Goal: Task Accomplishment & Management: Complete application form

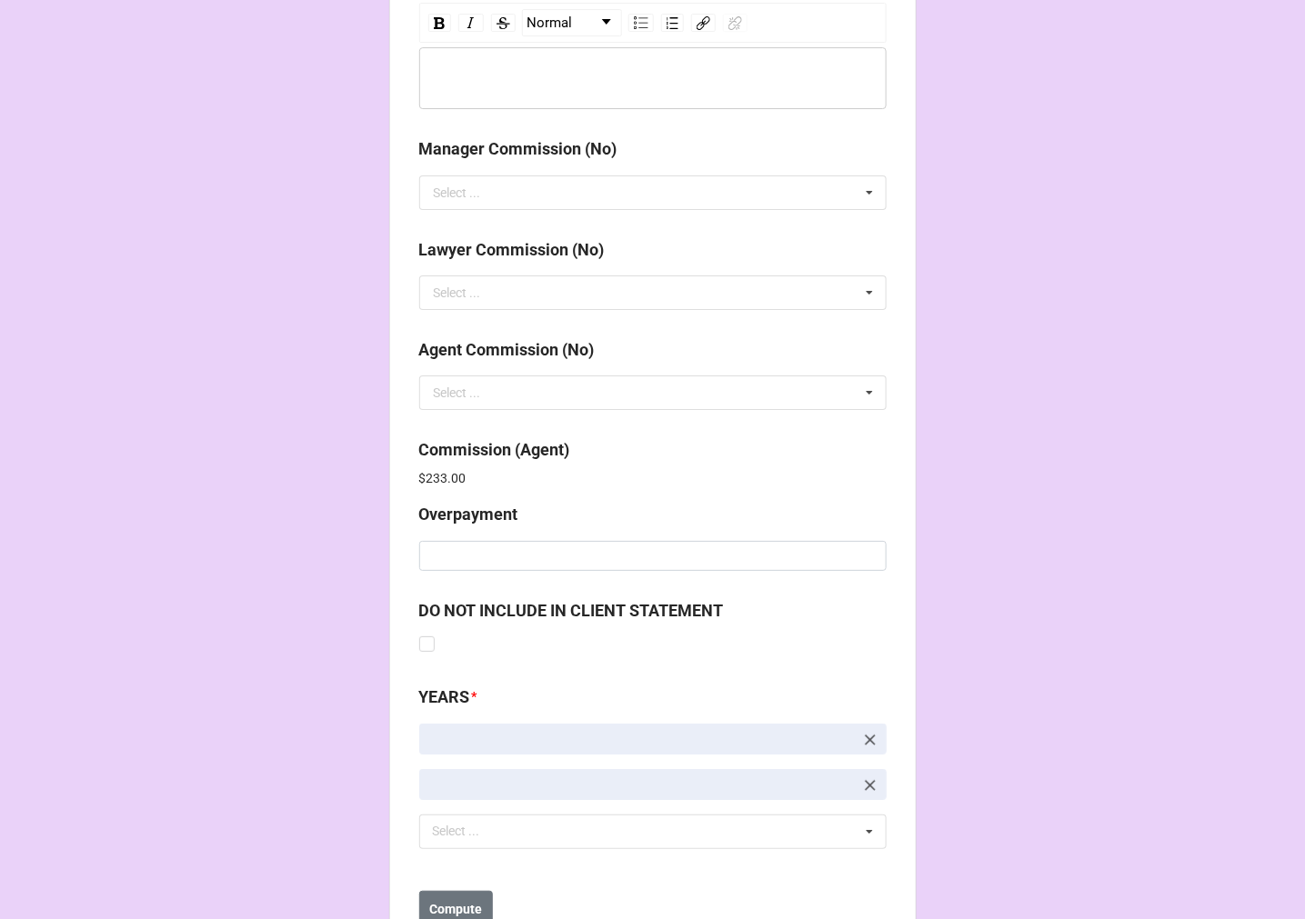
scroll to position [2170, 0]
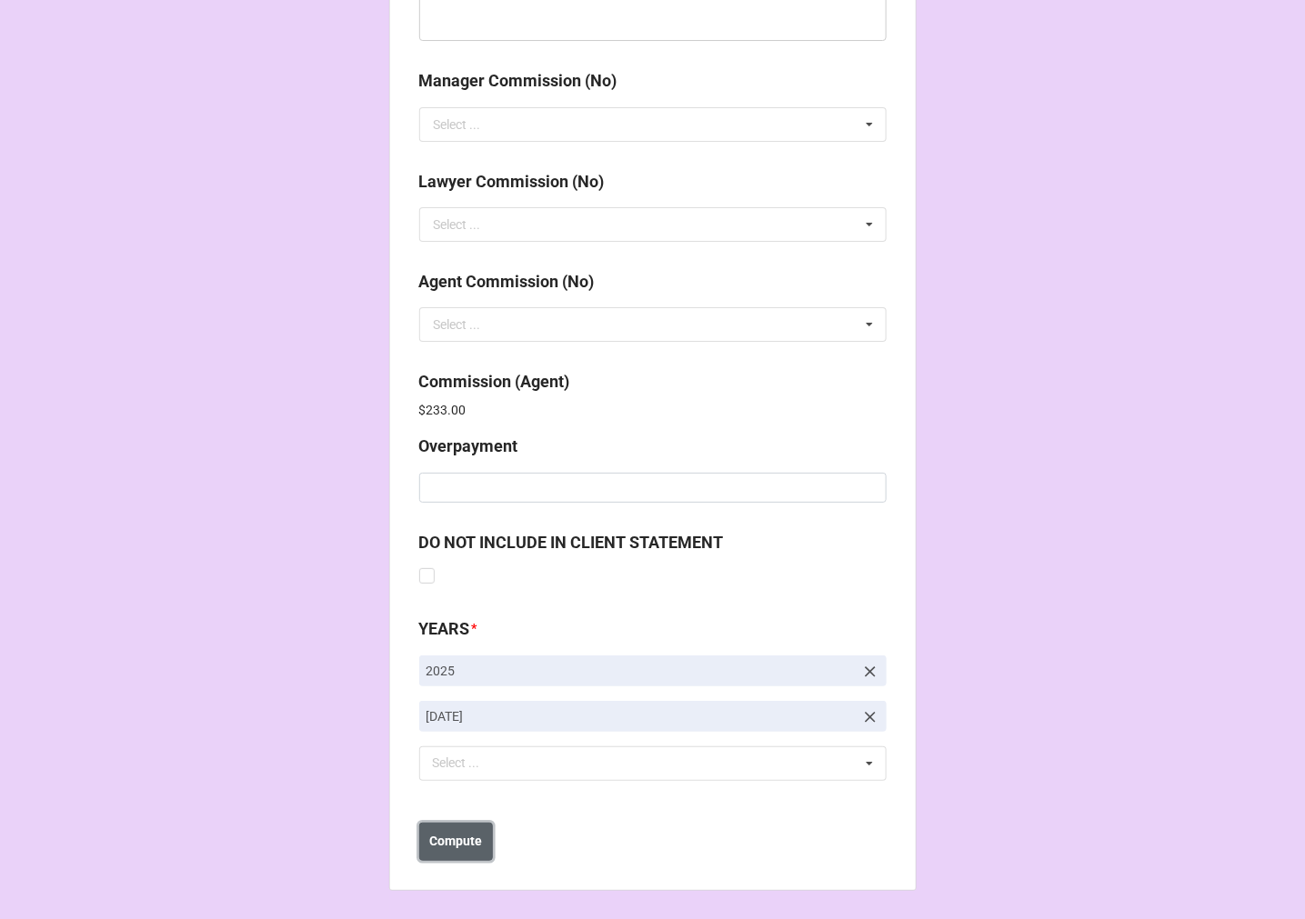
click at [437, 837] on b "Compute" at bounding box center [455, 841] width 53 height 19
click at [453, 844] on b "Save" at bounding box center [451, 841] width 29 height 19
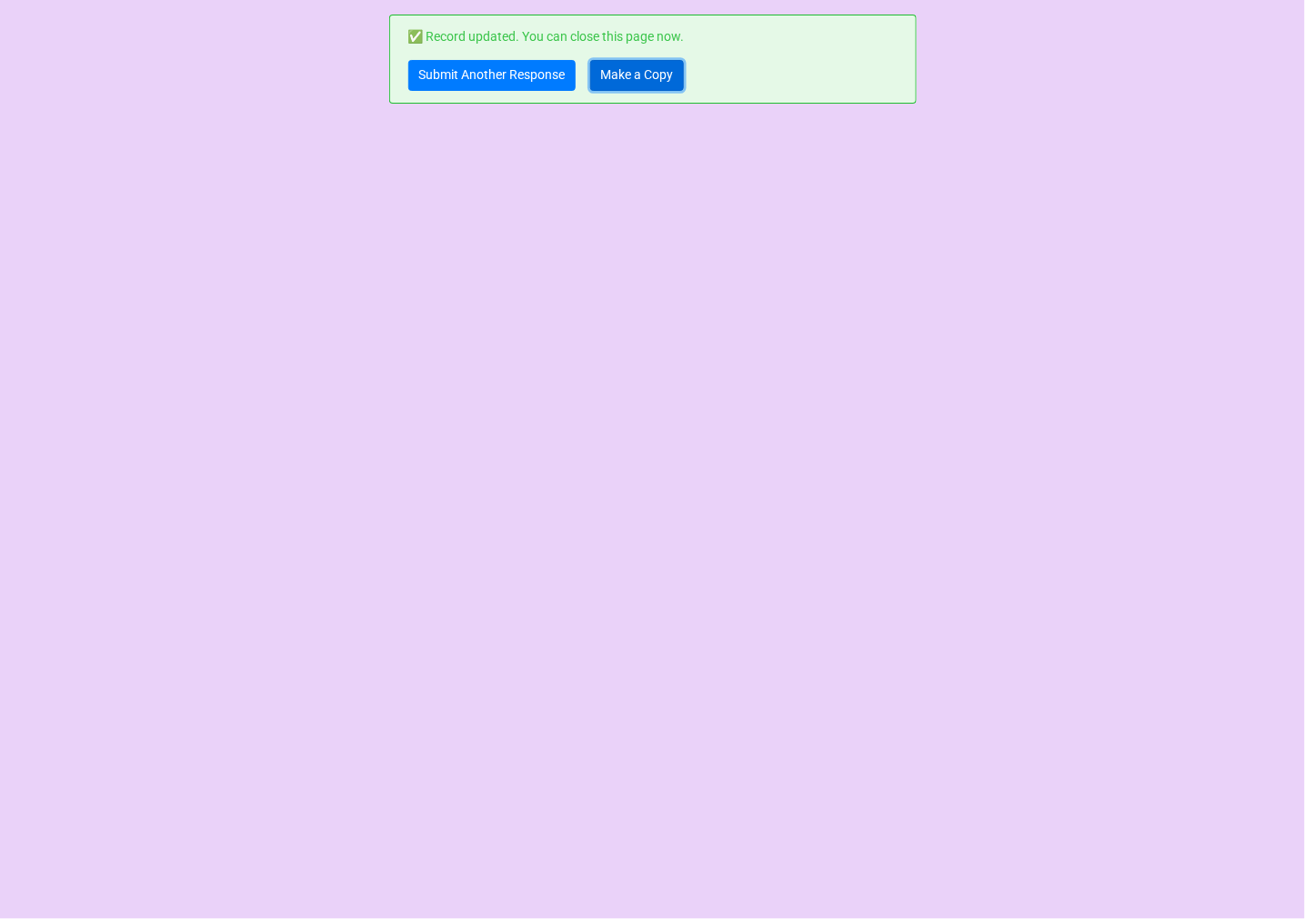
click at [623, 86] on link "Make a Copy" at bounding box center [637, 75] width 94 height 31
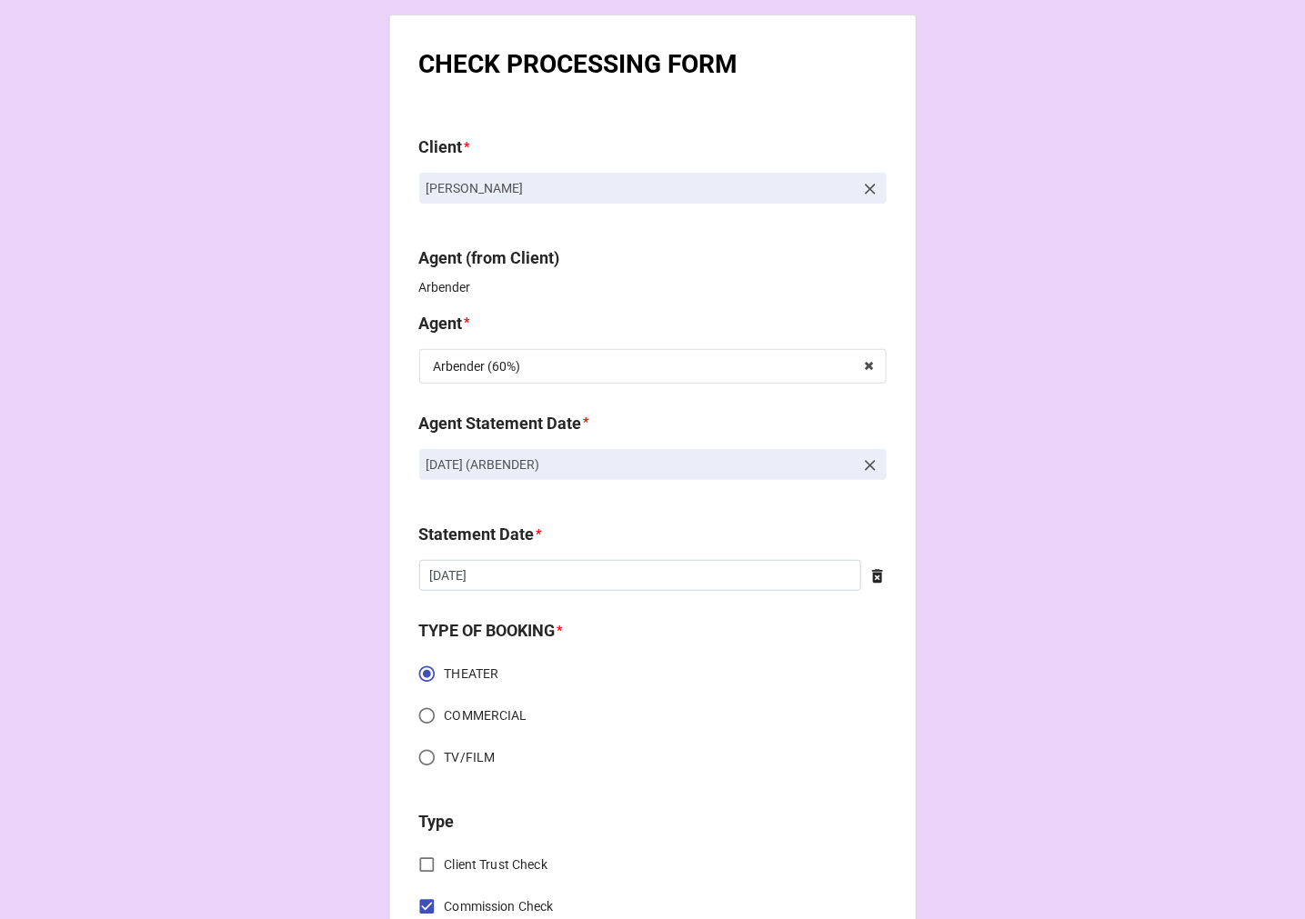
click at [864, 467] on icon at bounding box center [870, 466] width 18 height 18
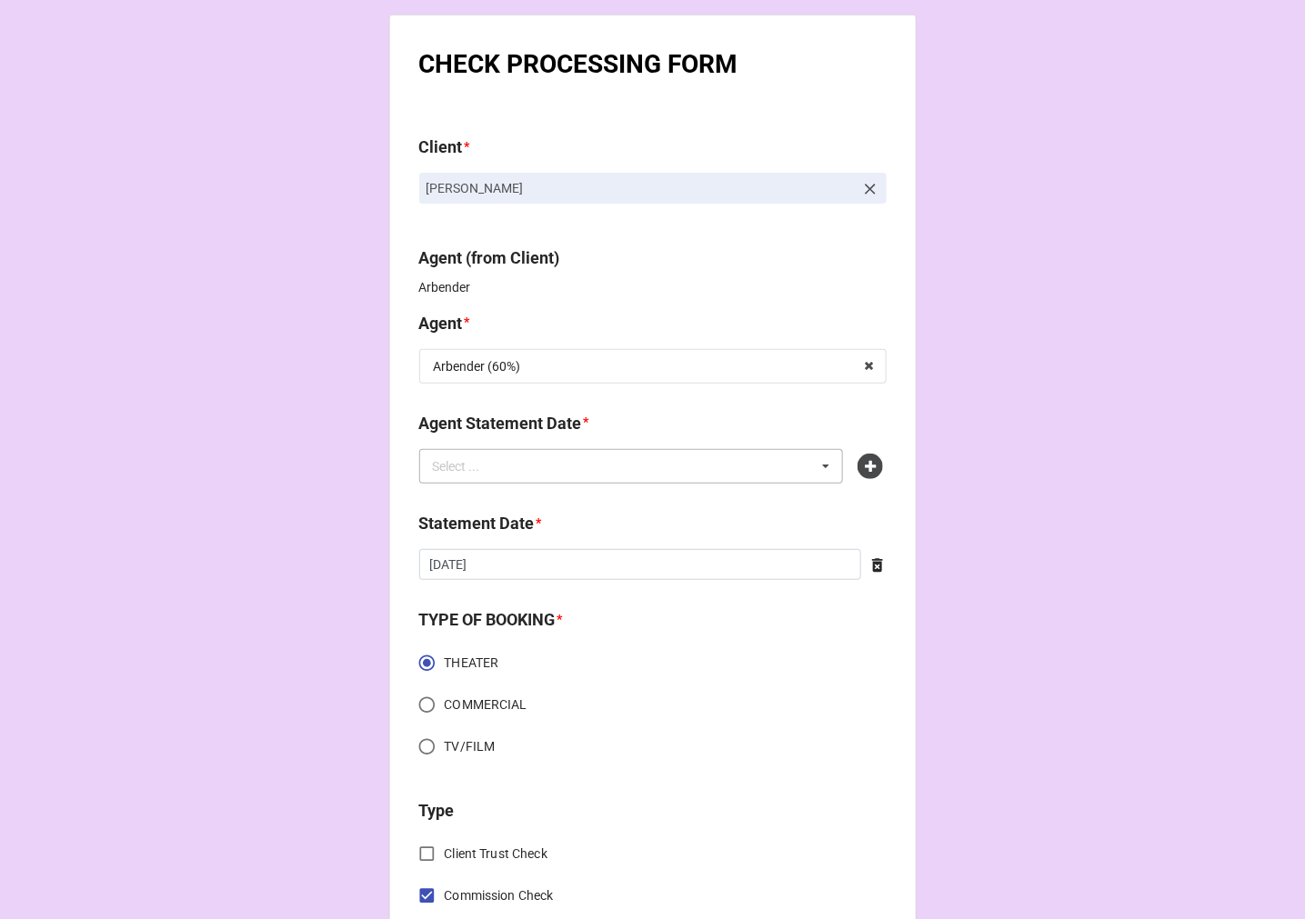
click at [717, 468] on div "Select ... No results found." at bounding box center [631, 466] width 425 height 35
click at [864, 467] on icon at bounding box center [870, 466] width 25 height 25
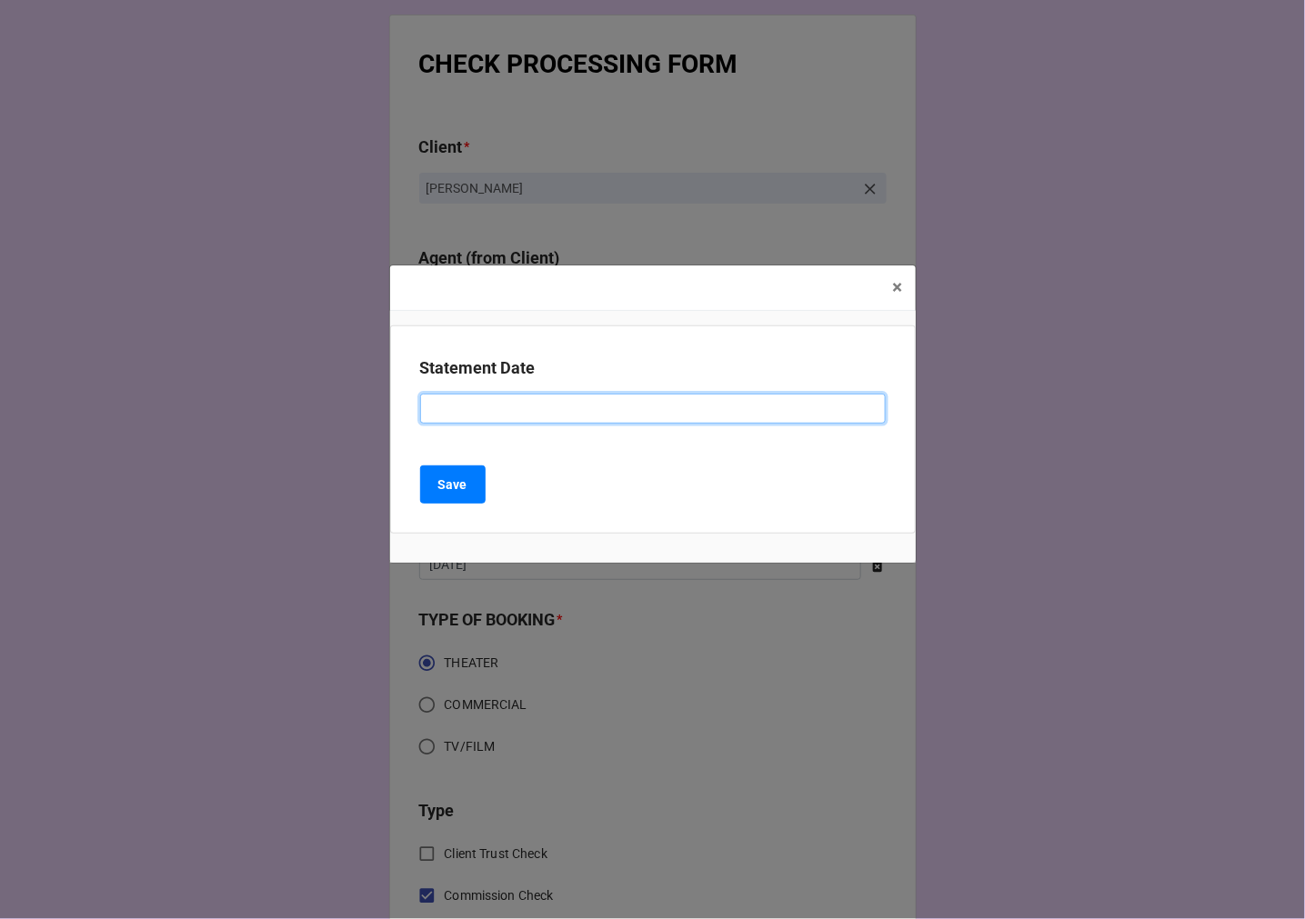
click at [608, 412] on input at bounding box center [653, 409] width 466 height 31
type input "OCTOBER 31, 2025 (ARBENDER)"
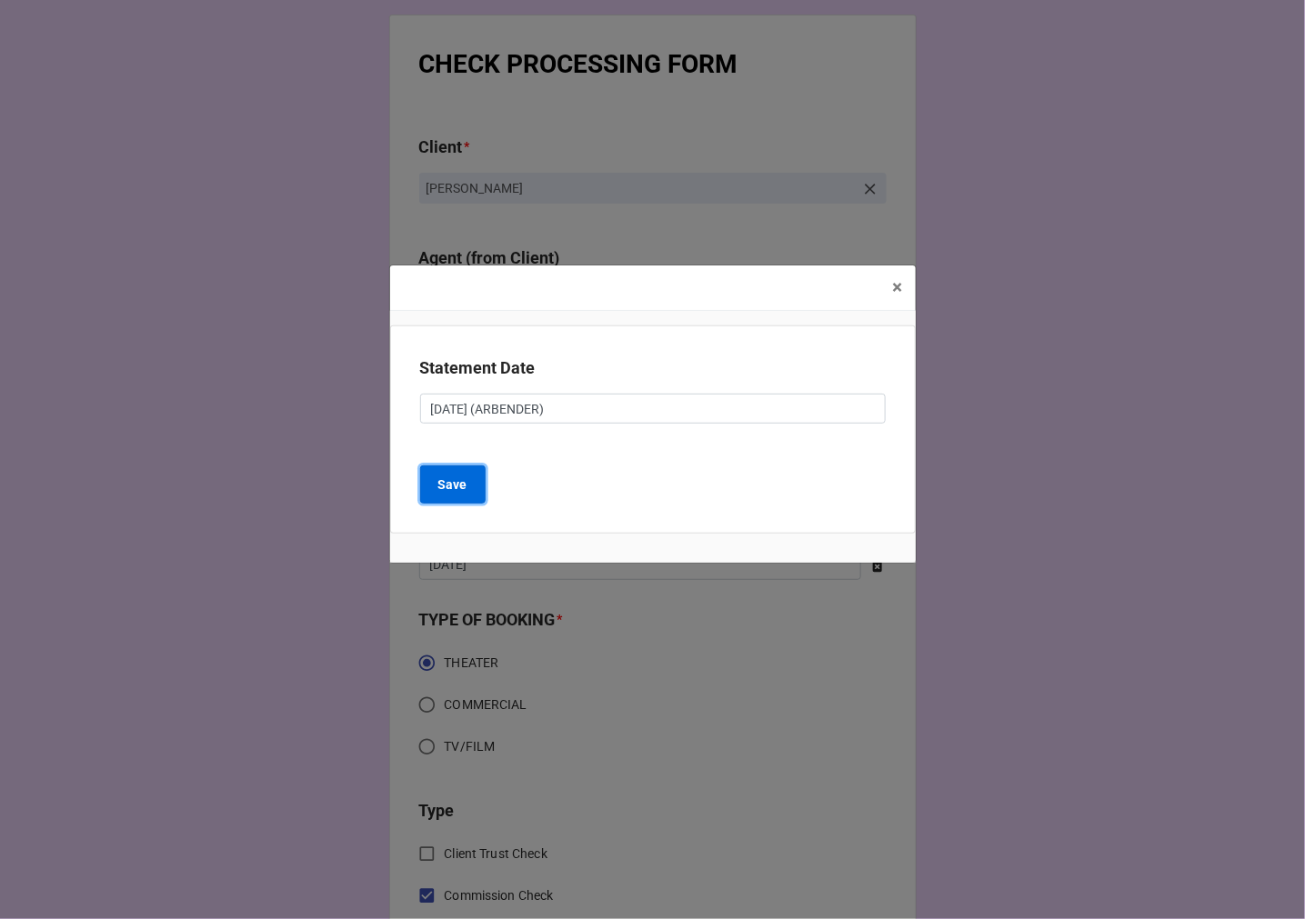
click at [443, 480] on b "Save" at bounding box center [452, 485] width 29 height 19
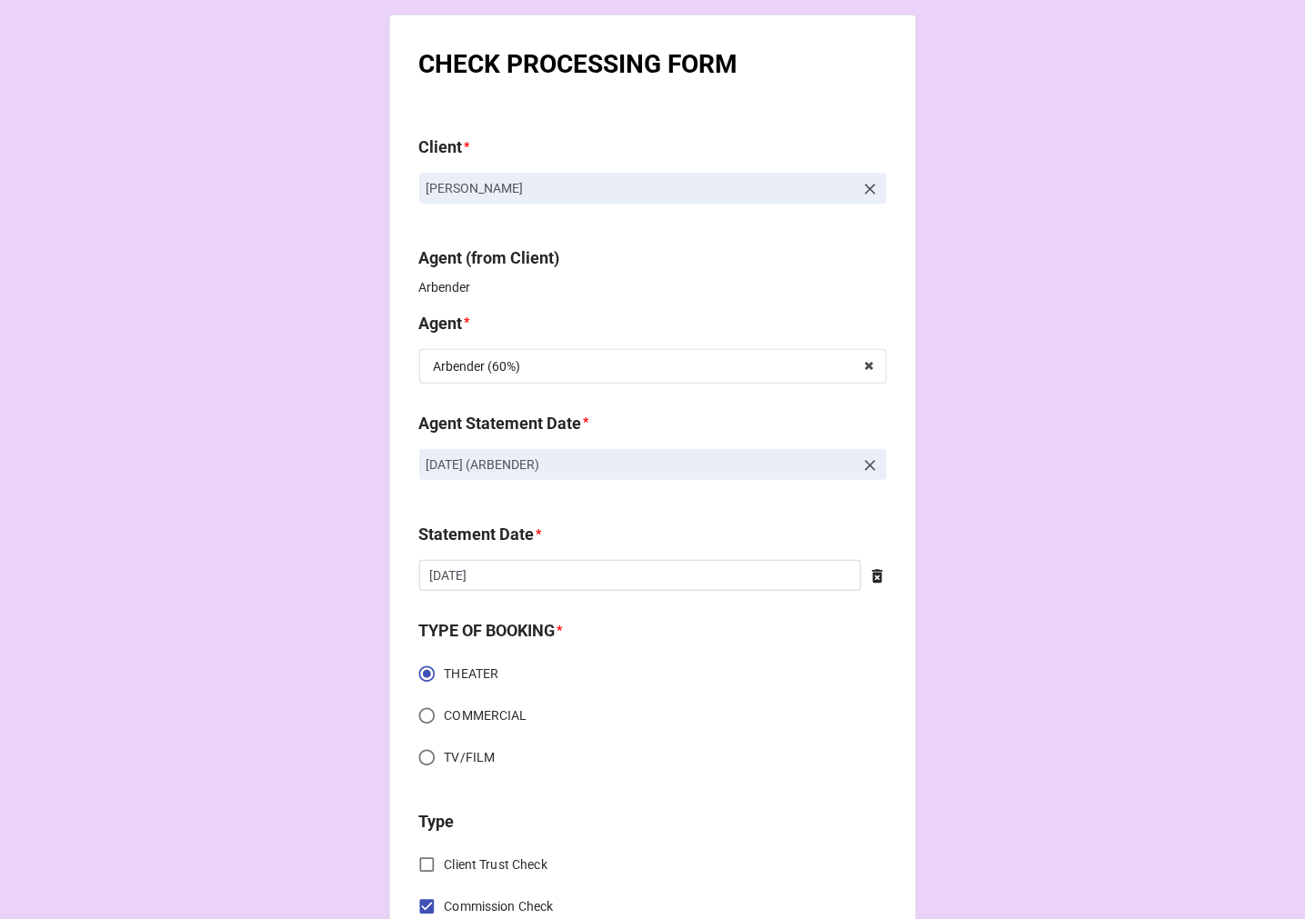
click at [873, 577] on icon at bounding box center [878, 577] width 18 height 18
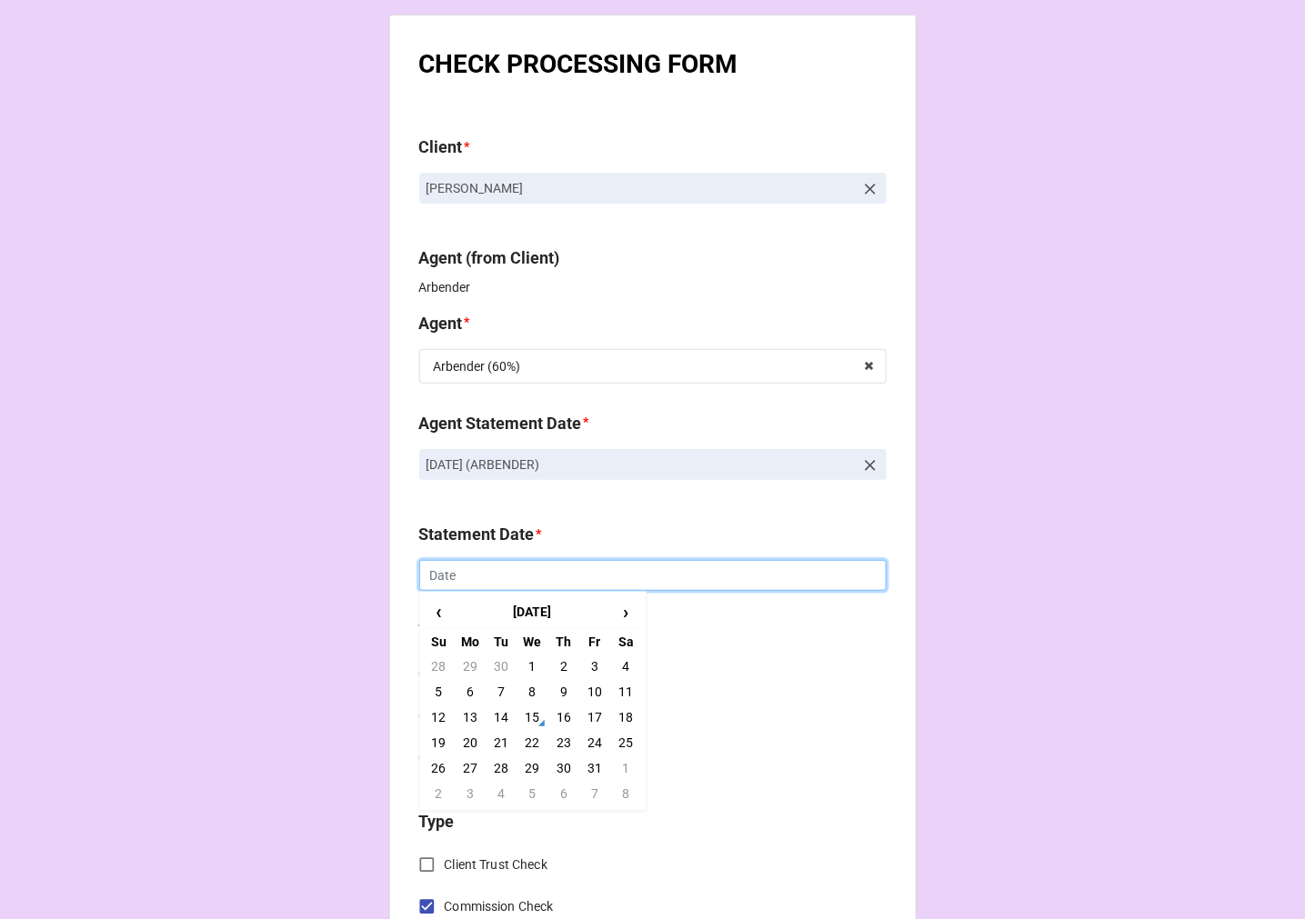
click at [623, 578] on input "text" at bounding box center [652, 575] width 467 height 31
click at [583, 770] on td "31" at bounding box center [594, 768] width 31 height 25
type input "[DATE]"
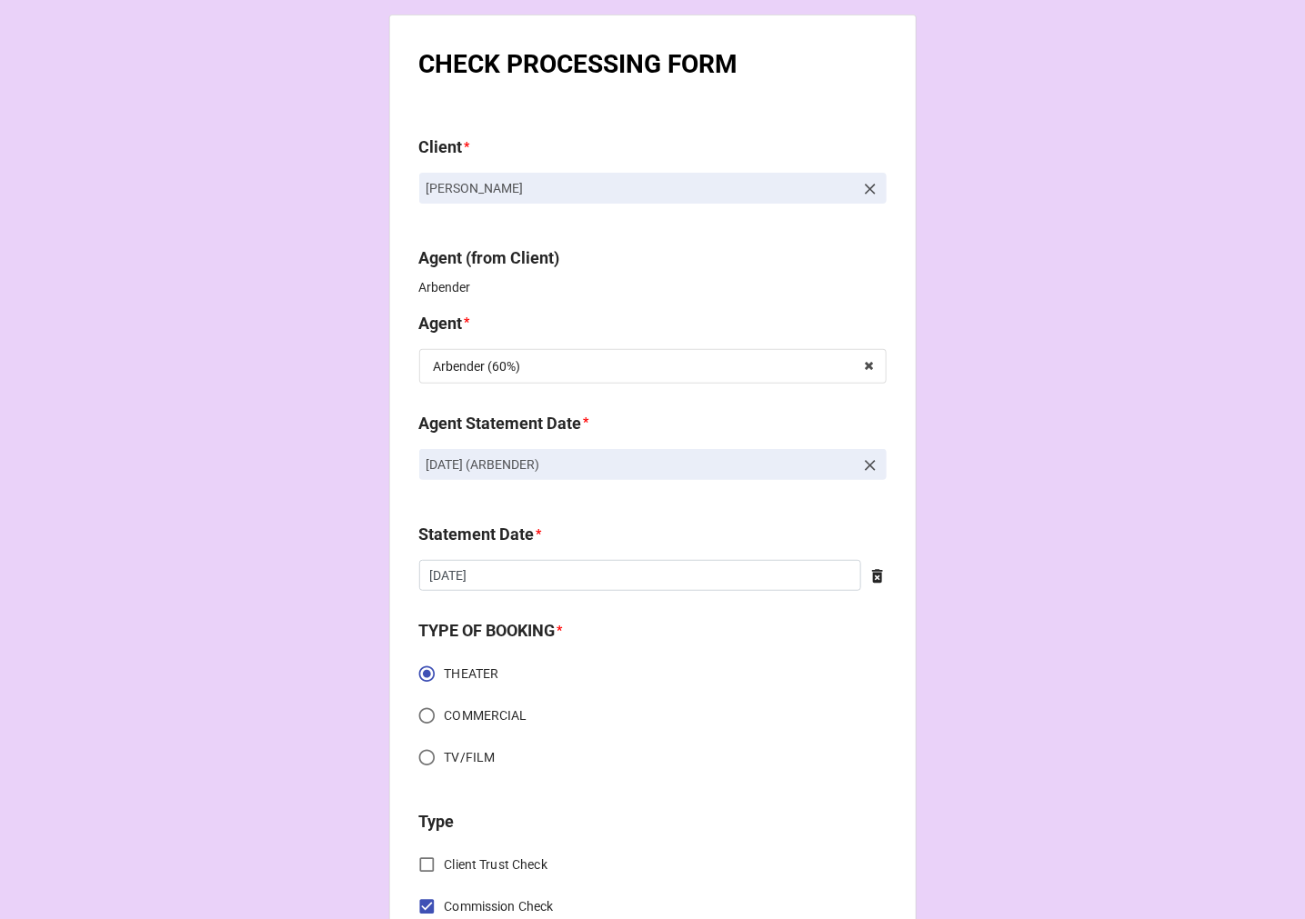
scroll to position [606, 0]
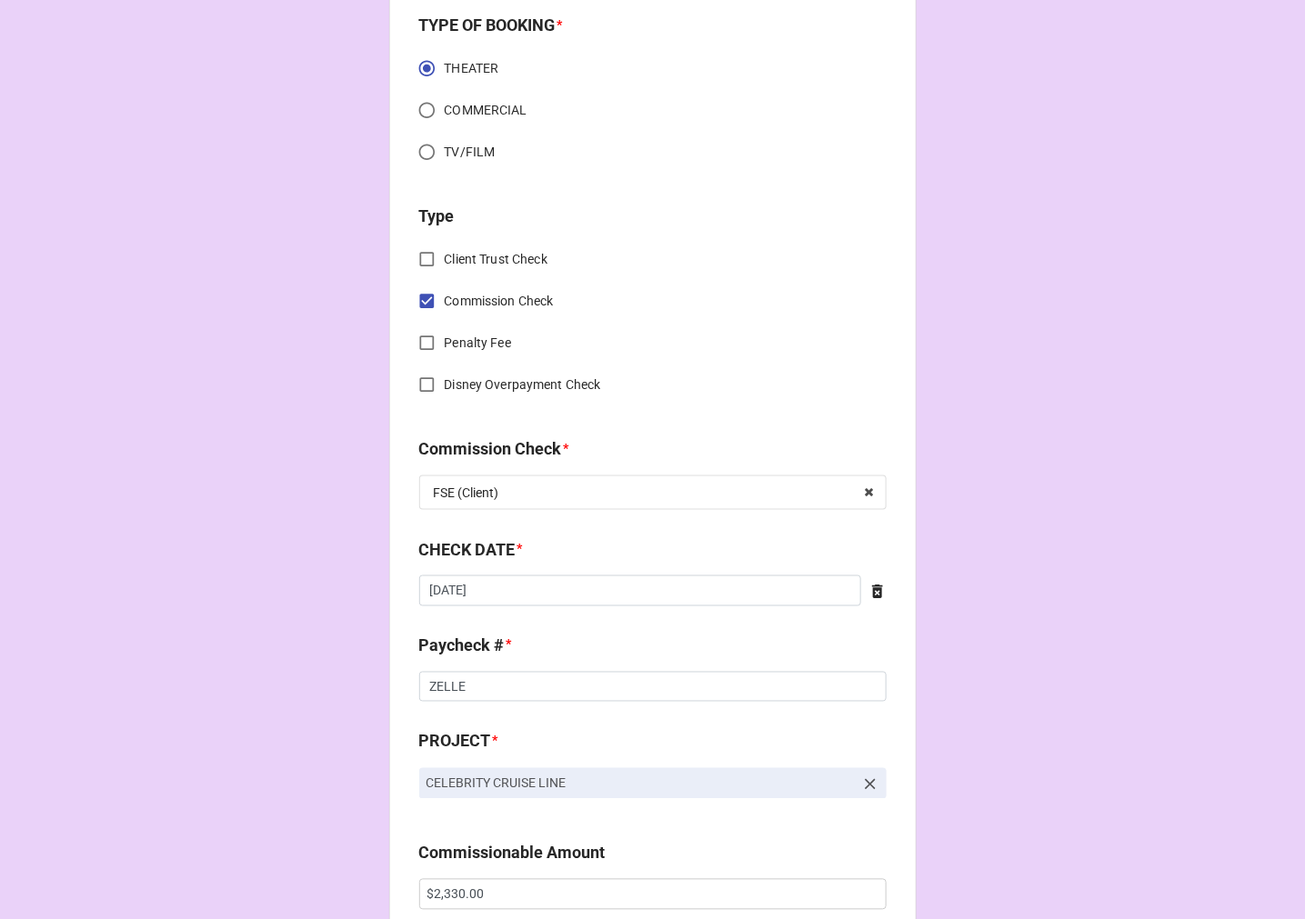
click at [872, 596] on icon at bounding box center [877, 592] width 11 height 14
click at [538, 598] on input "text" at bounding box center [652, 591] width 467 height 31
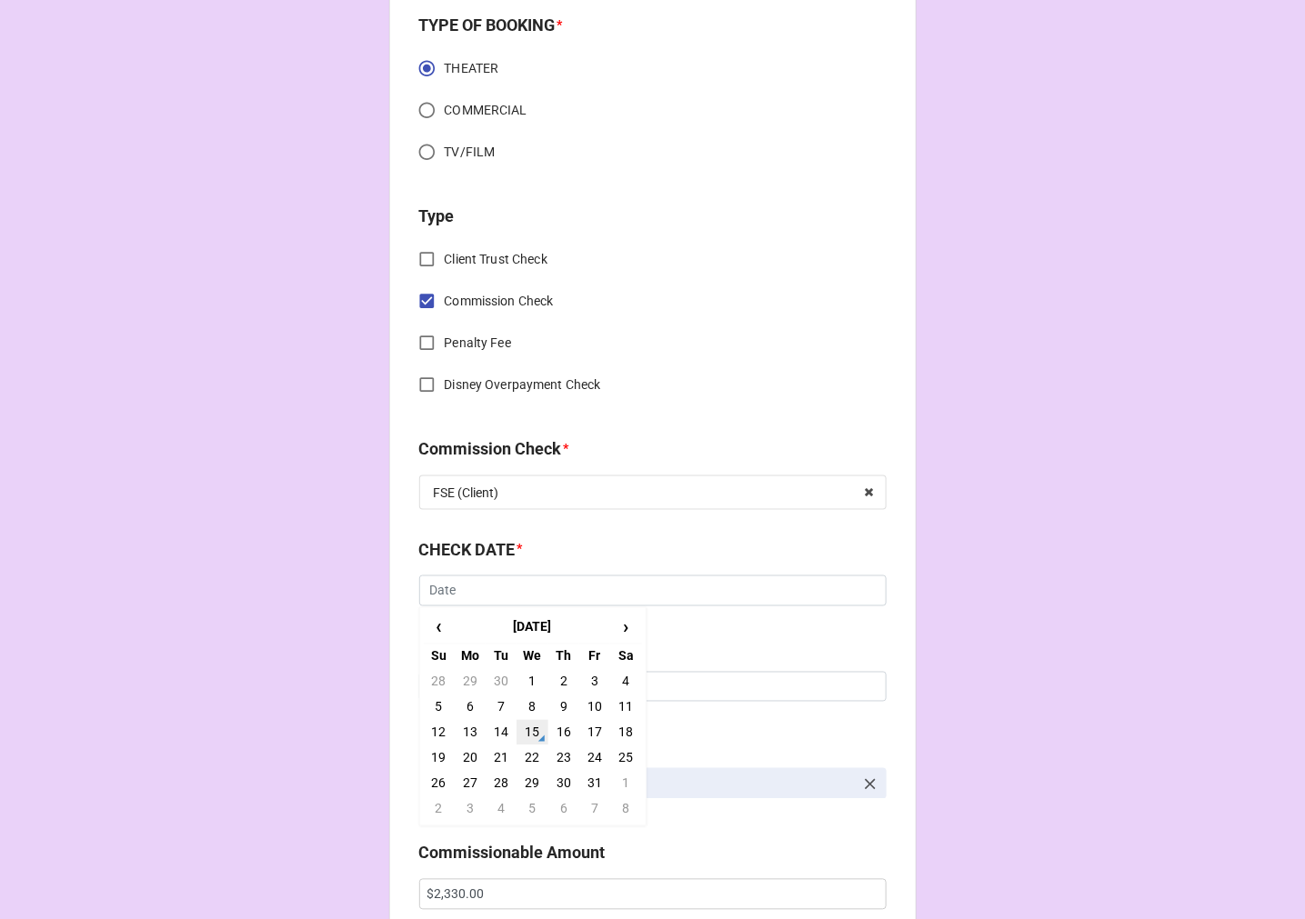
click at [523, 732] on td "15" at bounding box center [532, 732] width 31 height 25
type input "10/15/2025"
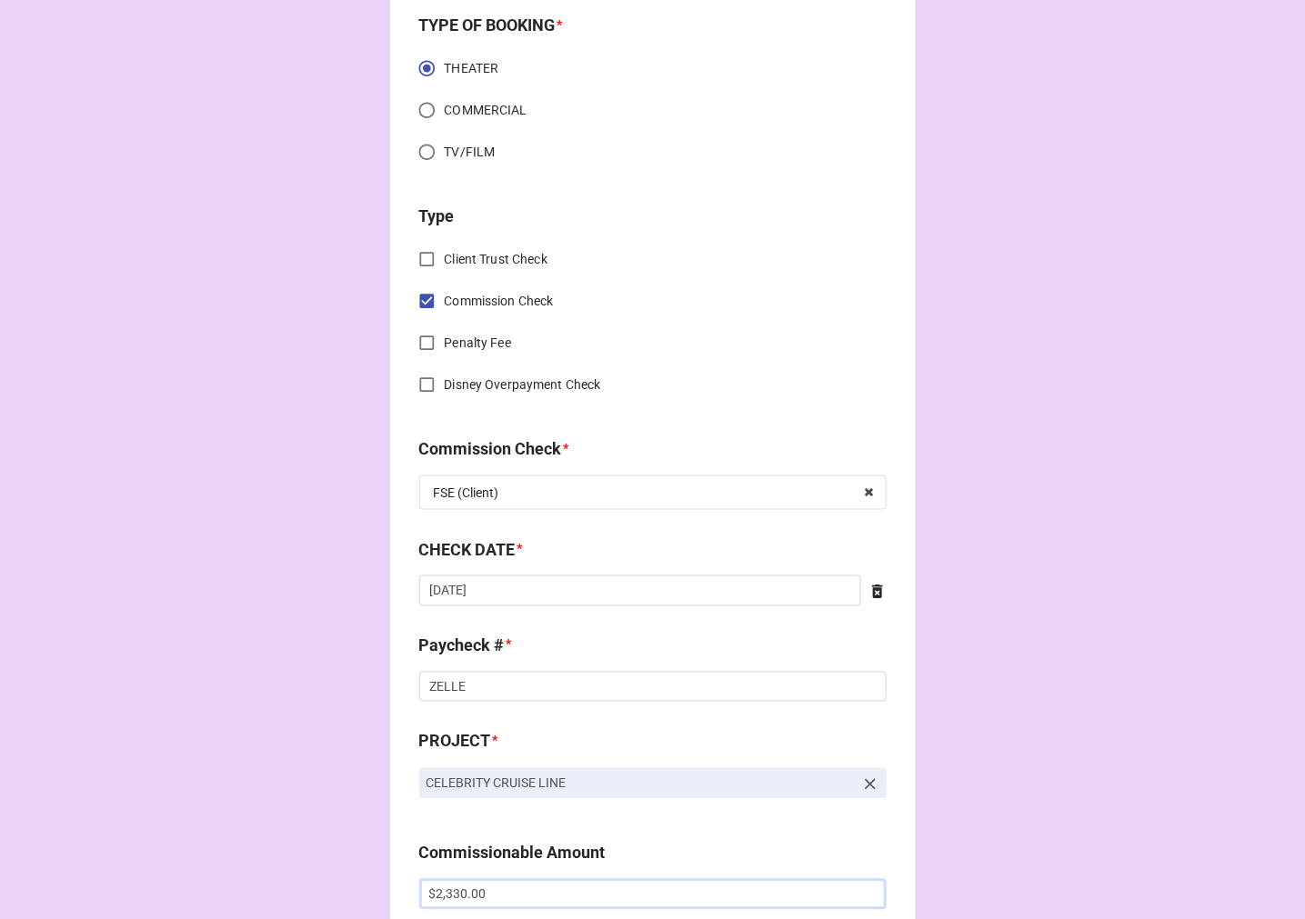
drag, startPoint x: 503, startPoint y: 889, endPoint x: 268, endPoint y: 851, distance: 237.6
click at [274, 861] on div "CHECK PROCESSING FORM Client * Tori Ciccone Agent (from Client) Arbender Agent …" at bounding box center [652, 906] width 1305 height 3025
paste input "507"
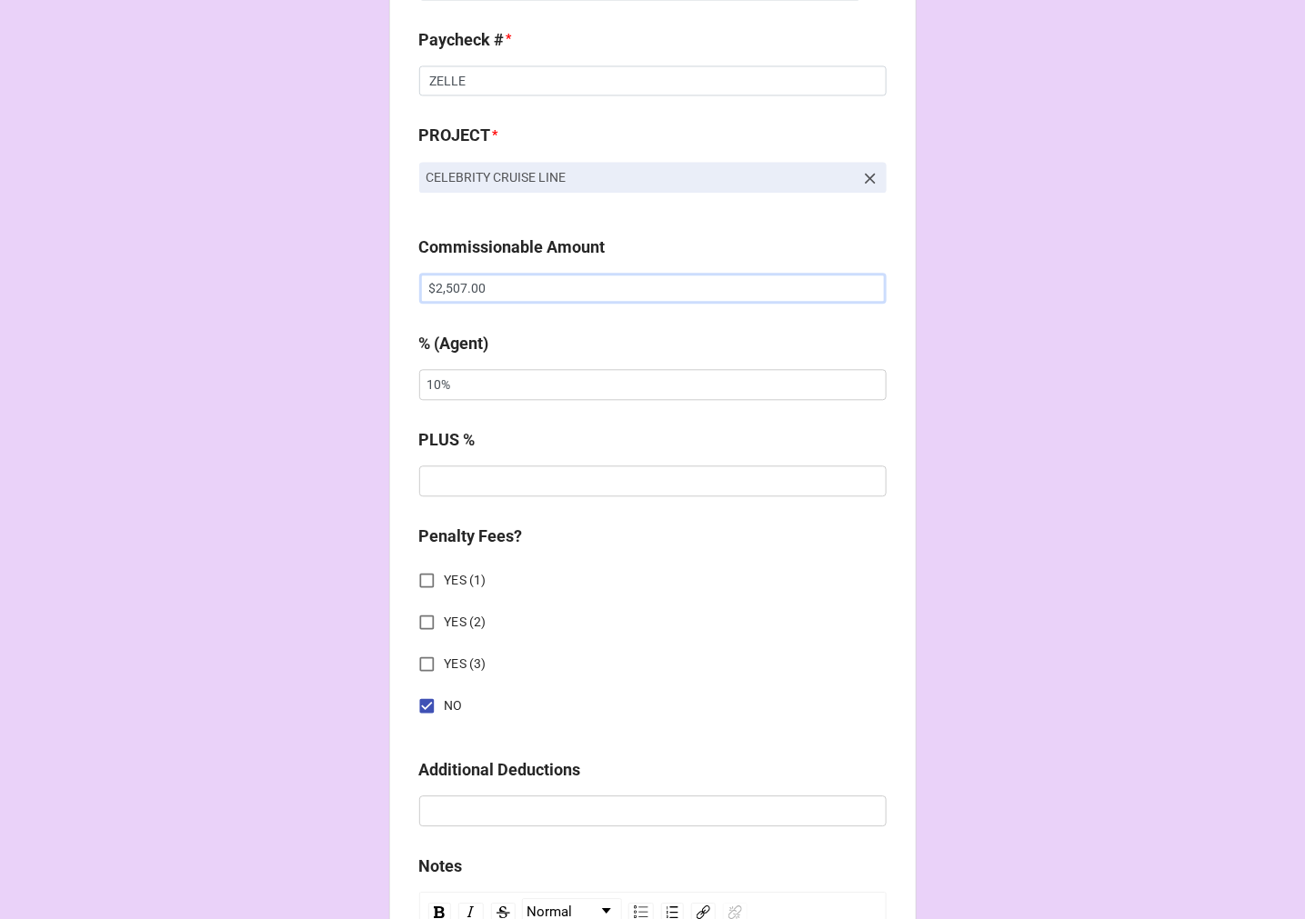
type input "$2,507.00"
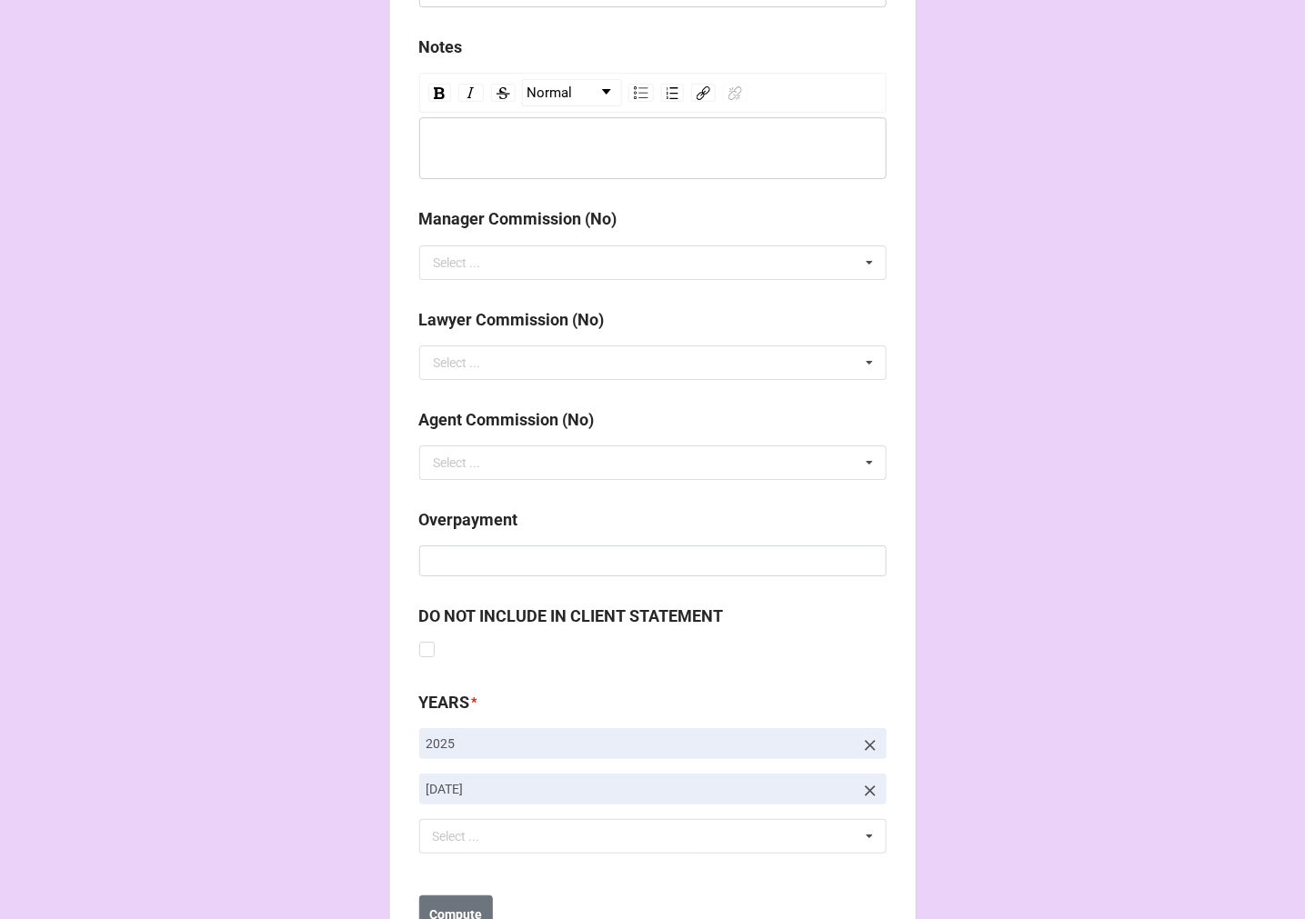
scroll to position [2105, 0]
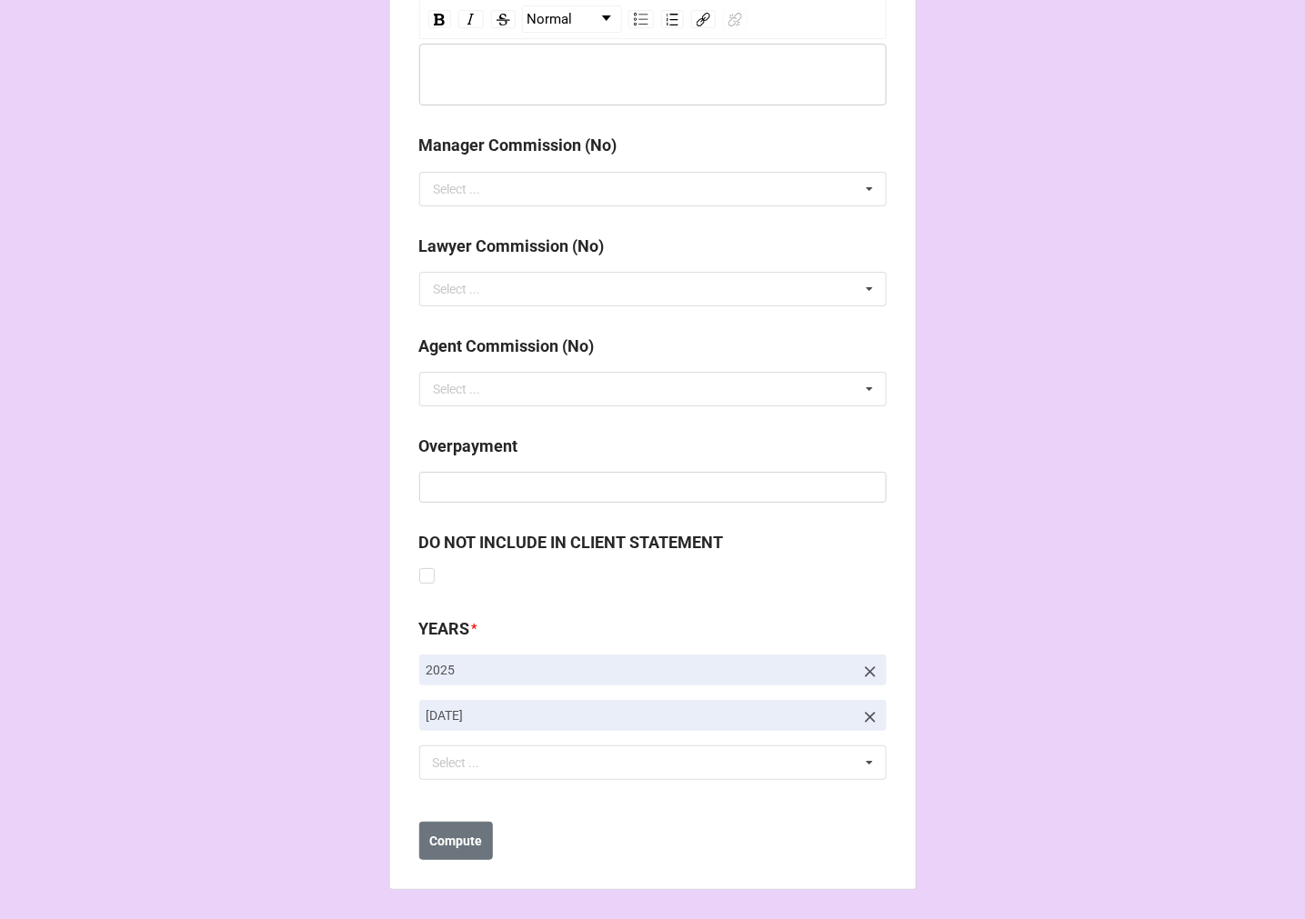
click at [869, 716] on icon at bounding box center [870, 717] width 18 height 18
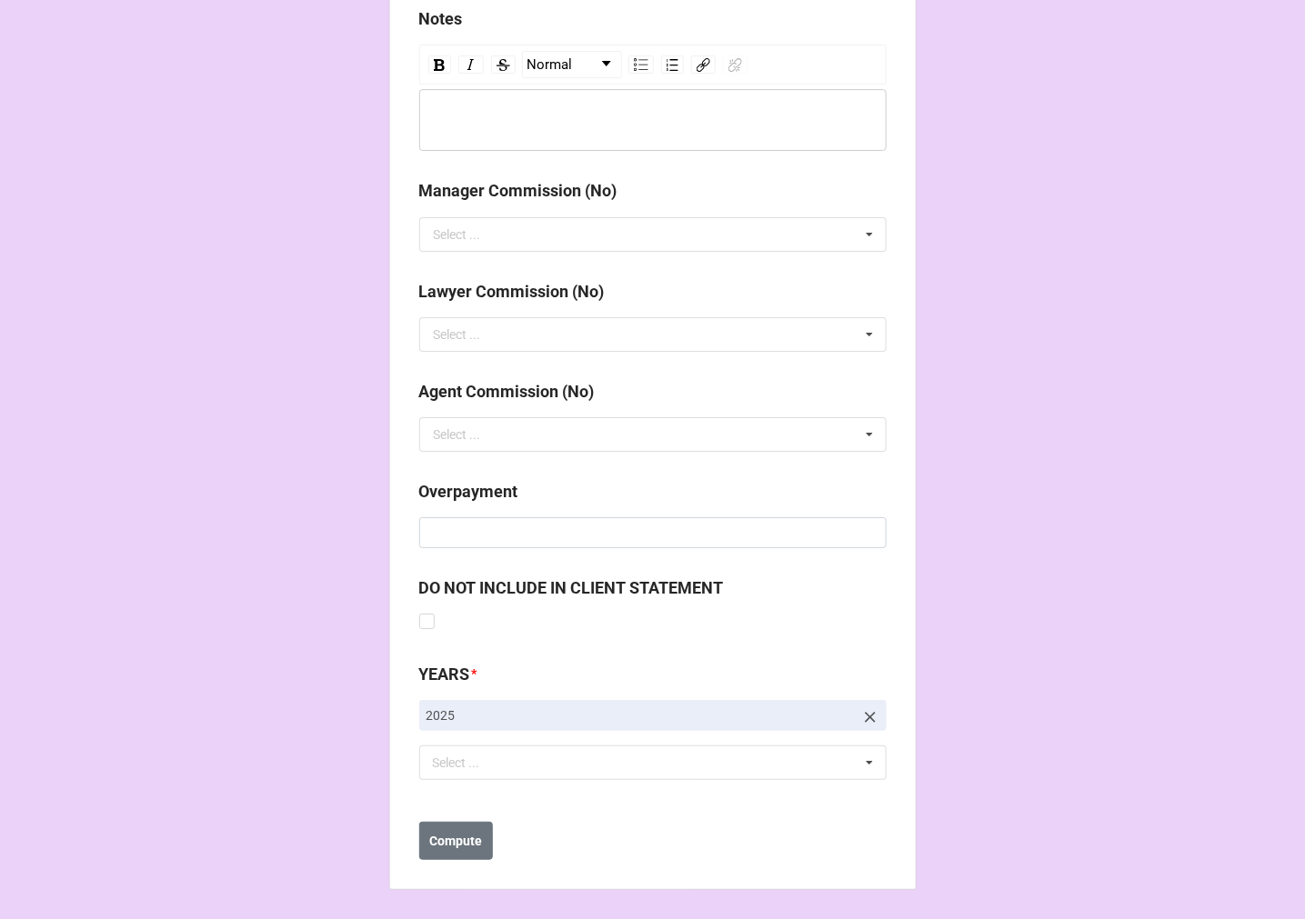
scroll to position [2060, 0]
click at [580, 764] on div "Select ... No results found." at bounding box center [652, 763] width 467 height 35
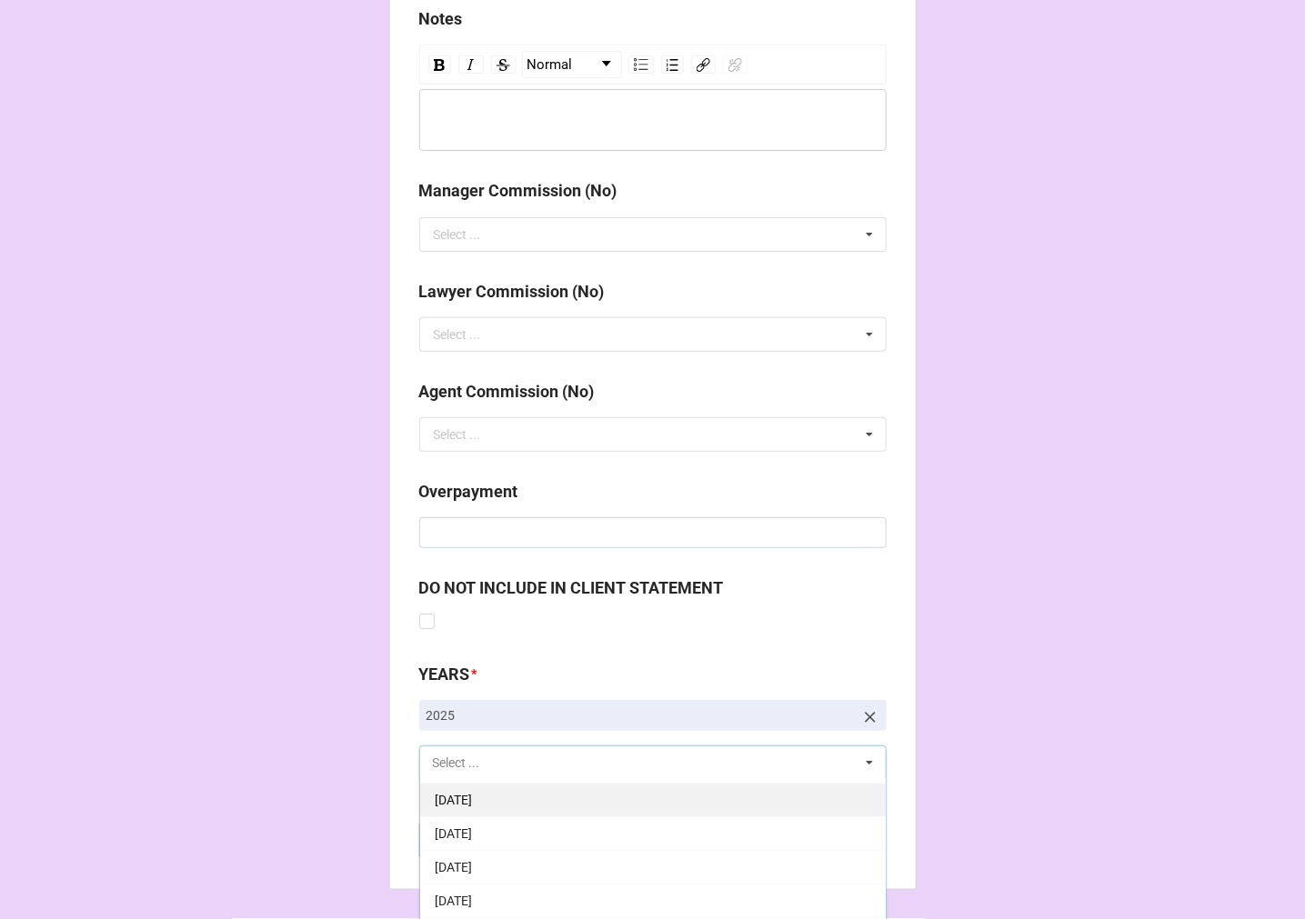
scroll to position [202, 0]
drag, startPoint x: 528, startPoint y: 887, endPoint x: 780, endPoint y: 797, distance: 267.5
click at [526, 888] on div "[DATE]" at bounding box center [653, 897] width 466 height 34
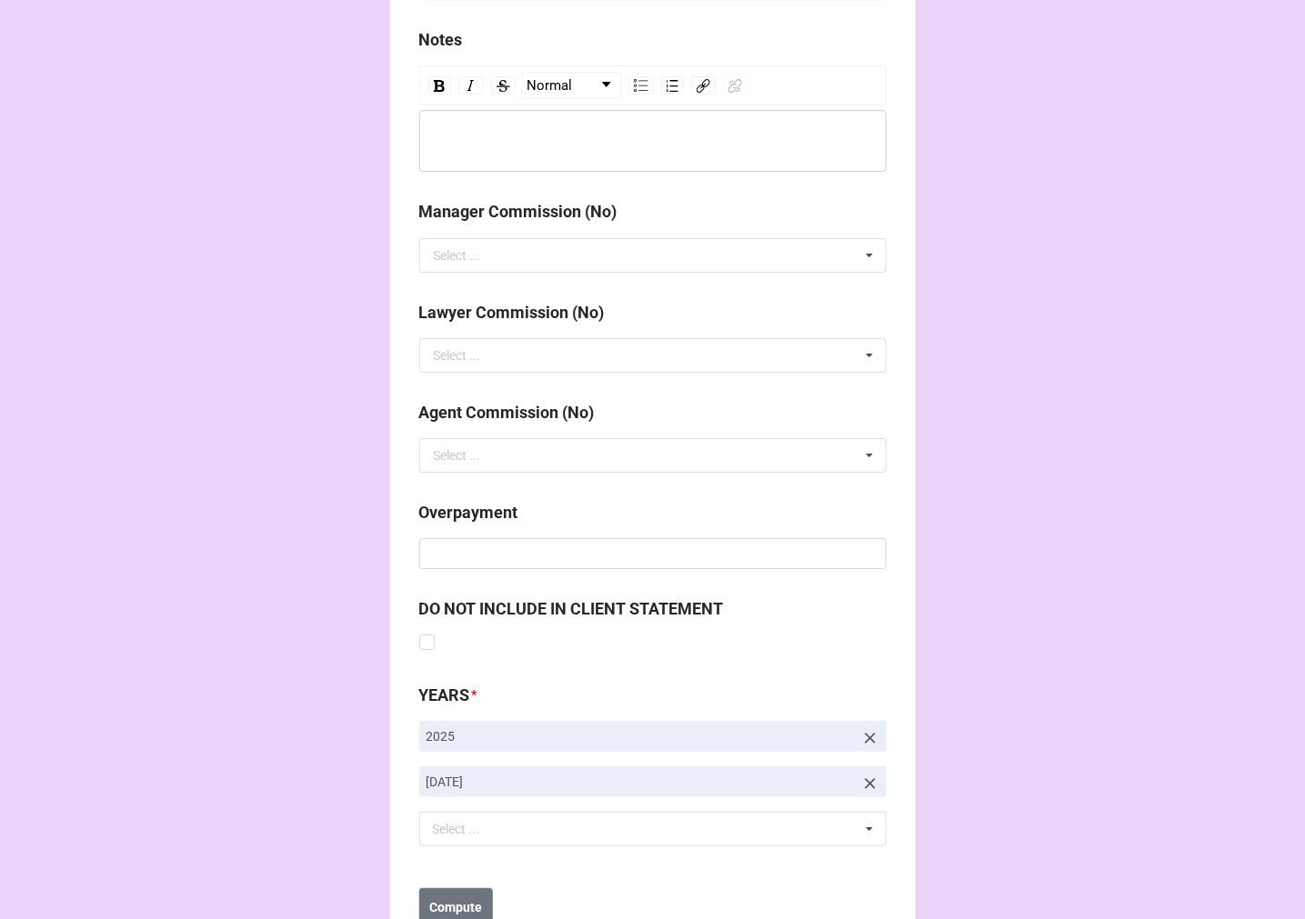
scroll to position [2105, 0]
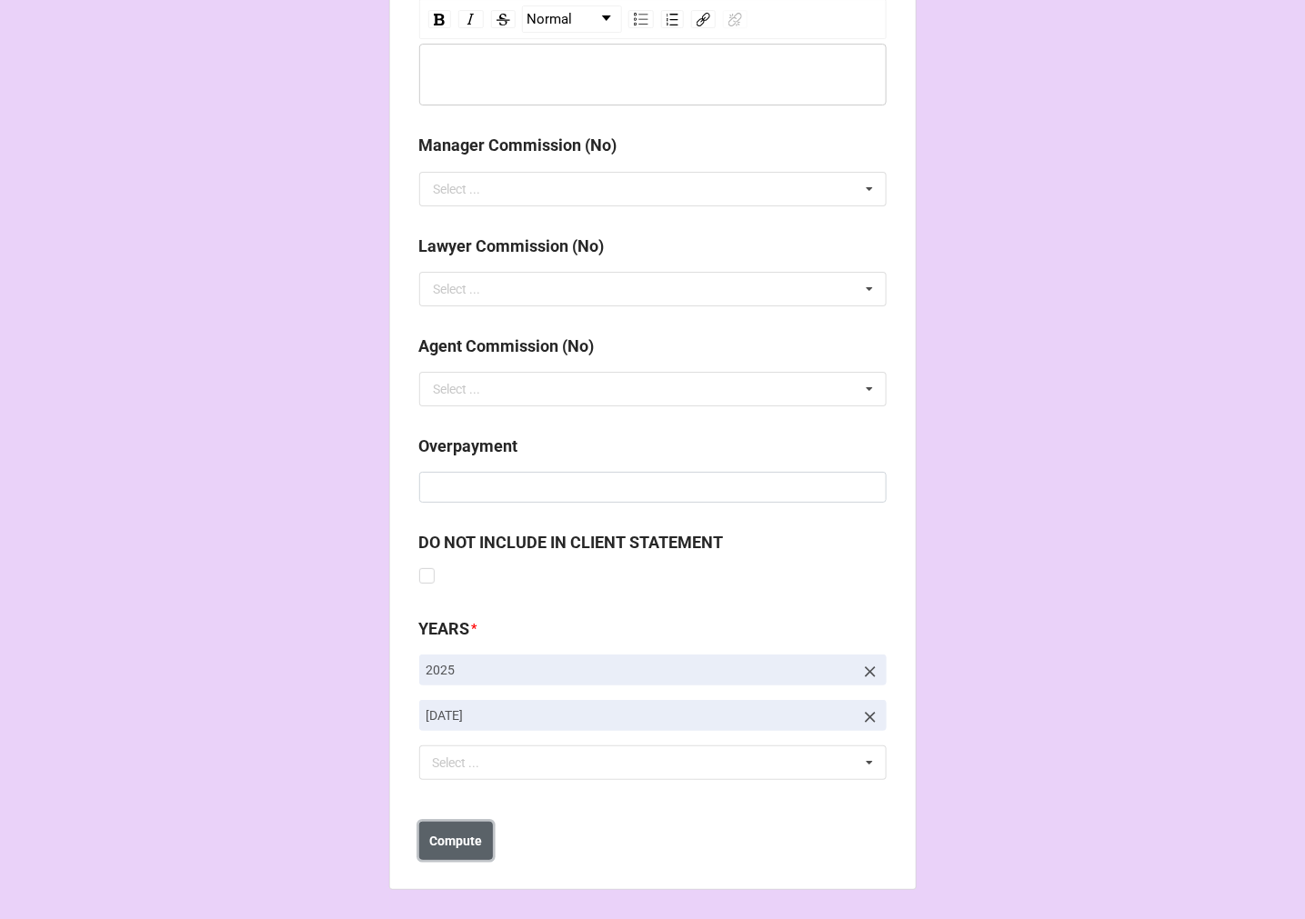
click at [447, 844] on b "Compute" at bounding box center [455, 841] width 53 height 19
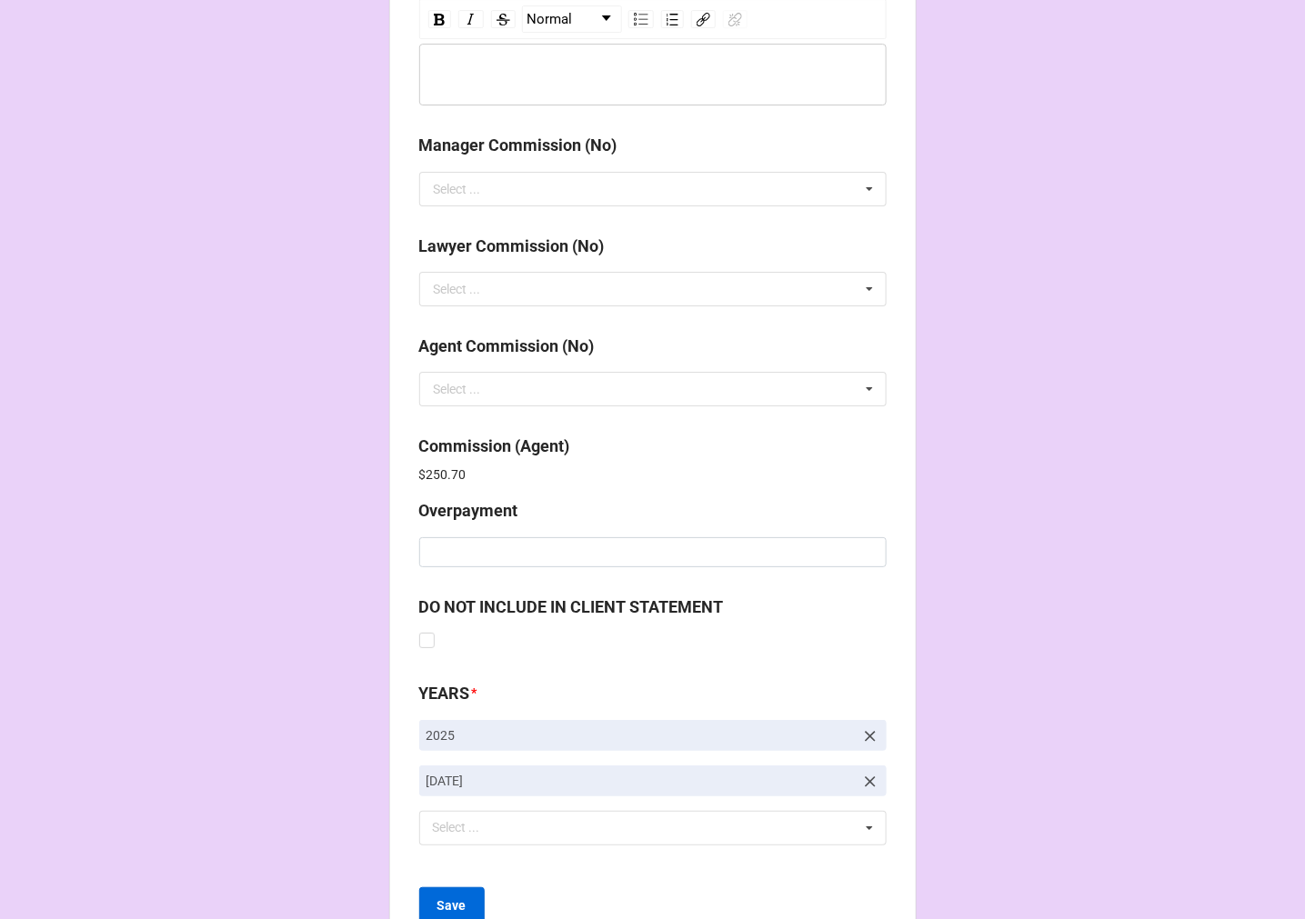
scroll to position [2170, 0]
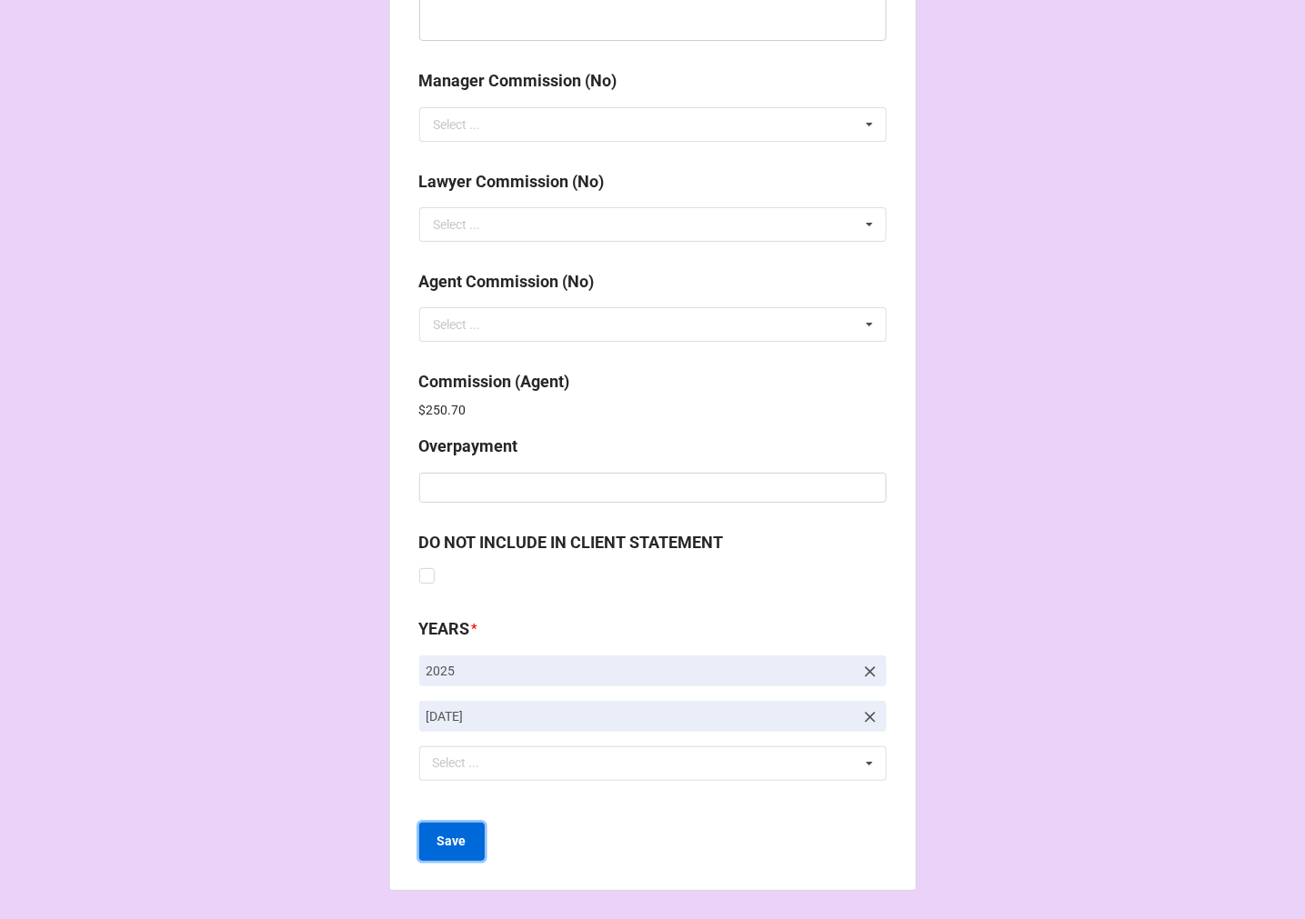
click at [450, 832] on b "Save" at bounding box center [451, 841] width 29 height 19
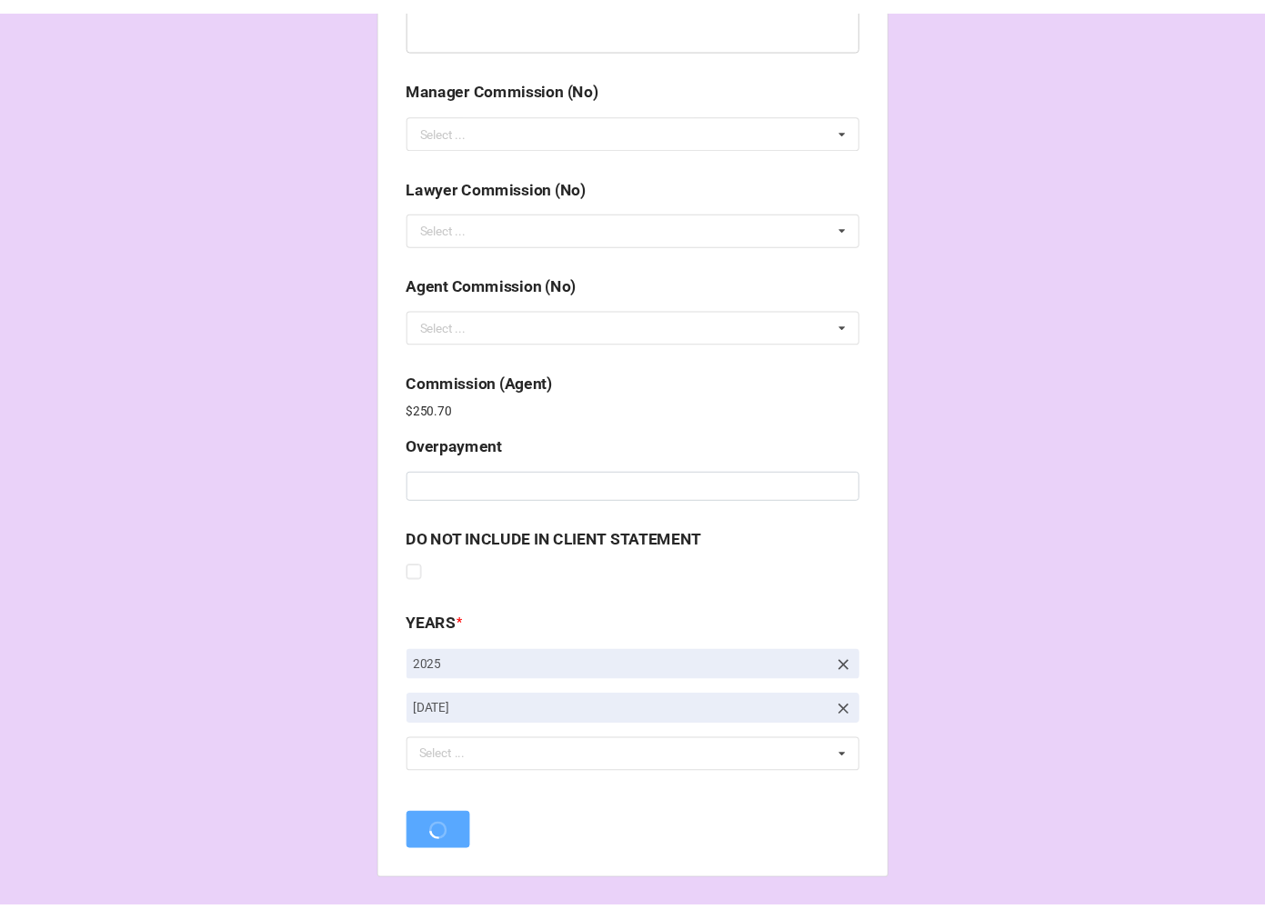
scroll to position [0, 0]
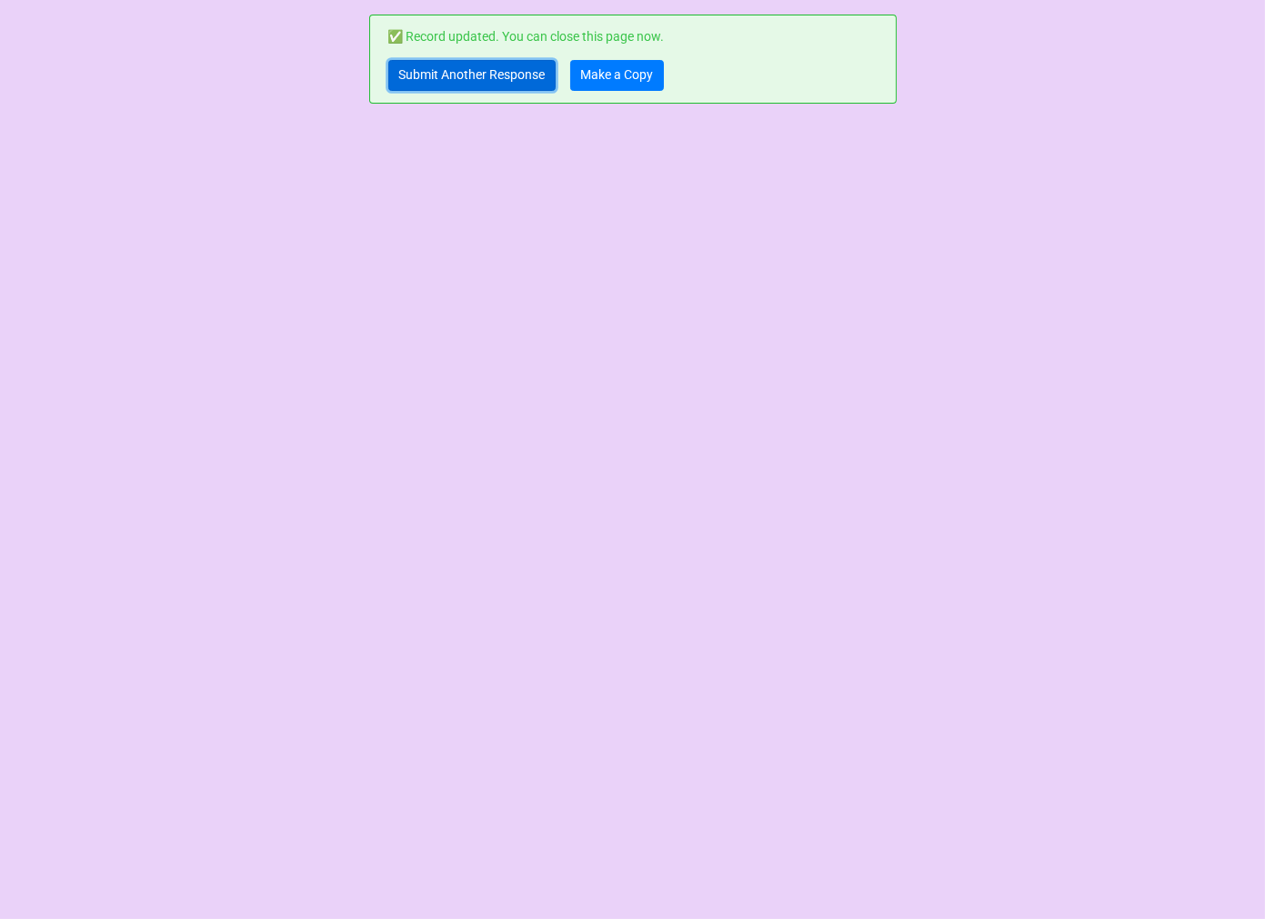
drag, startPoint x: 429, startPoint y: 70, endPoint x: 443, endPoint y: 62, distance: 15.9
click at [432, 67] on link "Submit Another Response" at bounding box center [471, 75] width 167 height 31
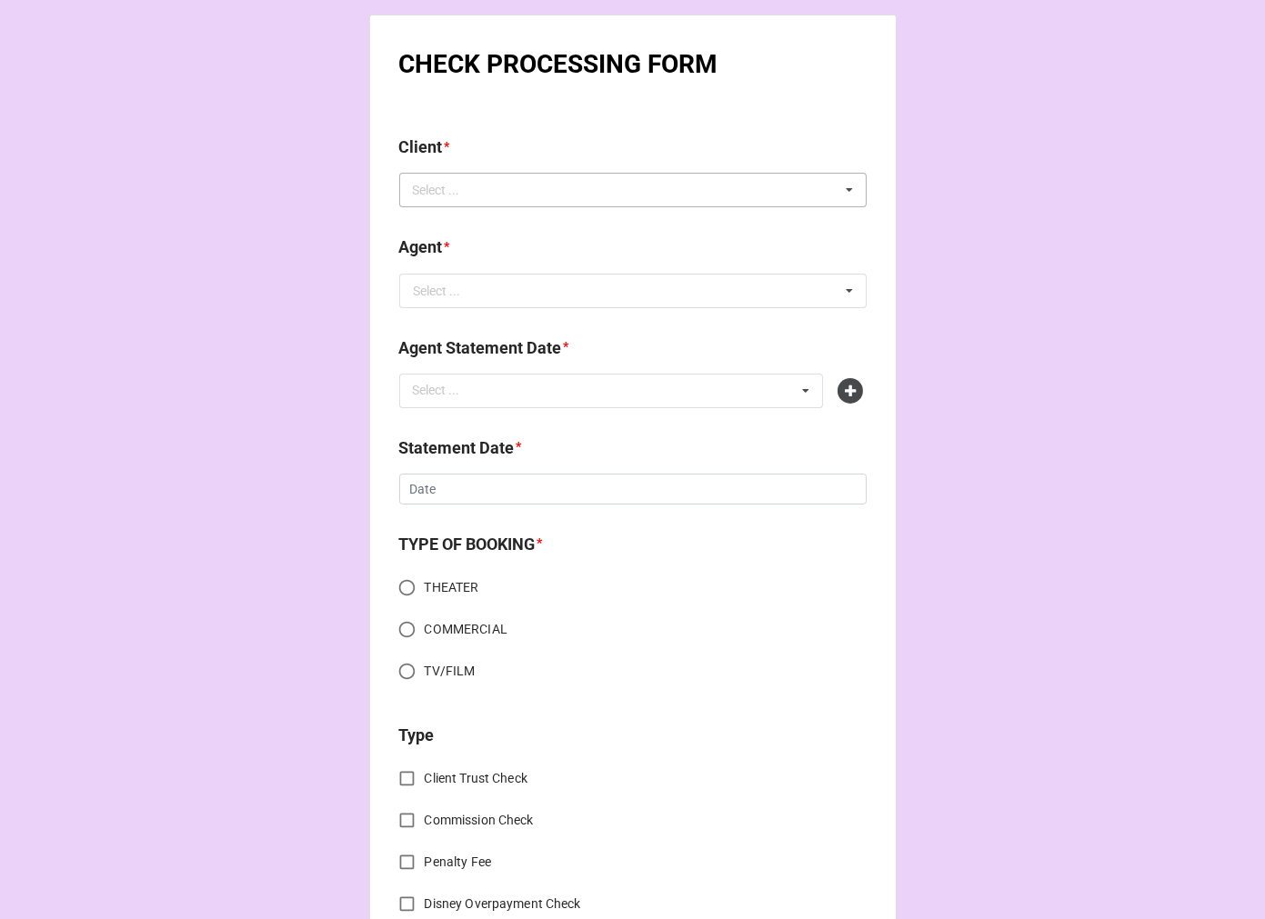
click at [495, 180] on div "Select ... No results found." at bounding box center [632, 190] width 467 height 35
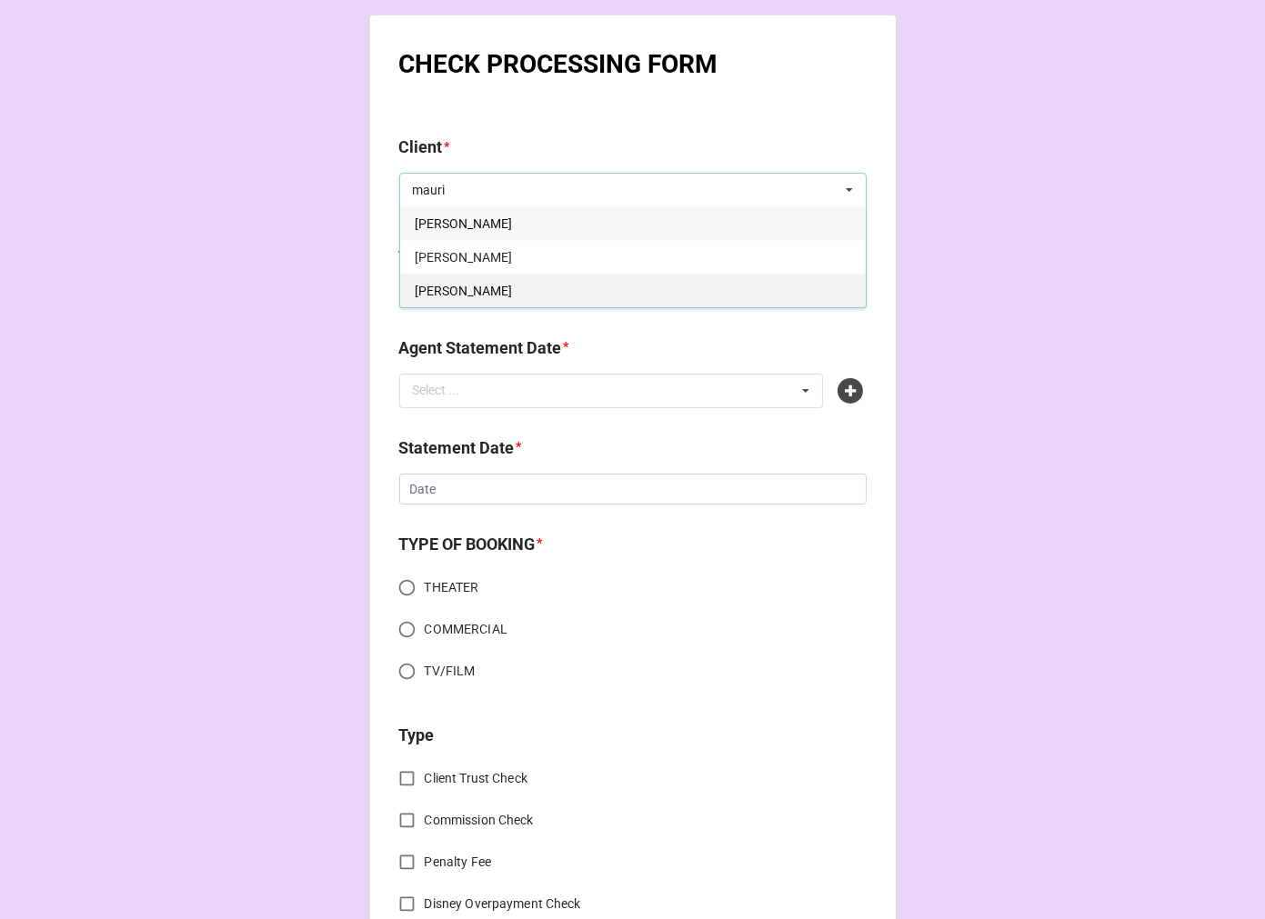
type input "mauri"
click at [500, 288] on span "Mauricette Martin" at bounding box center [463, 291] width 97 height 15
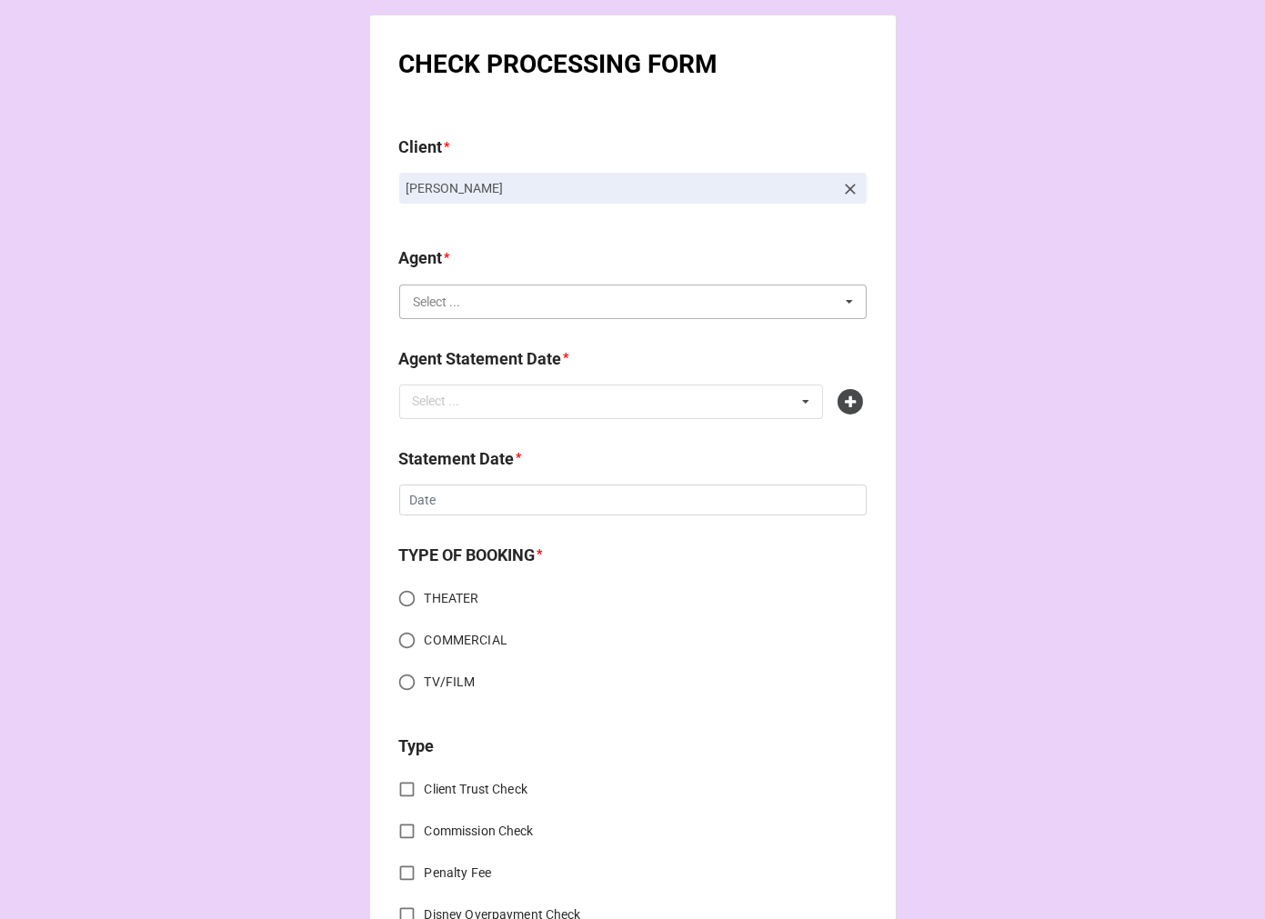
click at [489, 301] on input "text" at bounding box center [634, 302] width 466 height 33
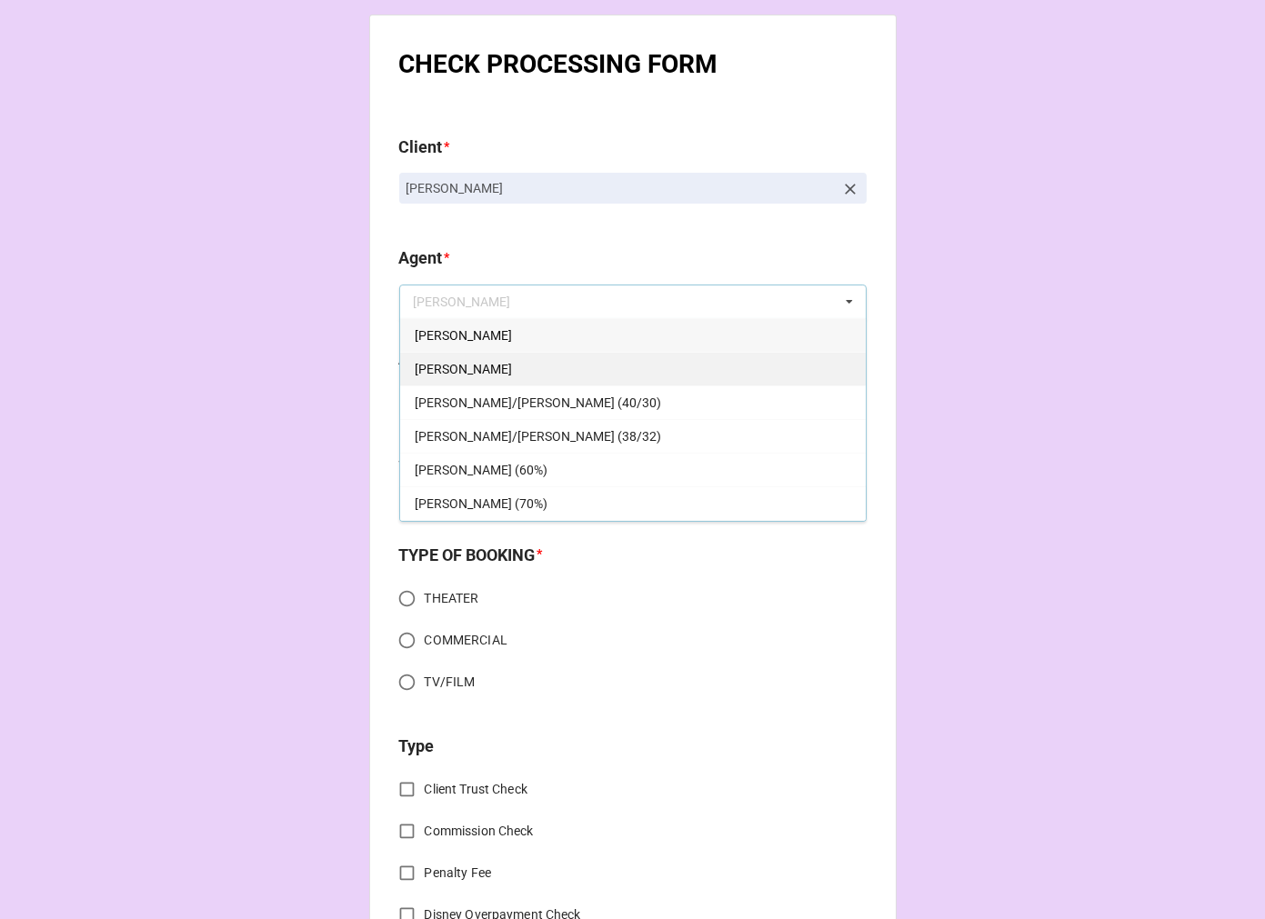
click at [456, 365] on div "[PERSON_NAME]" at bounding box center [633, 369] width 466 height 34
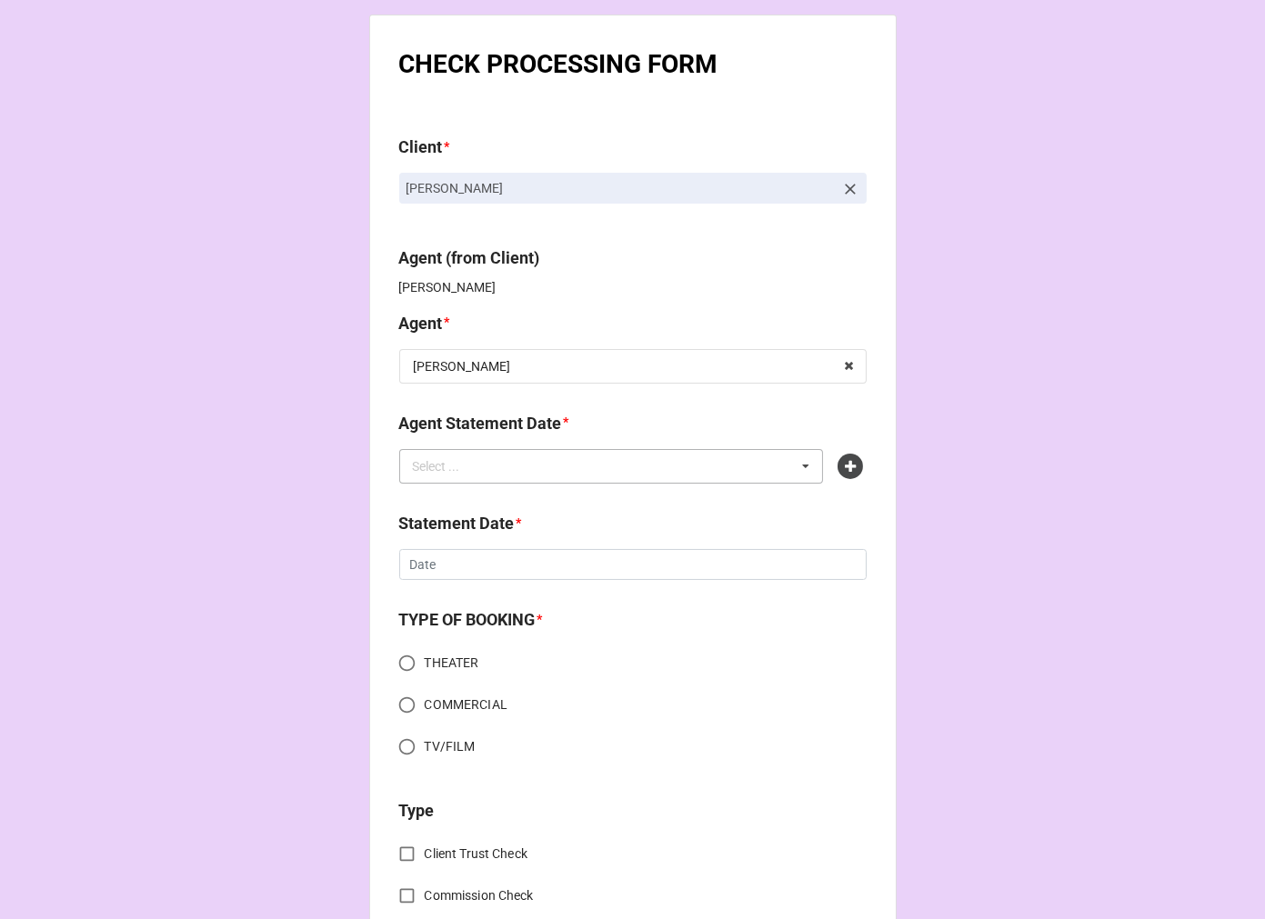
click at [466, 467] on div "Select ..." at bounding box center [447, 466] width 78 height 21
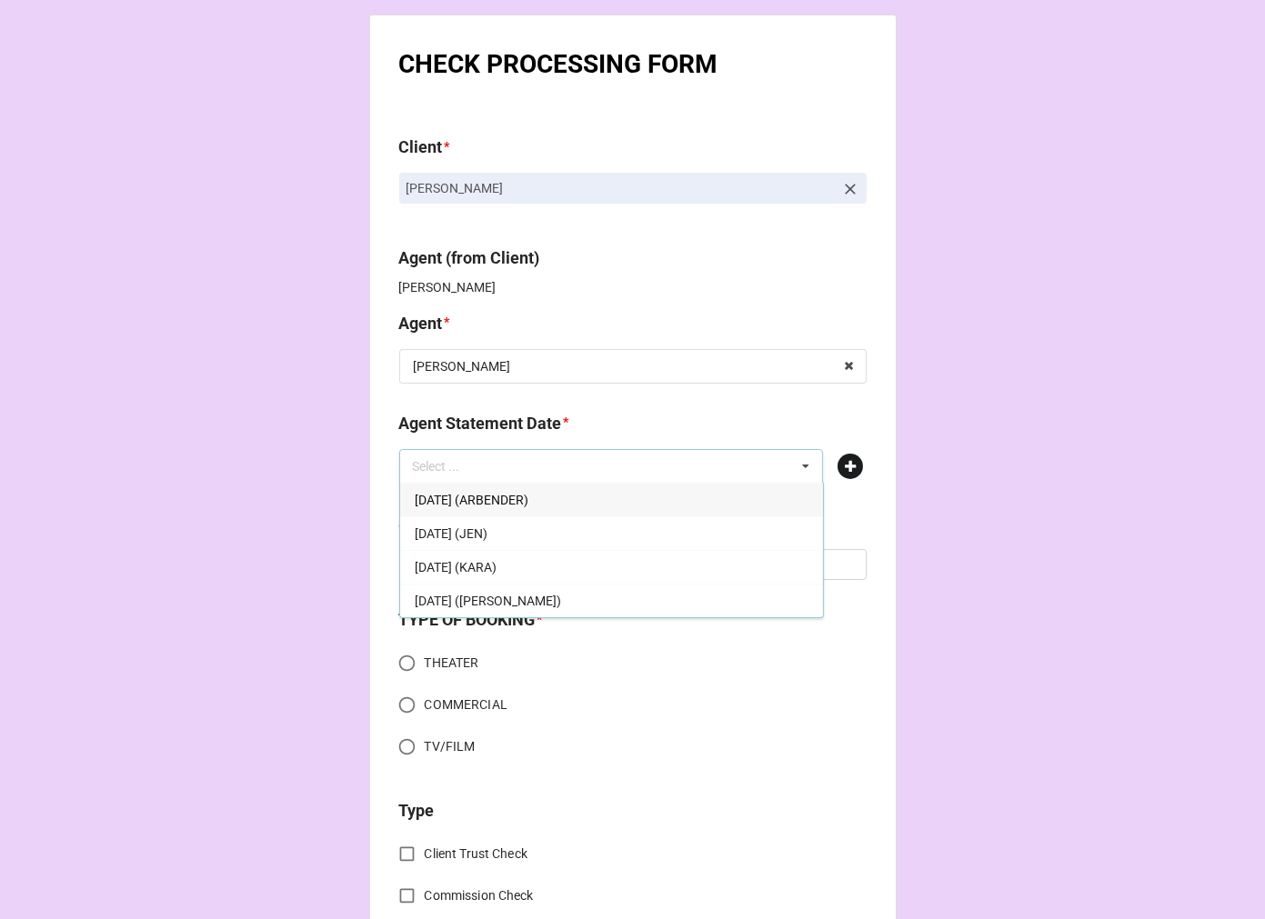
click at [841, 458] on icon at bounding box center [850, 466] width 25 height 25
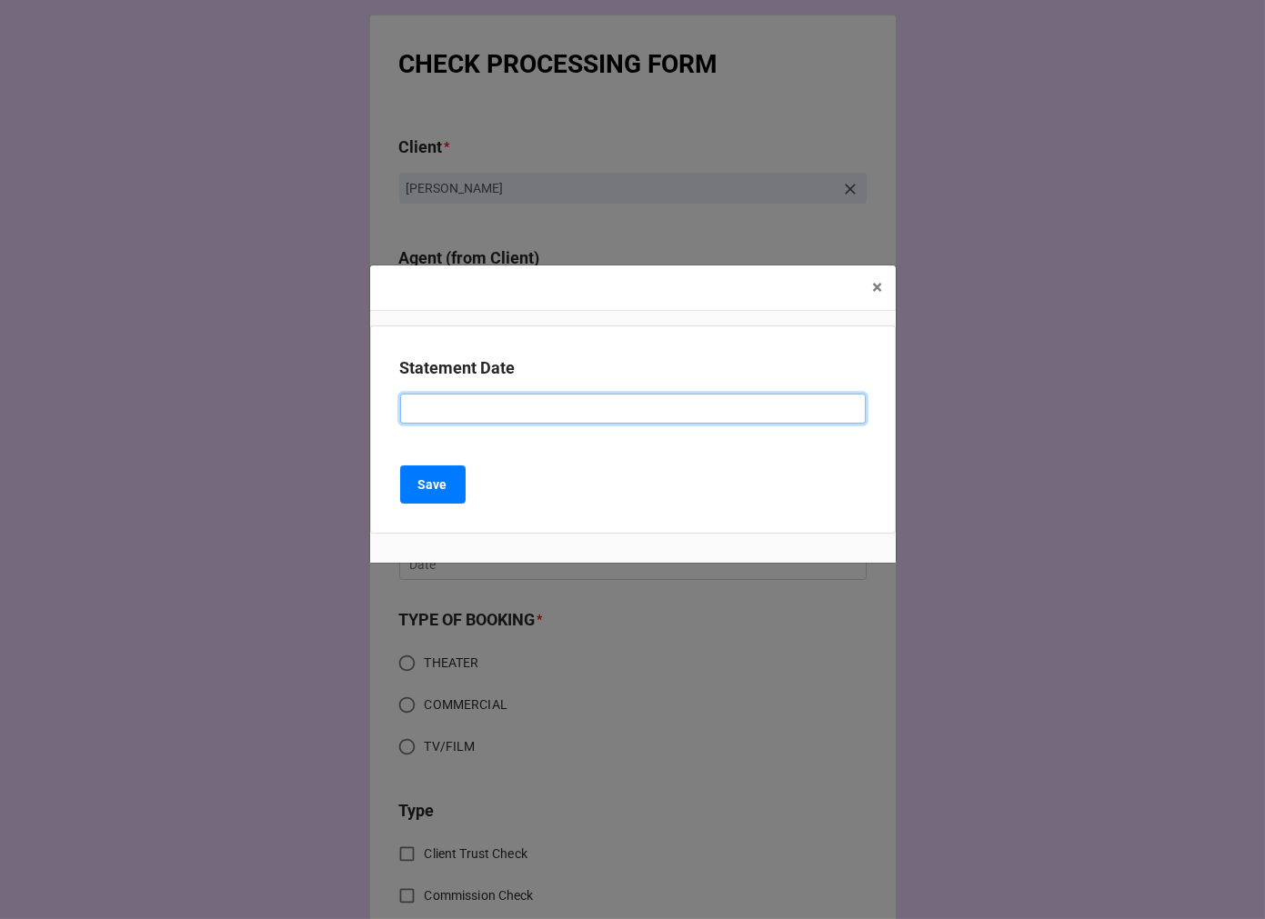
click at [530, 406] on input at bounding box center [633, 409] width 466 height 31
type input "OCTOBER 31, 2025 (DORI)"
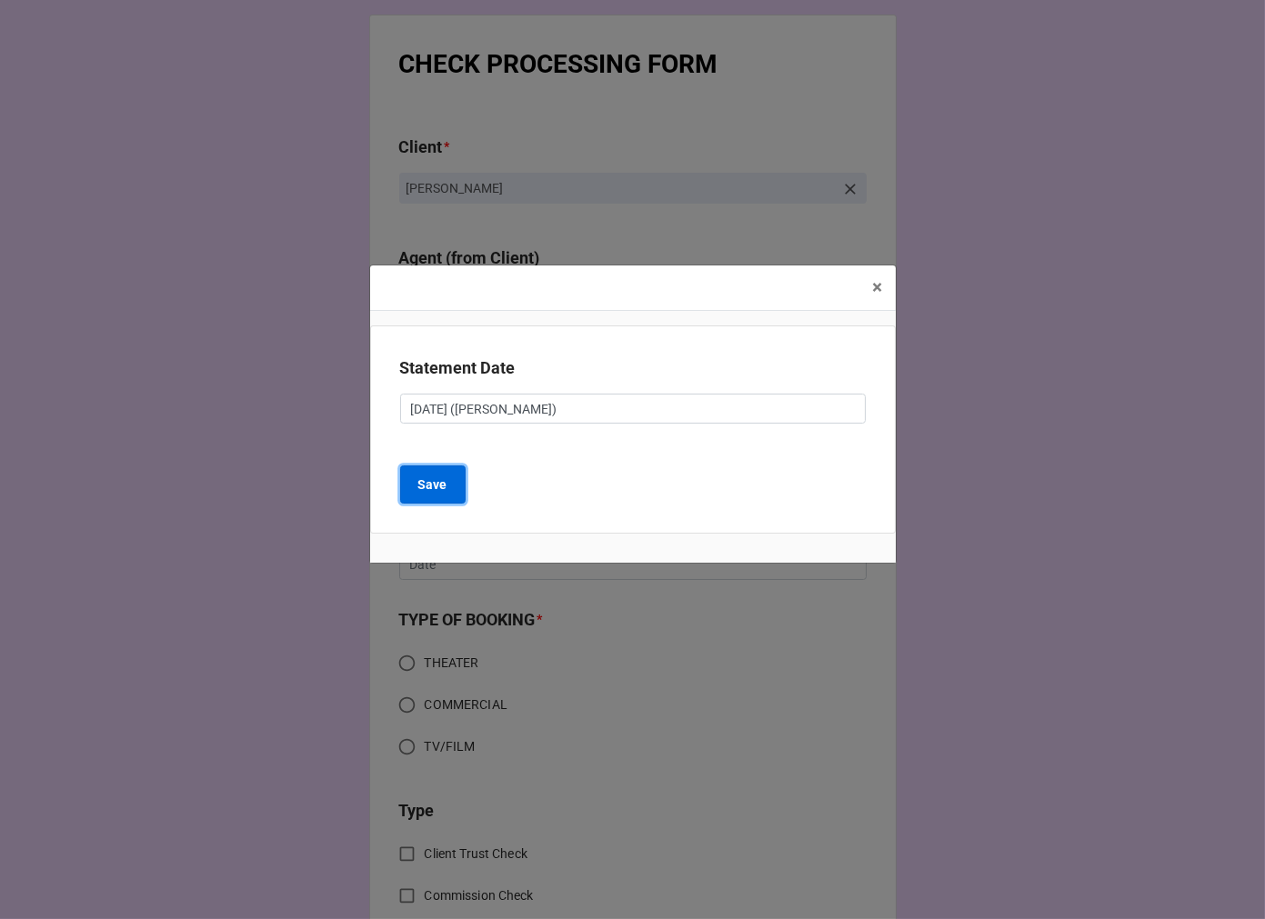
click at [440, 480] on b "Save" at bounding box center [432, 485] width 29 height 19
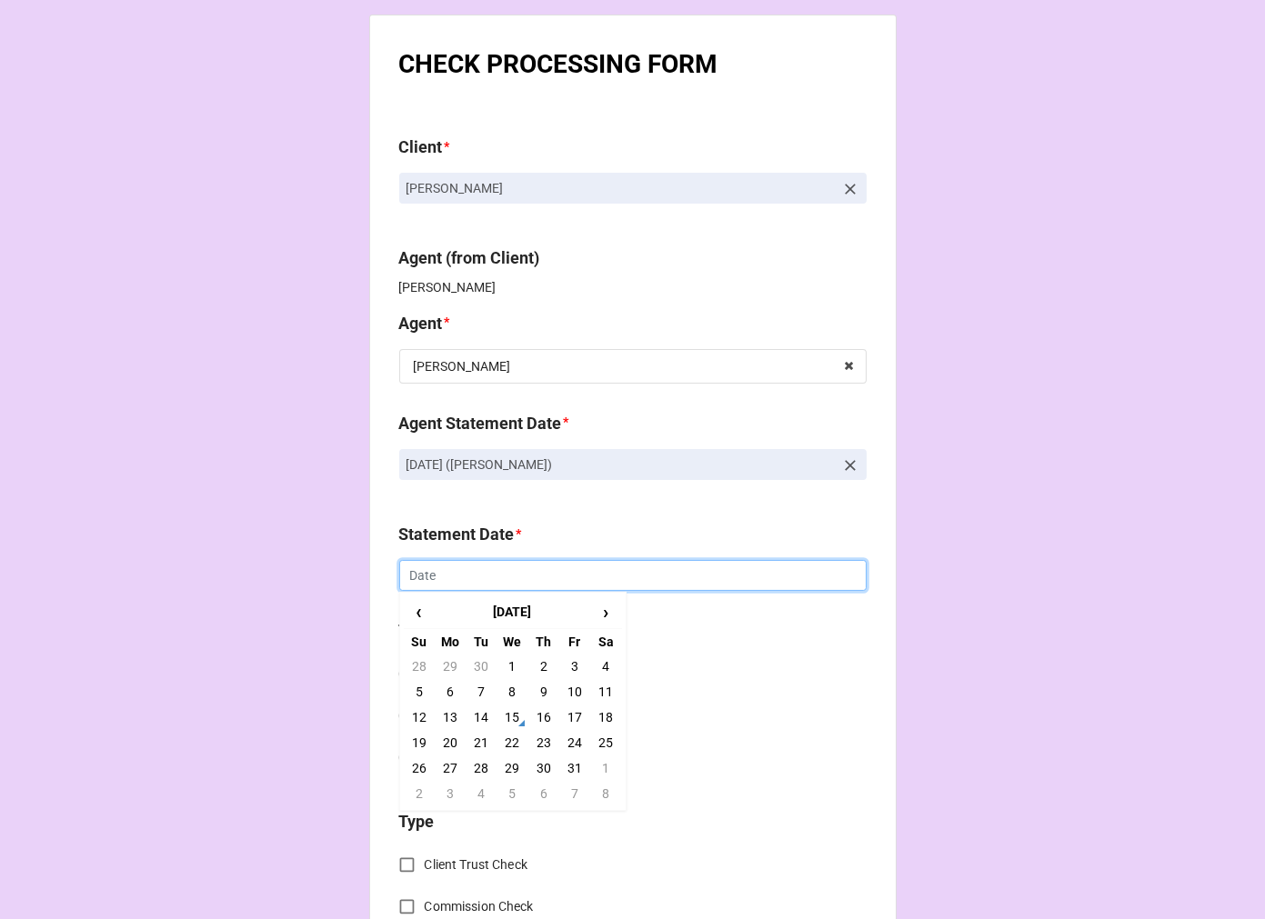
drag, startPoint x: 482, startPoint y: 573, endPoint x: 494, endPoint y: 579, distance: 13.4
click at [480, 573] on input "text" at bounding box center [632, 575] width 467 height 31
click at [565, 765] on td "31" at bounding box center [574, 768] width 31 height 25
type input "[DATE]"
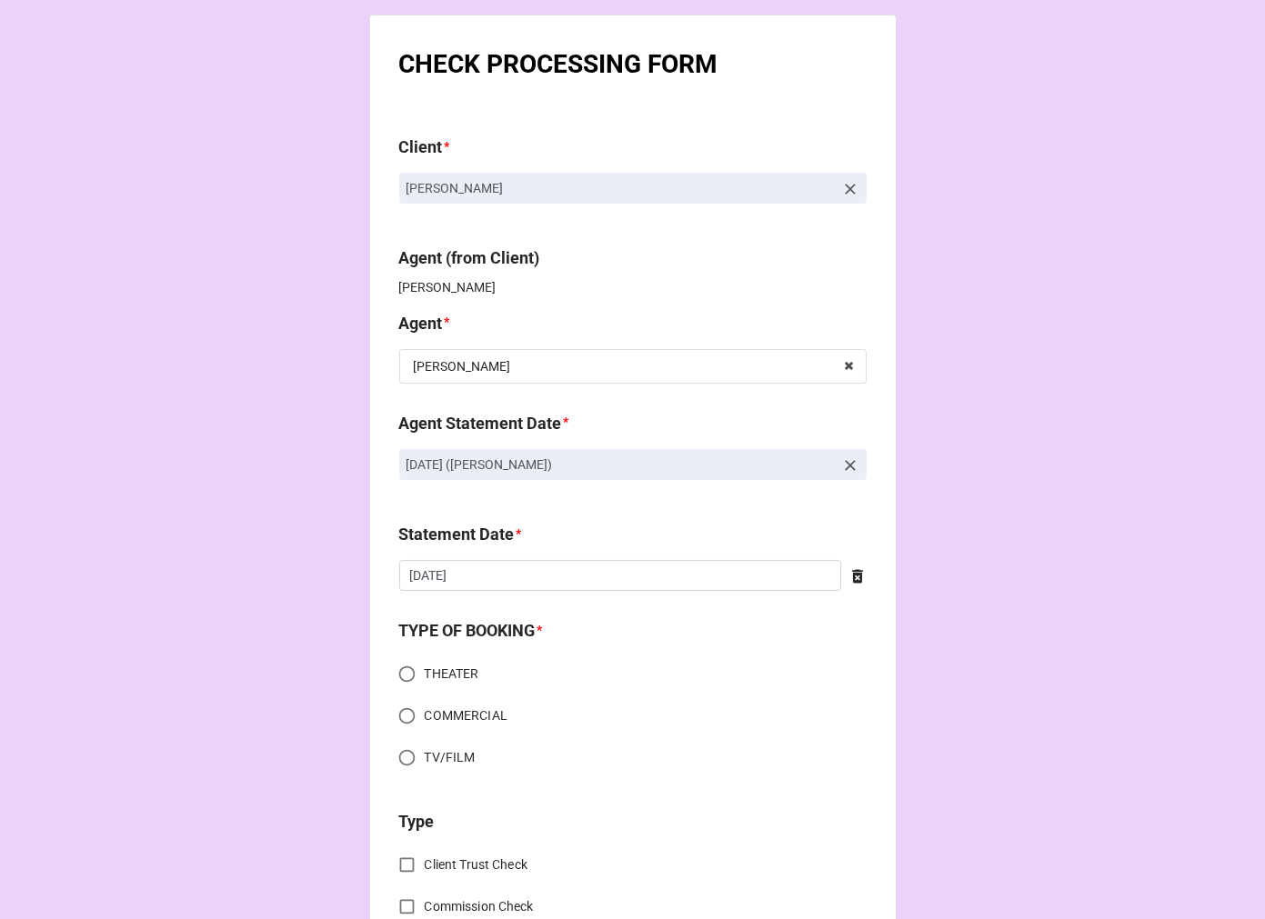
click at [402, 720] on input "COMMERCIAL" at bounding box center [406, 715] width 35 height 35
radio input "true"
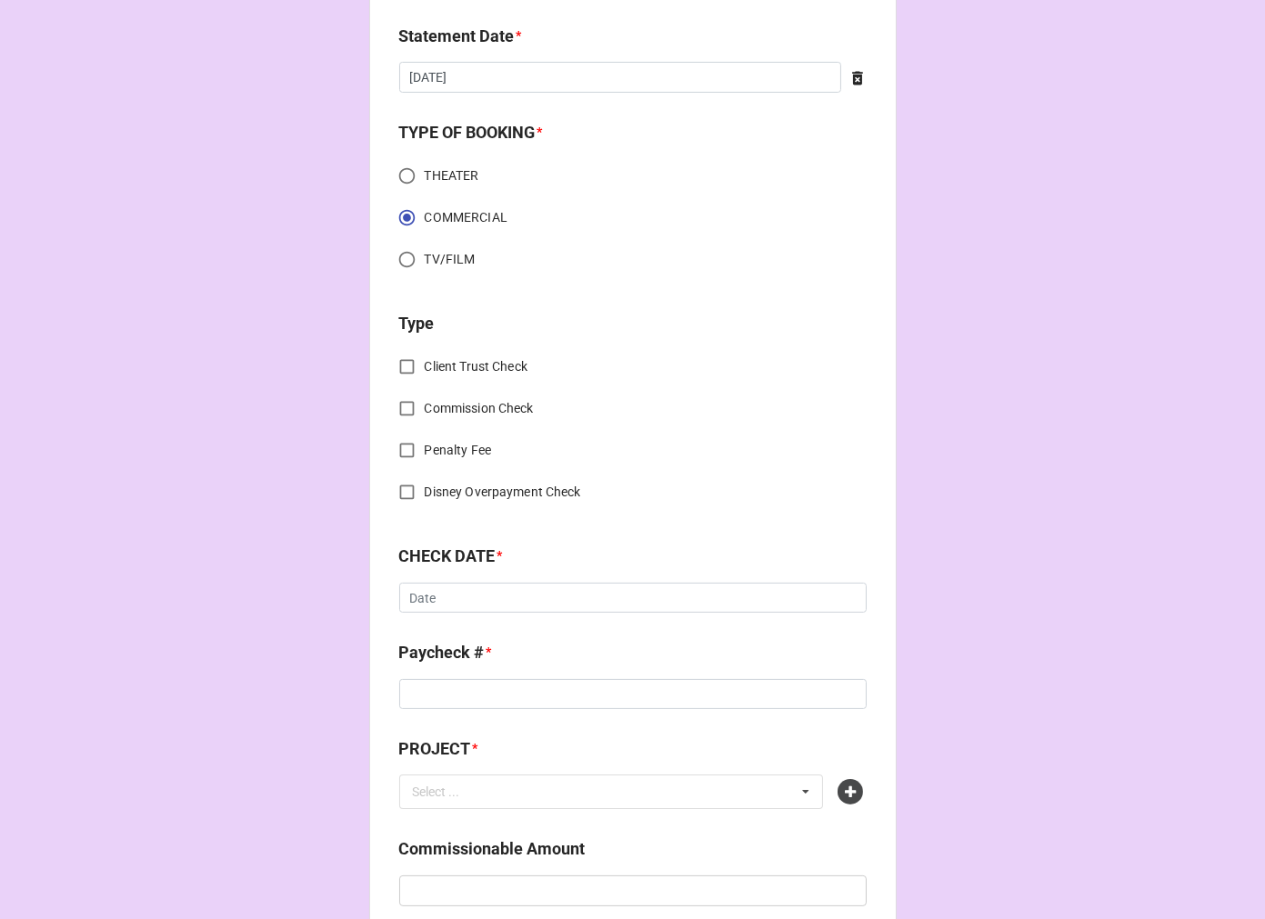
scroll to position [505, 0]
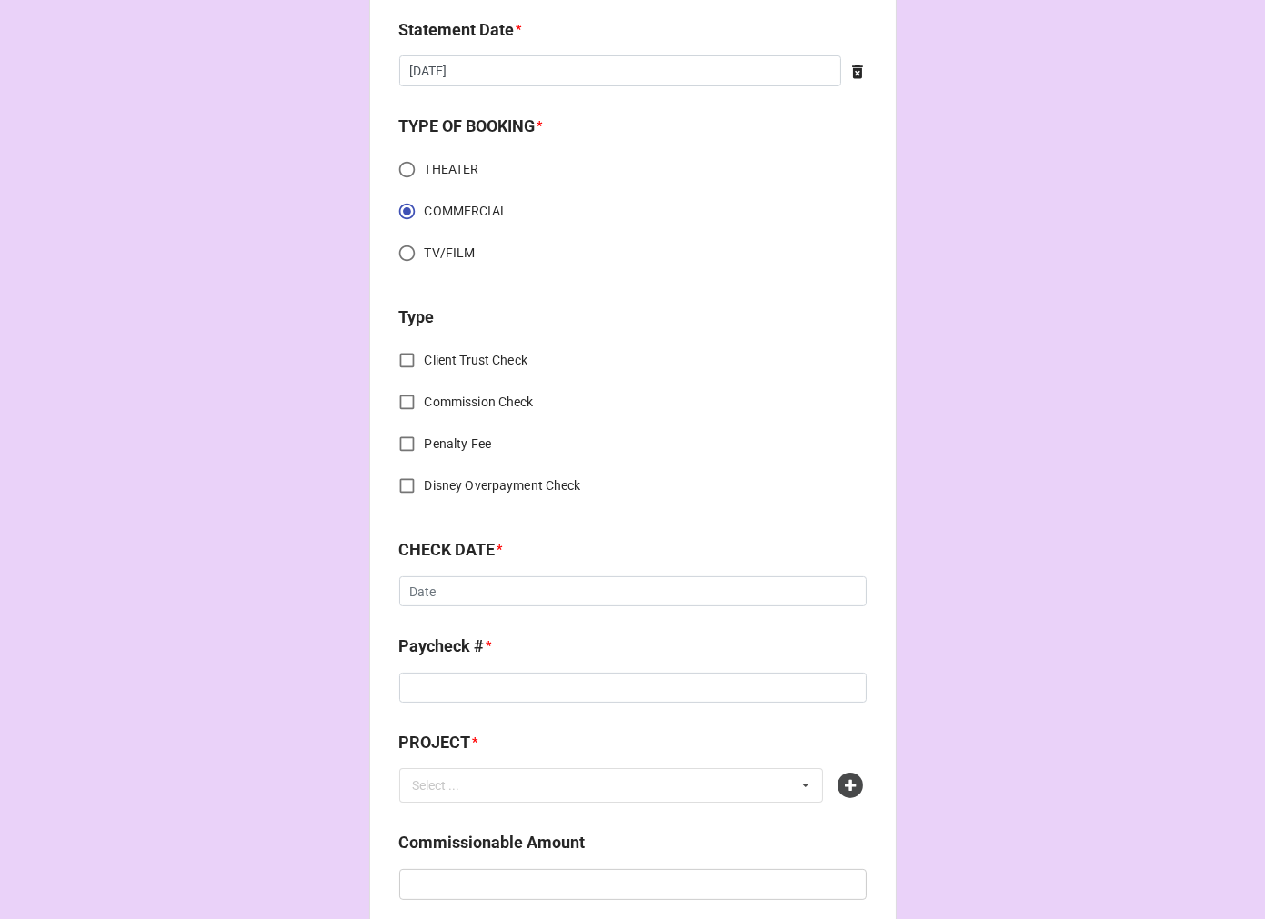
click at [407, 407] on input "Commission Check" at bounding box center [406, 402] width 35 height 35
checkbox input "true"
click at [460, 595] on input "text" at bounding box center [634, 594] width 466 height 33
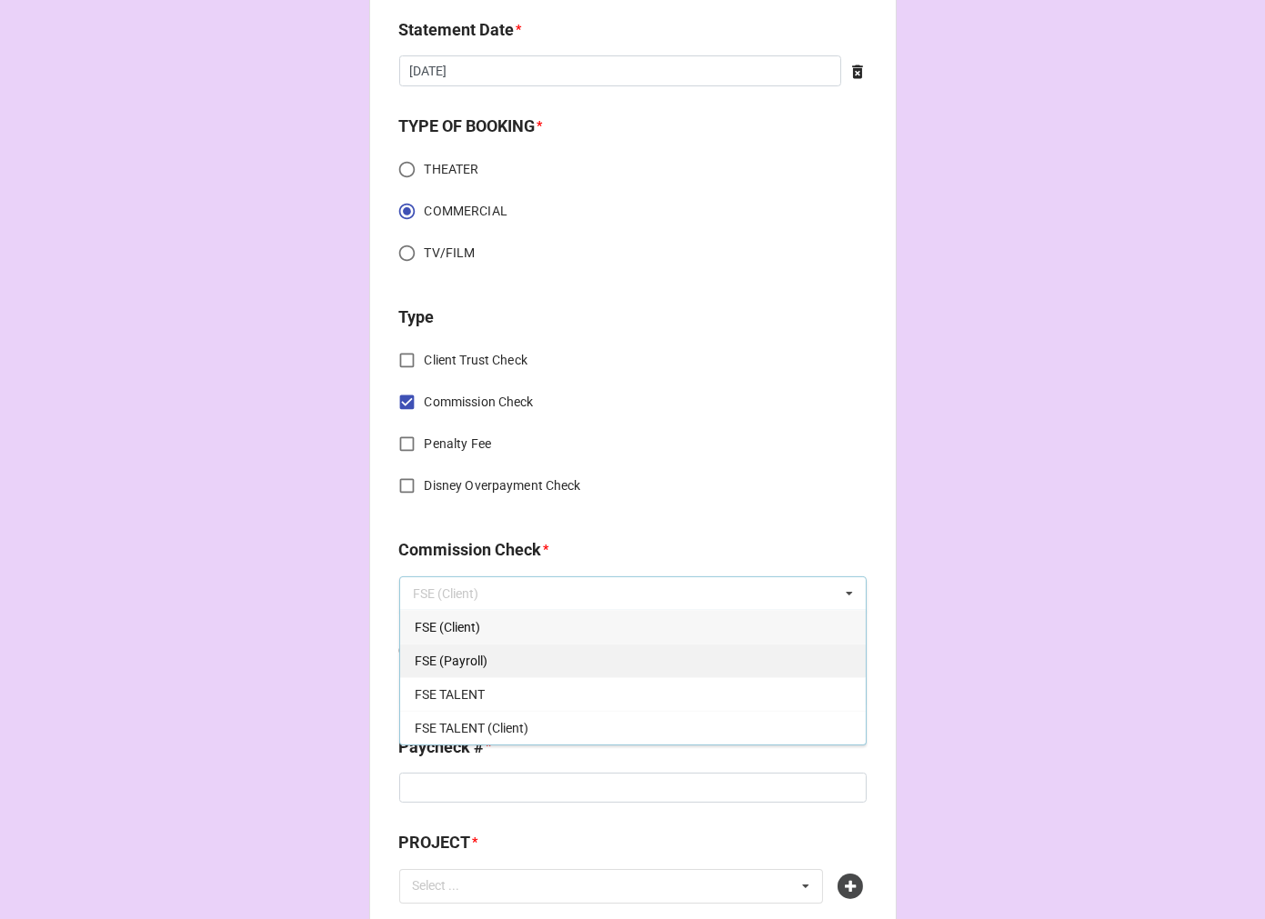
click at [453, 656] on span "FSE (Payroll)" at bounding box center [451, 661] width 73 height 15
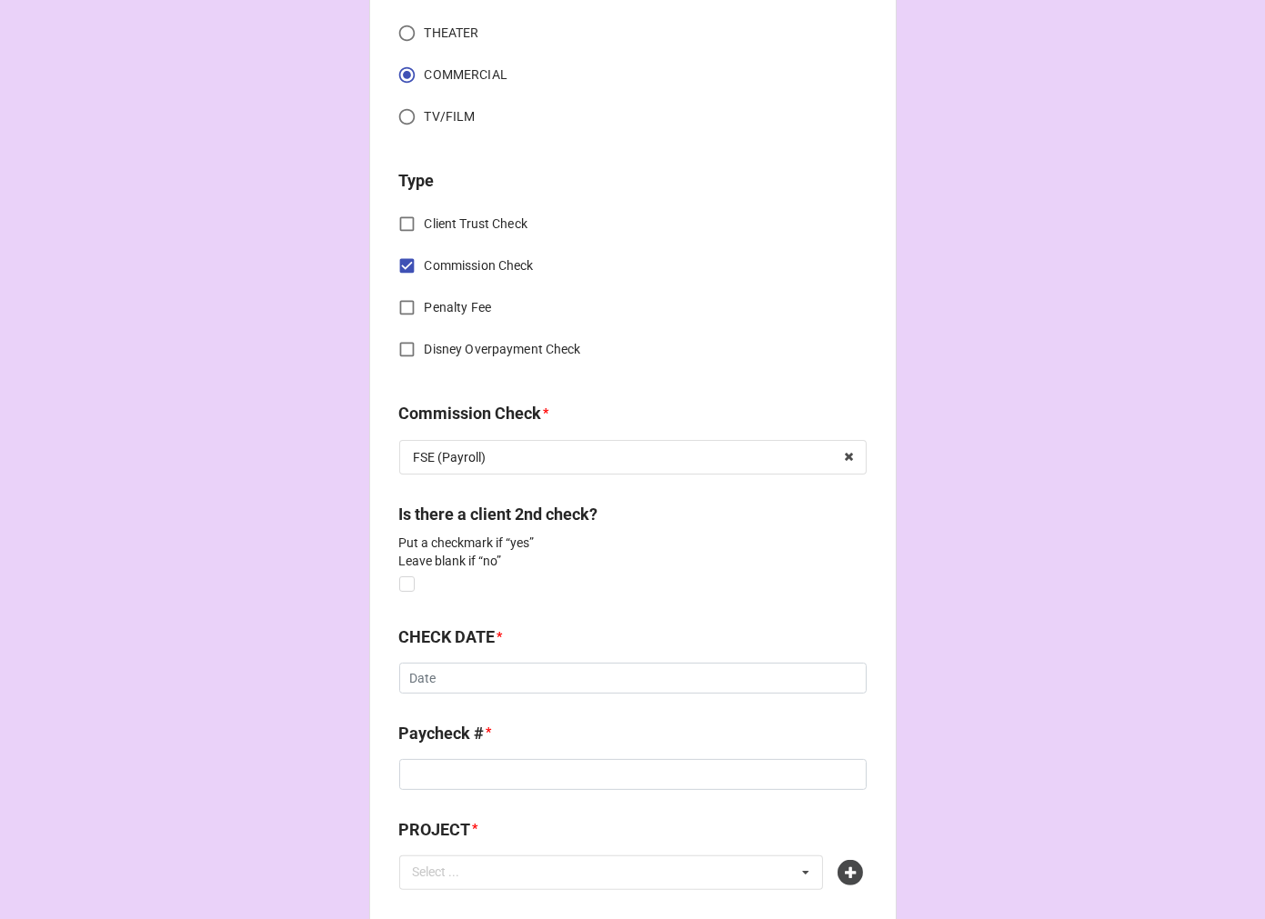
scroll to position [808, 0]
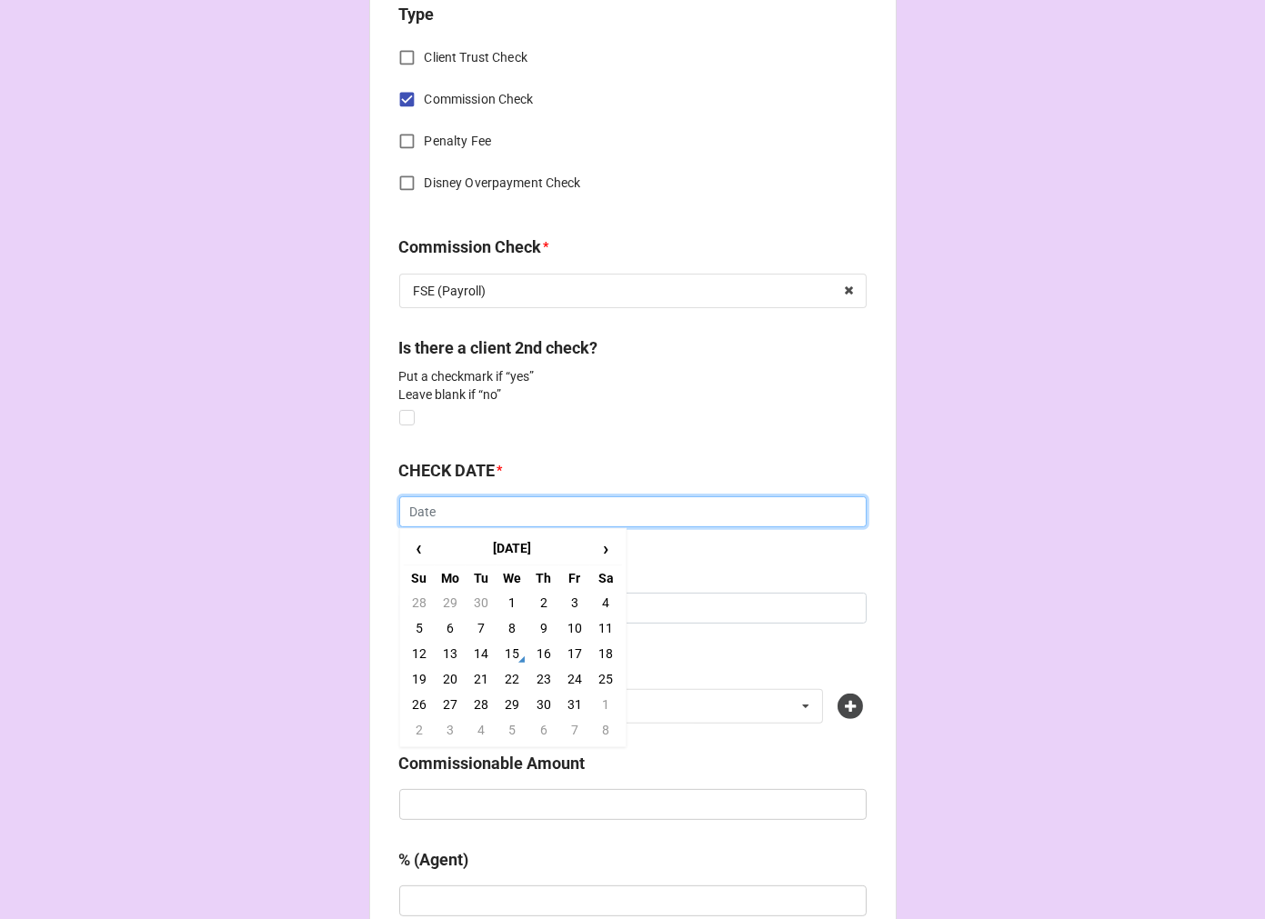
click at [457, 518] on input "text" at bounding box center [632, 512] width 467 height 31
drag, startPoint x: 471, startPoint y: 651, endPoint x: 452, endPoint y: 617, distance: 39.5
click at [470, 649] on td "14" at bounding box center [481, 653] width 31 height 25
type input "[DATE]"
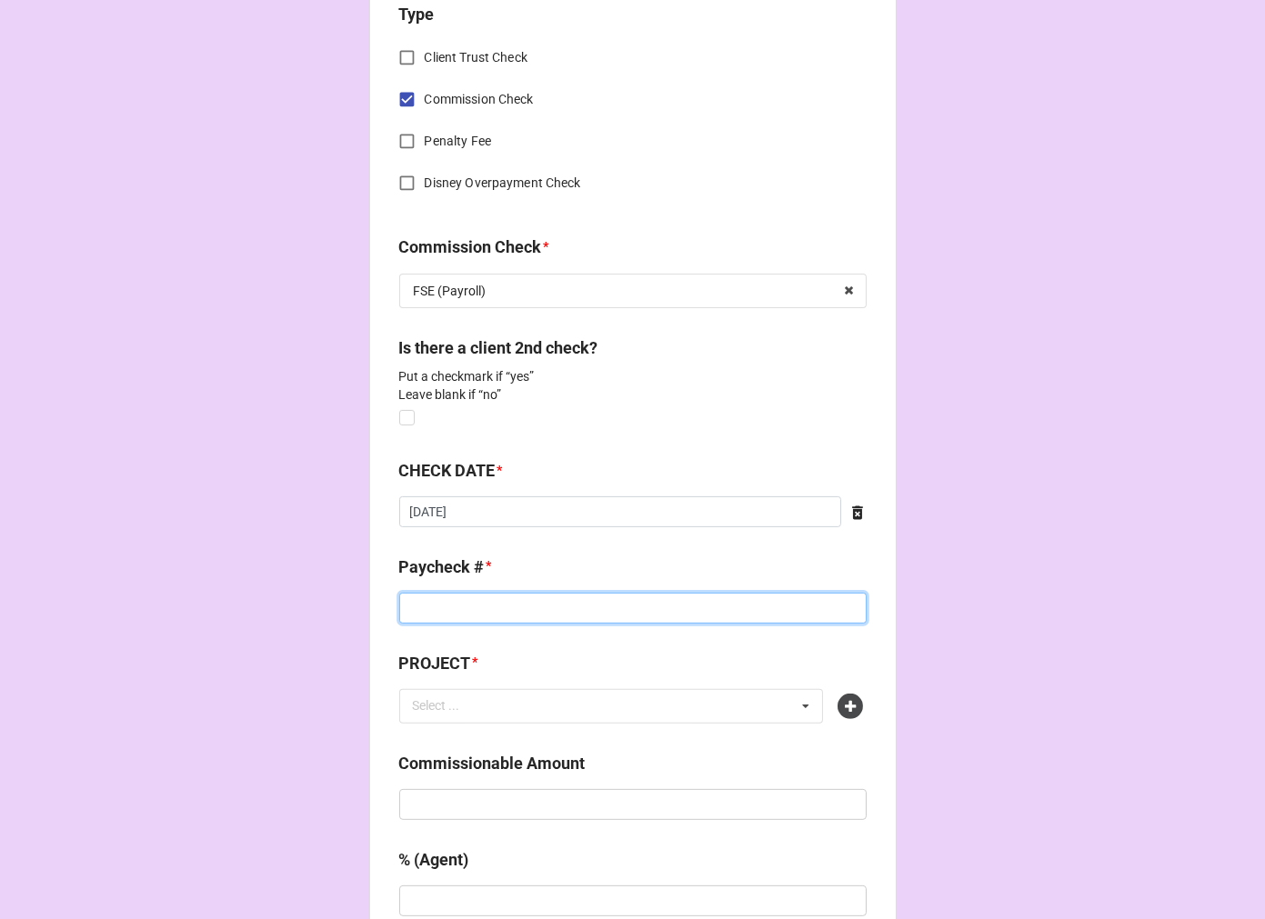
click at [444, 601] on input at bounding box center [632, 608] width 467 height 31
type input "DIRECT DEPOSIT"
click at [848, 704] on icon at bounding box center [850, 706] width 25 height 25
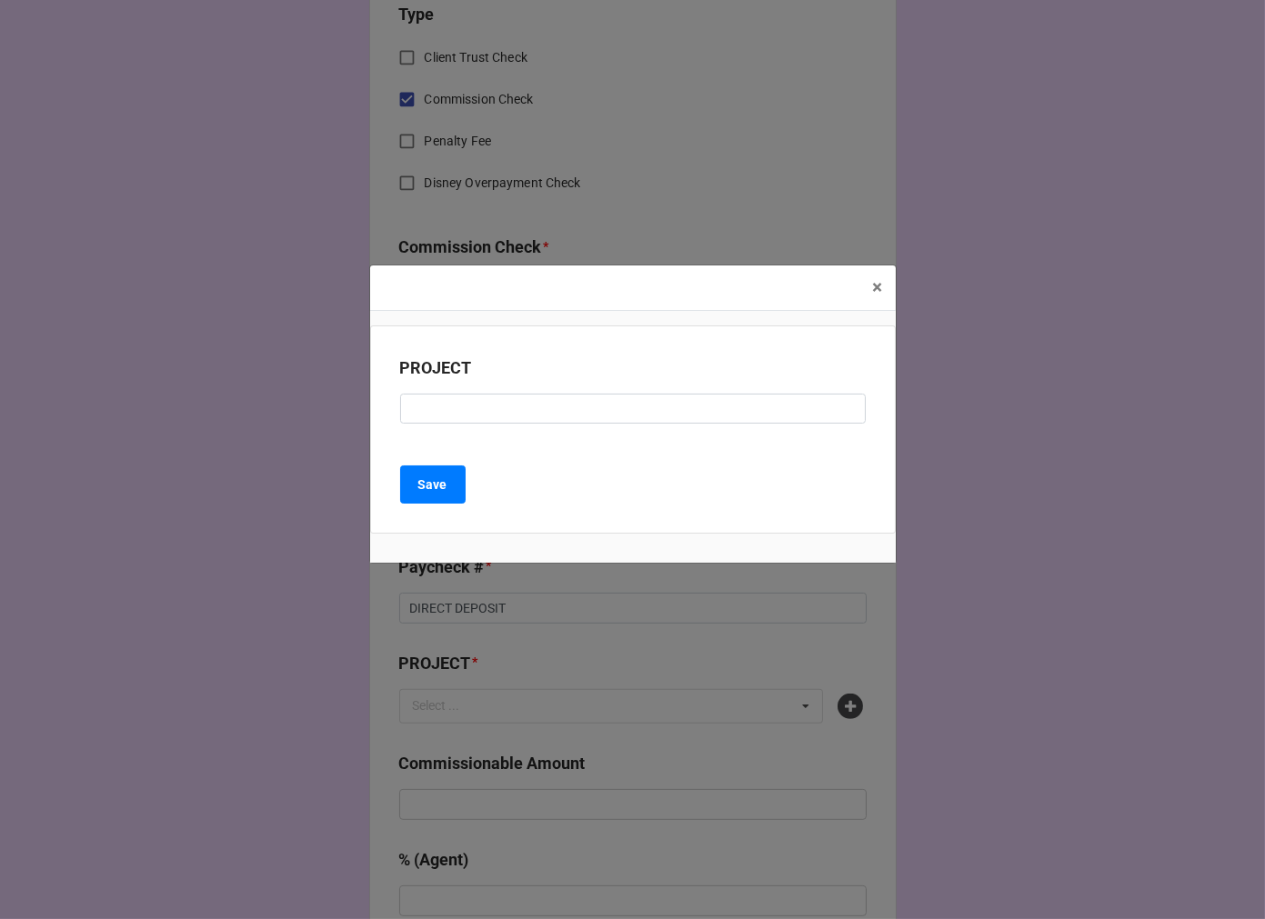
click at [525, 426] on div "PROJECT" at bounding box center [633, 397] width 466 height 82
click at [524, 423] on input at bounding box center [633, 409] width 466 height 31
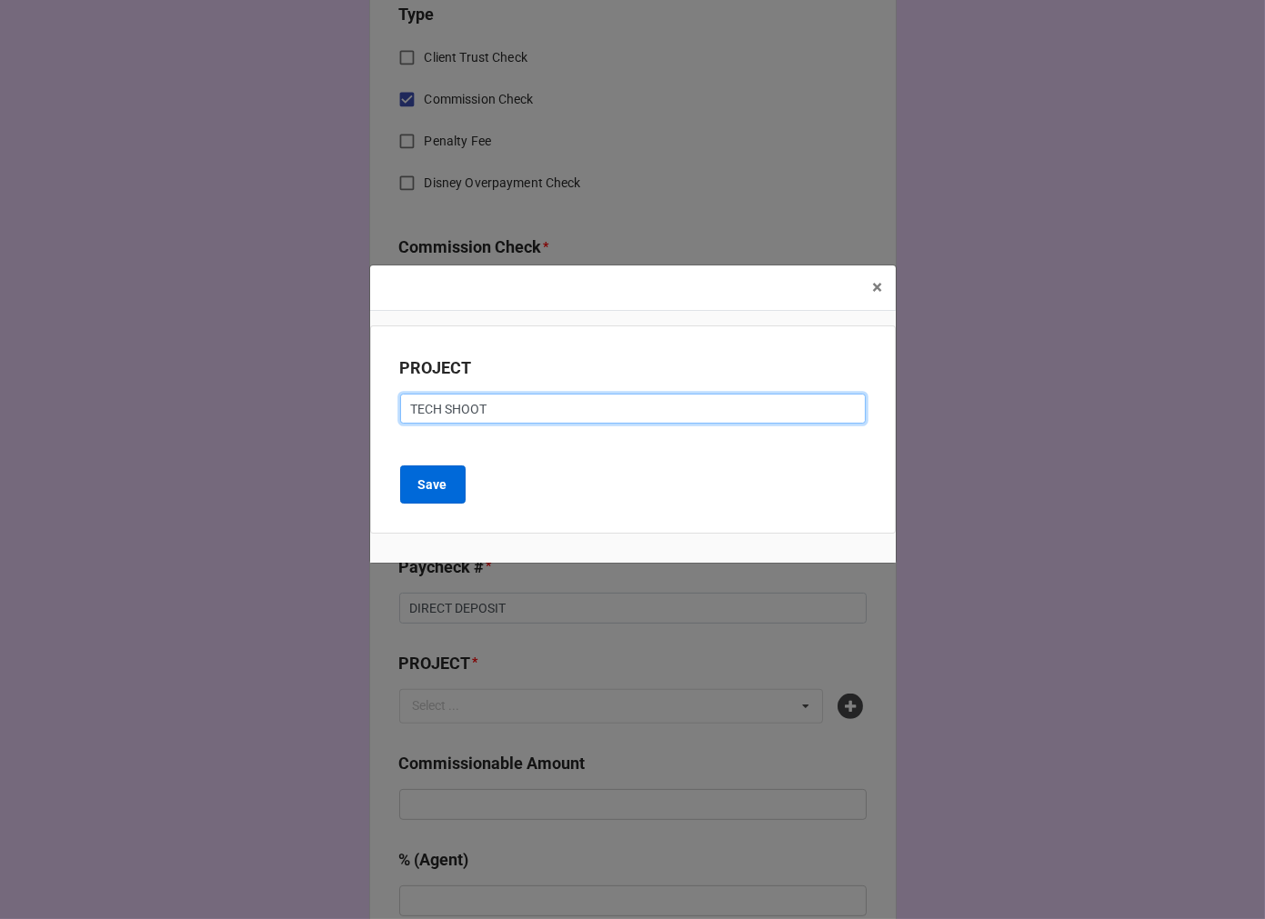
type input "TECH SHOOT"
click at [415, 494] on button "Save" at bounding box center [432, 485] width 65 height 38
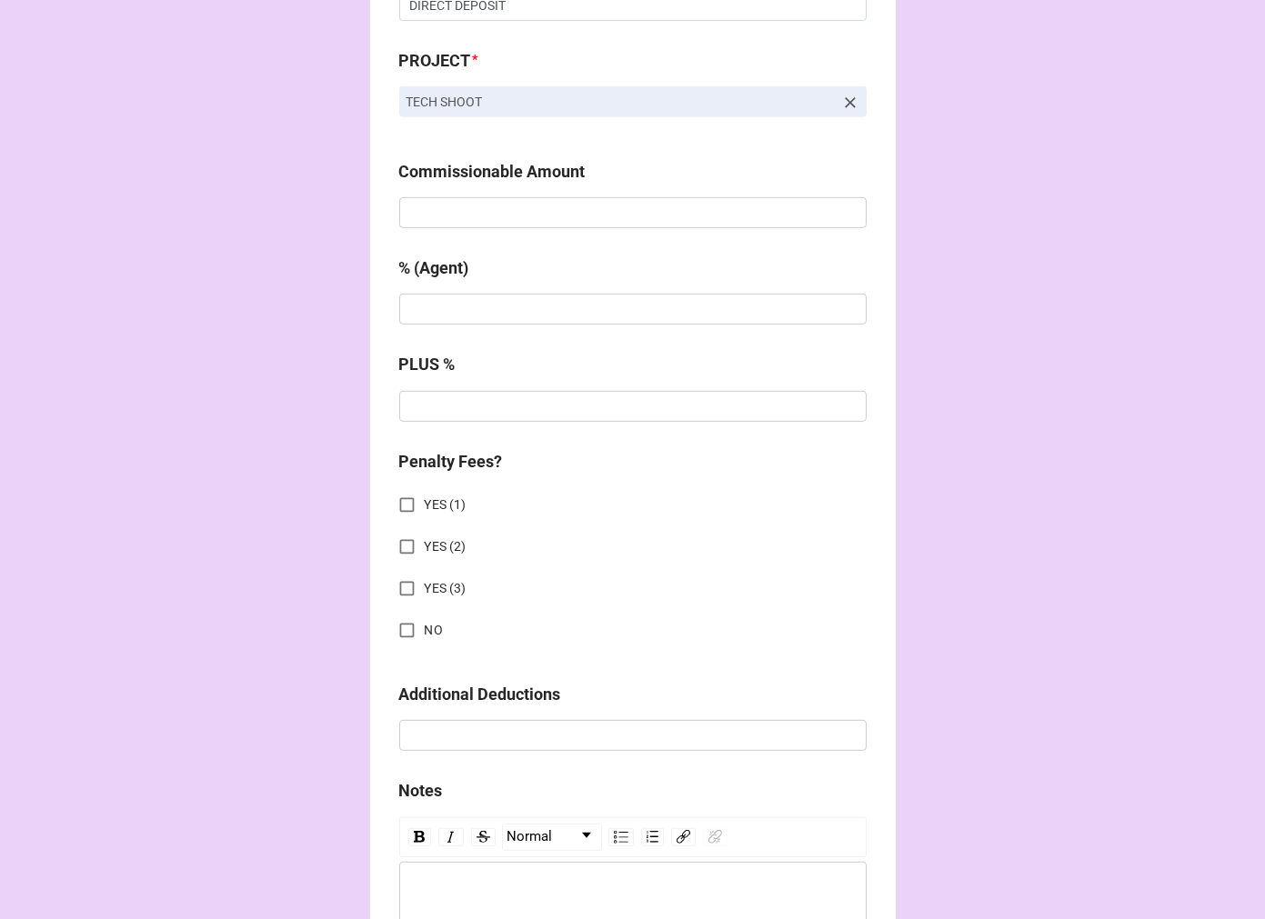
scroll to position [1414, 0]
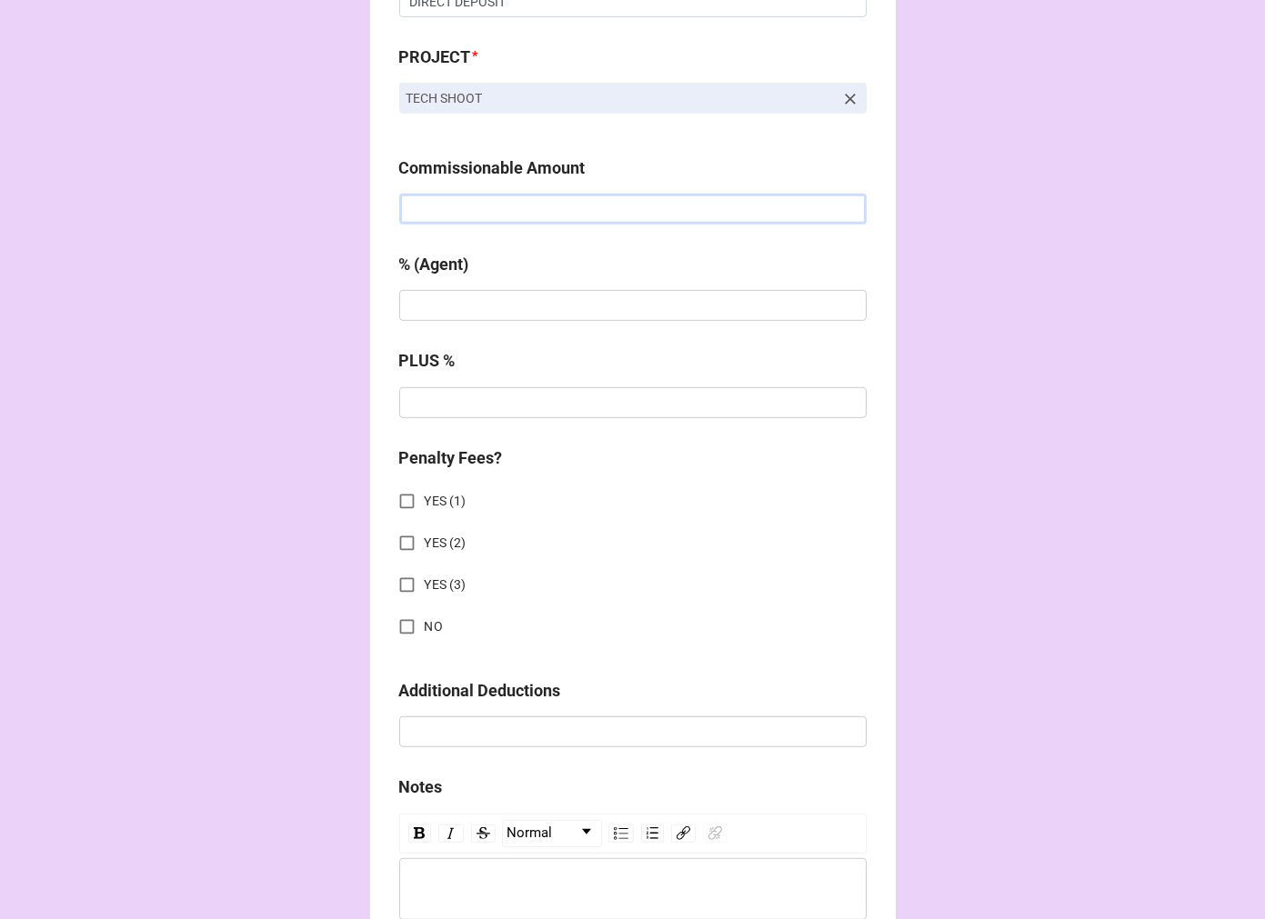
click at [449, 206] on input "text" at bounding box center [632, 209] width 467 height 31
type input "$1.00"
drag, startPoint x: 449, startPoint y: 206, endPoint x: 459, endPoint y: 196, distance: 14.1
click at [451, 206] on input "text" at bounding box center [632, 209] width 467 height 31
type input "$750.00"
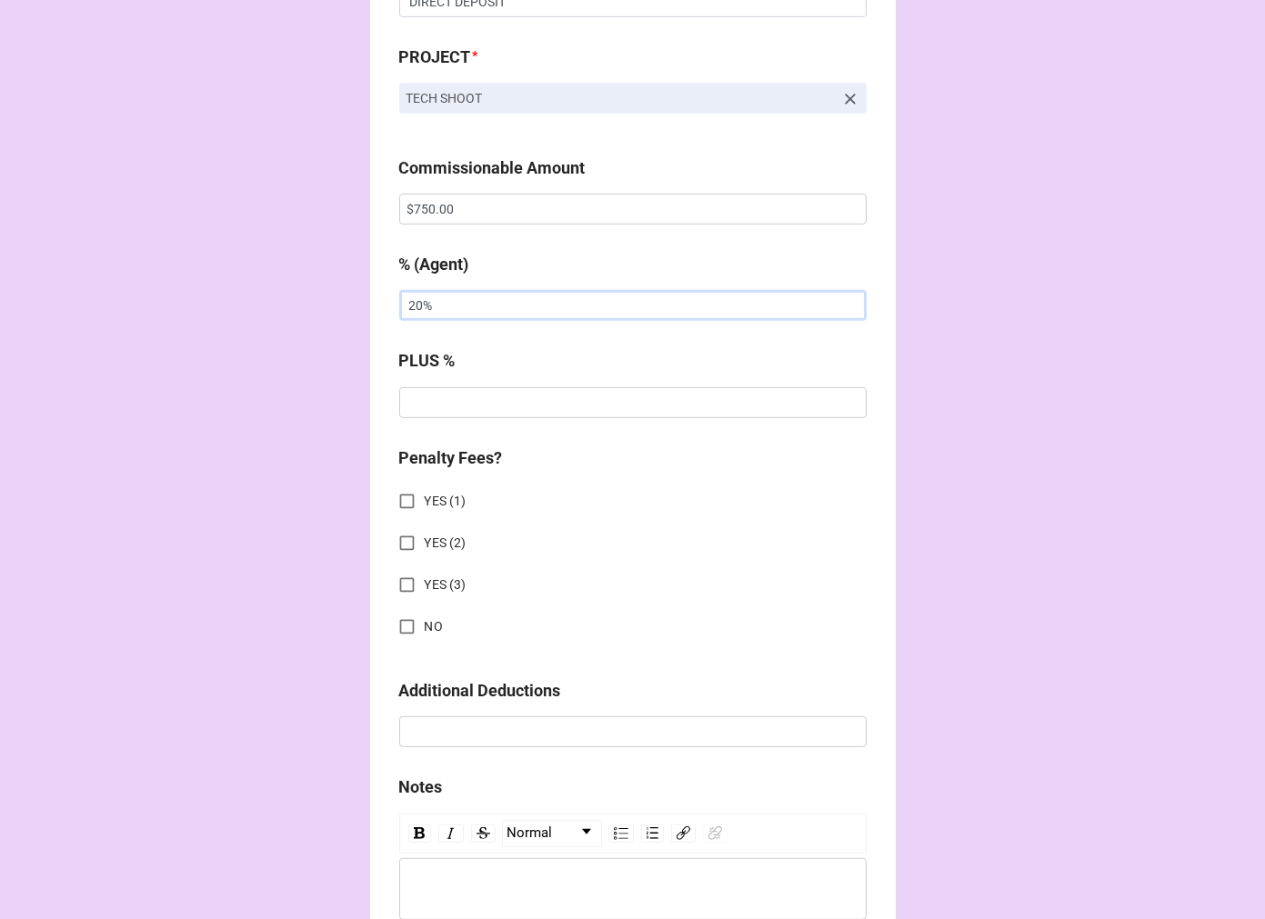
type input "20%"
click at [841, 95] on icon at bounding box center [850, 99] width 18 height 18
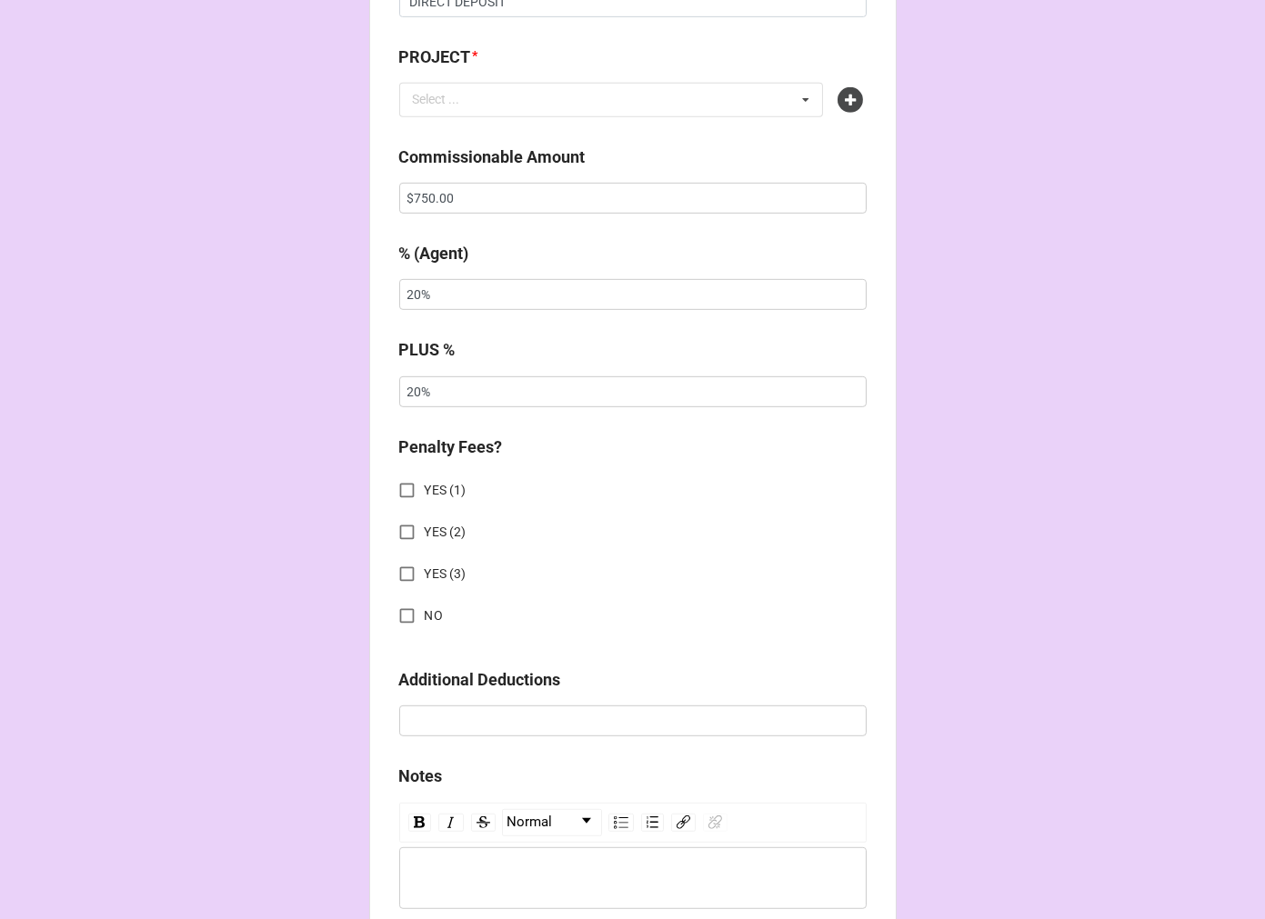
click at [839, 95] on icon at bounding box center [850, 99] width 25 height 25
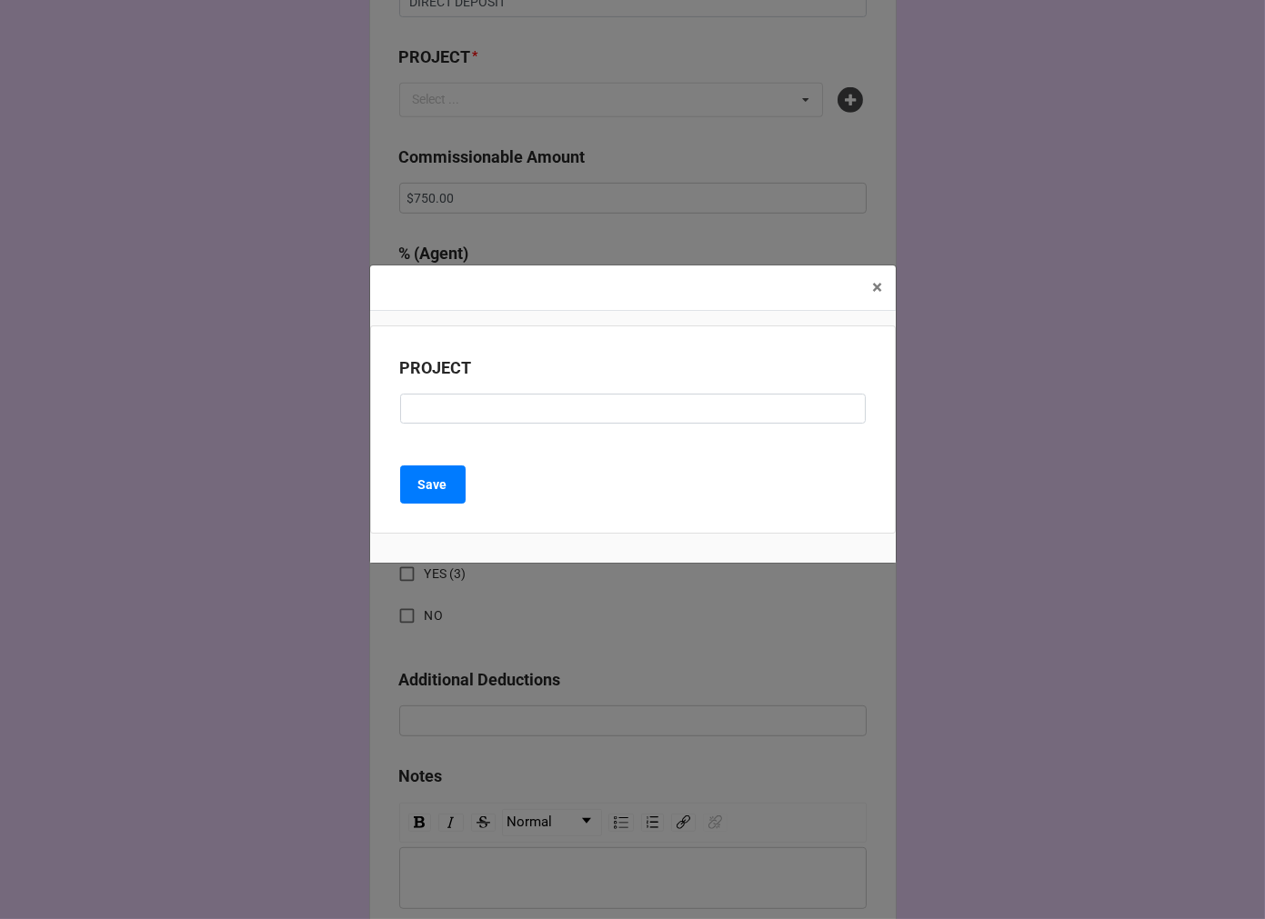
click at [483, 425] on div "PROJECT" at bounding box center [633, 397] width 466 height 82
click at [494, 417] on input at bounding box center [633, 409] width 466 height 31
type input "t"
paste input "2509A-"
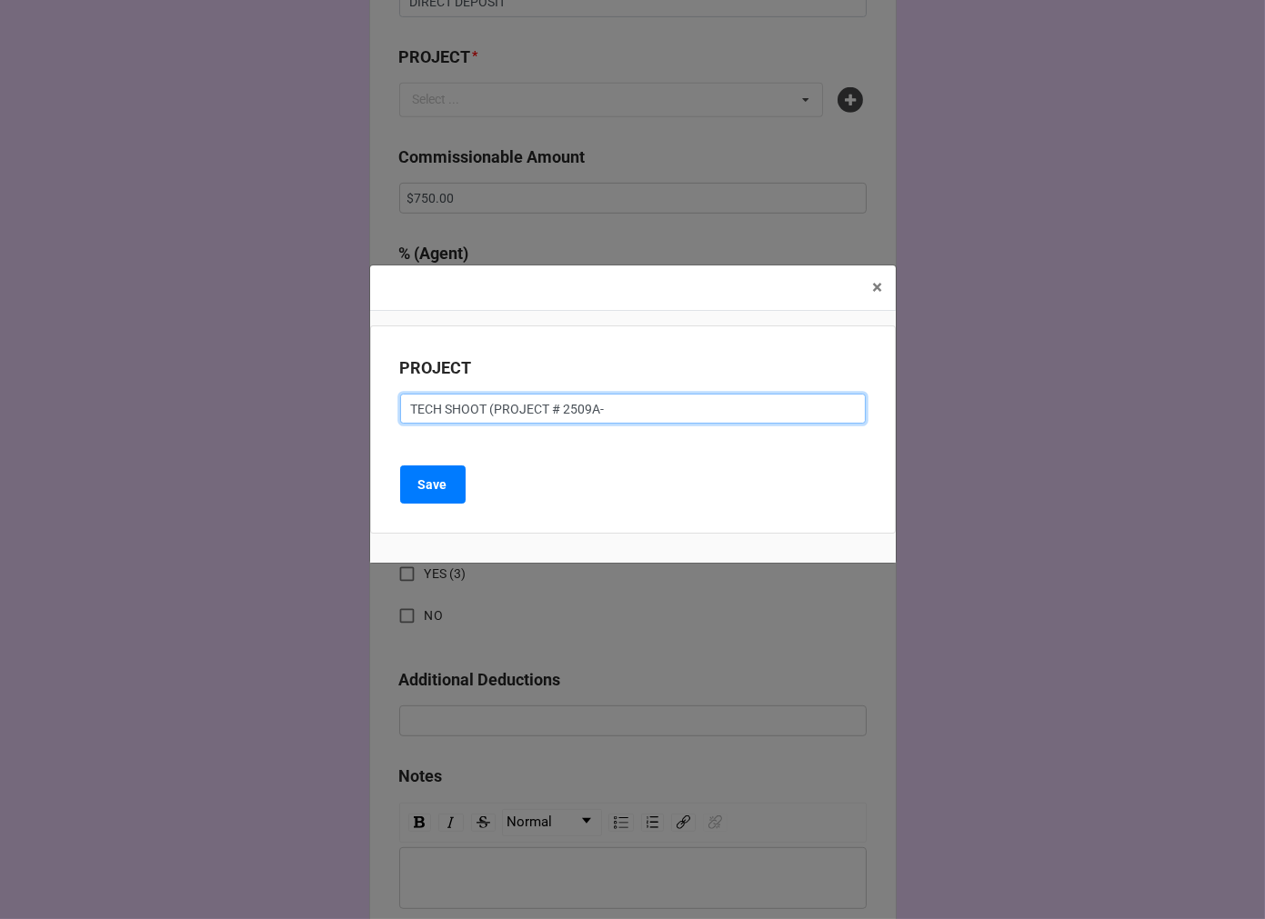
click at [650, 422] on input "TECH SHOOT (PROJECT # 2509A-" at bounding box center [633, 409] width 466 height 31
type input "TECH SHOOT (PROJECT # 2509A-LA)"
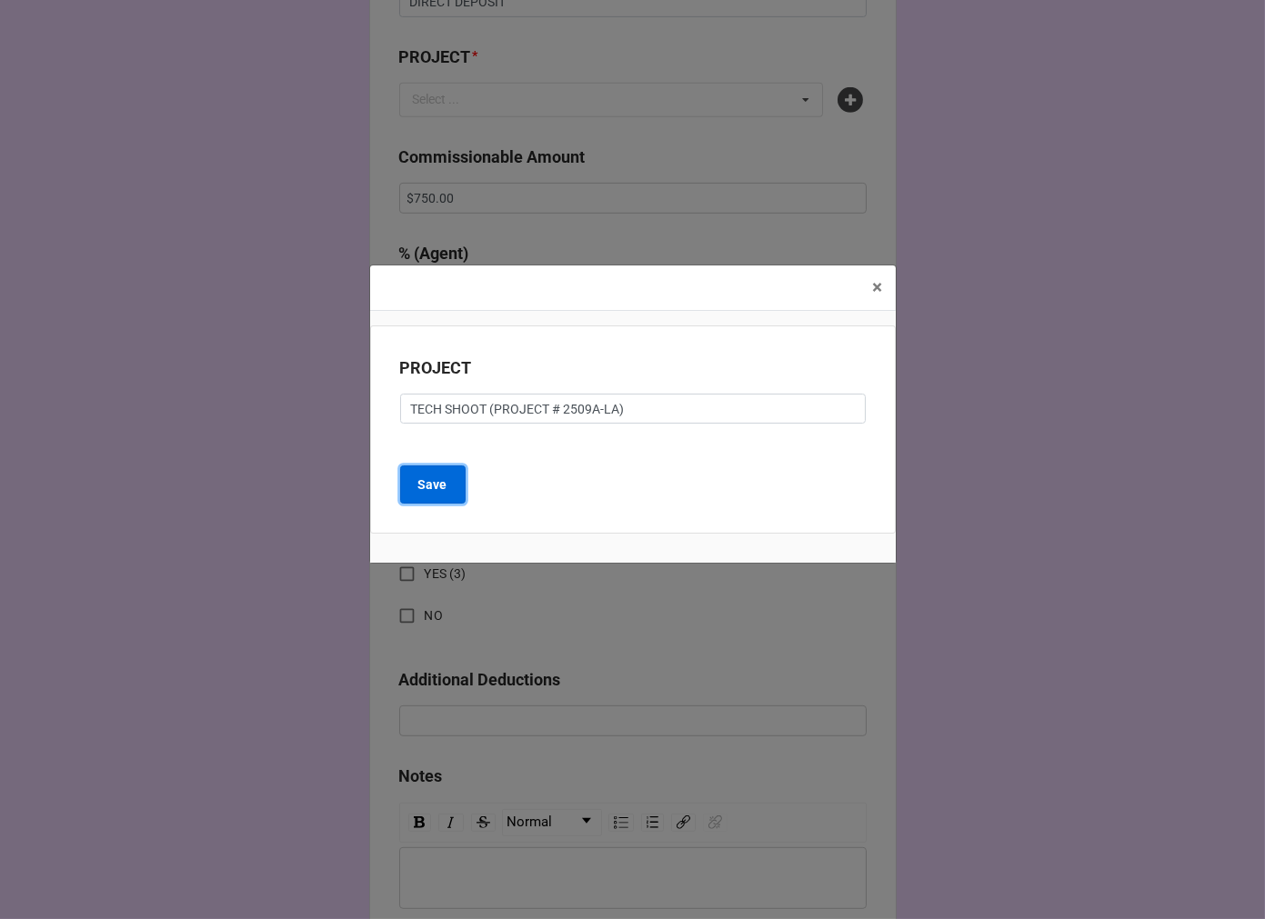
click at [426, 491] on b "Save" at bounding box center [432, 485] width 29 height 19
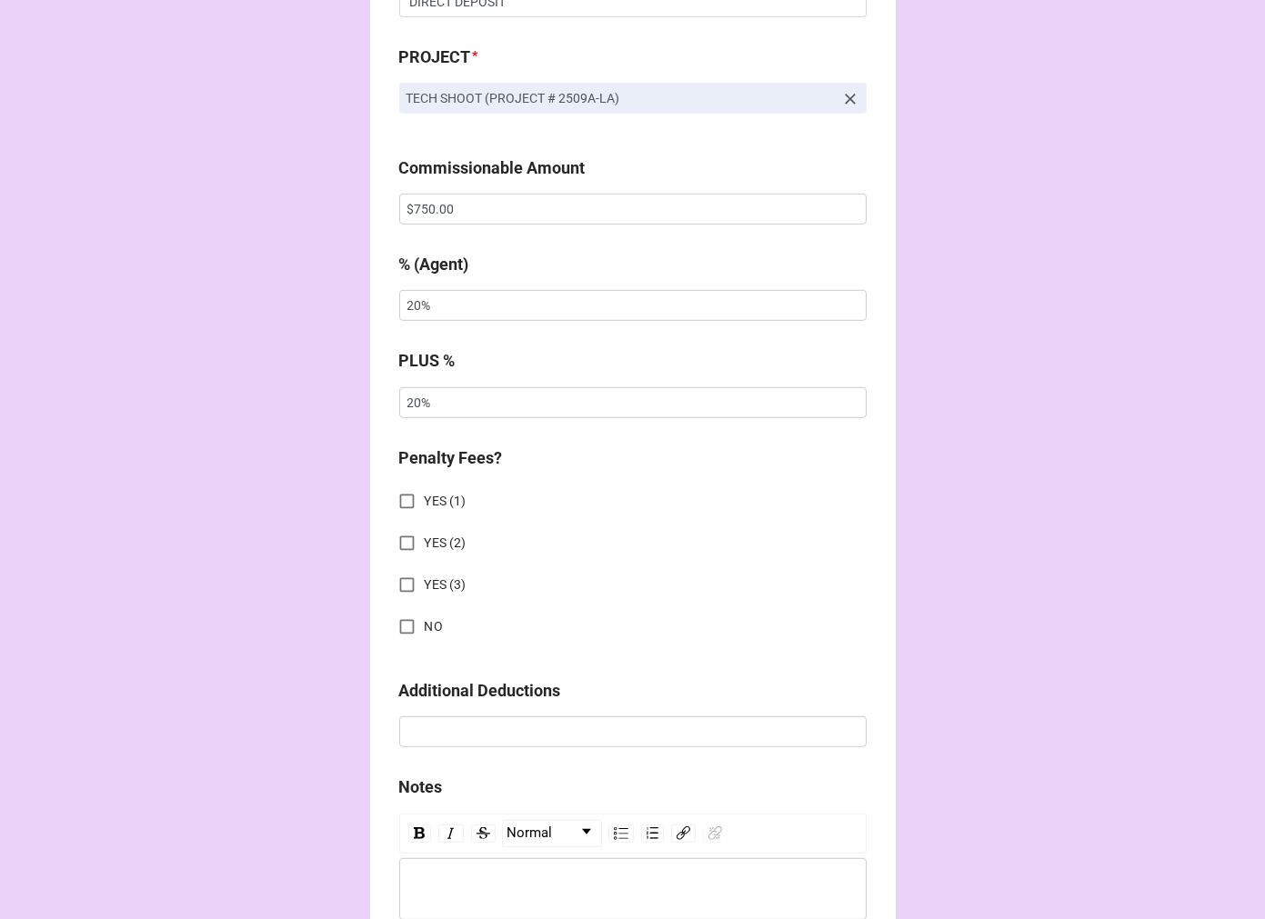
drag, startPoint x: 394, startPoint y: 622, endPoint x: 504, endPoint y: 598, distance: 112.6
click at [394, 622] on input "NO" at bounding box center [406, 626] width 35 height 35
checkbox input "true"
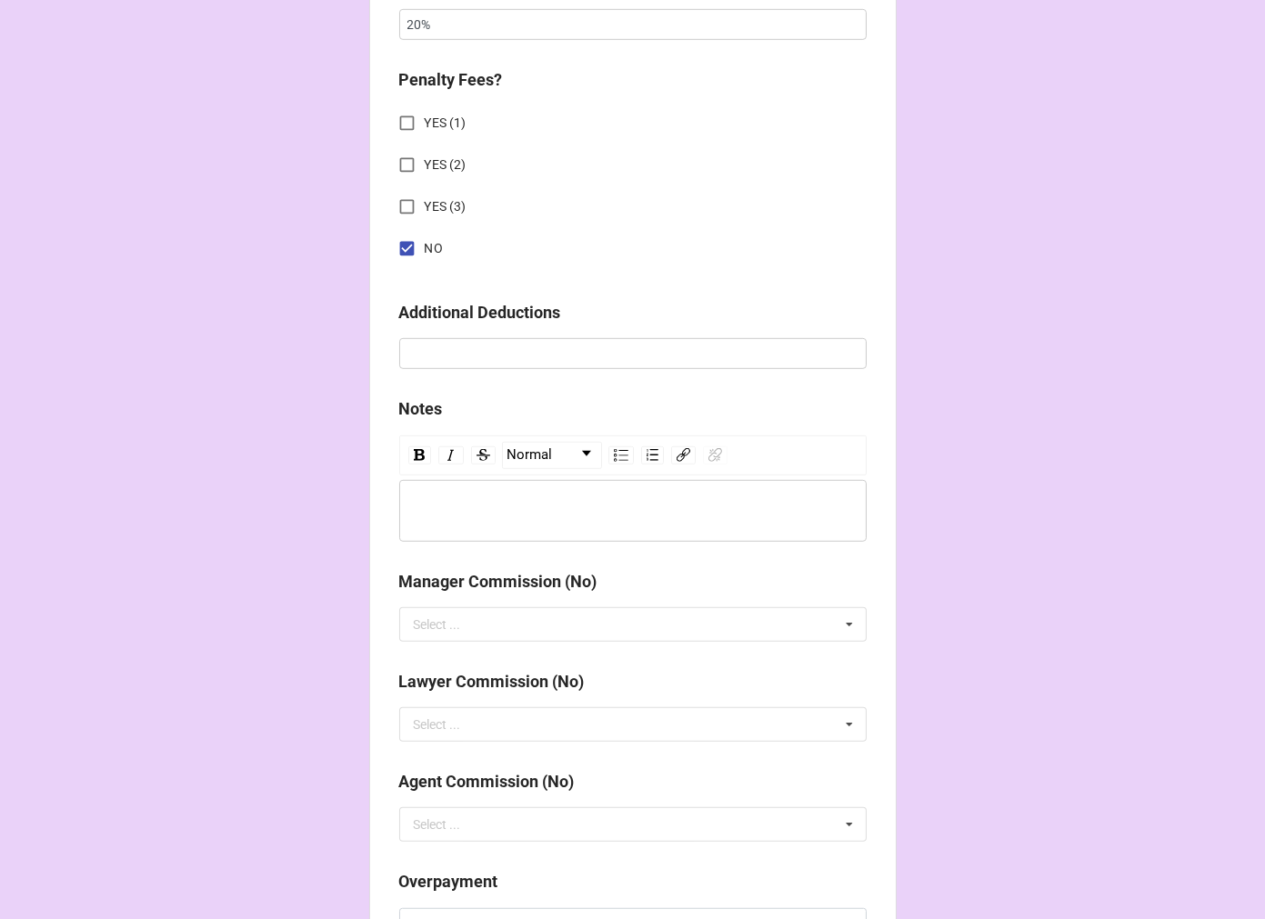
scroll to position [2122, 0]
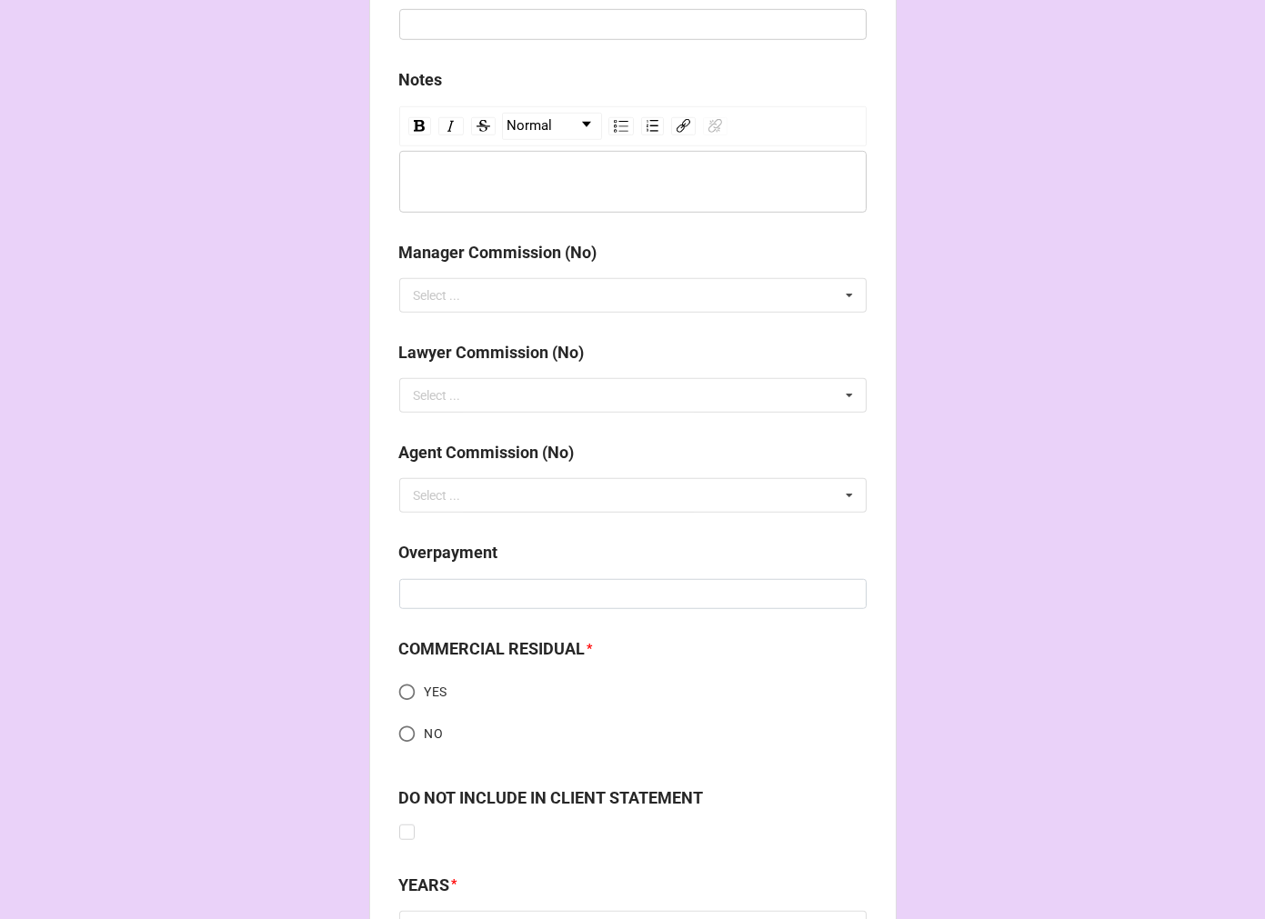
click at [397, 728] on input "NO" at bounding box center [406, 734] width 35 height 35
radio input "true"
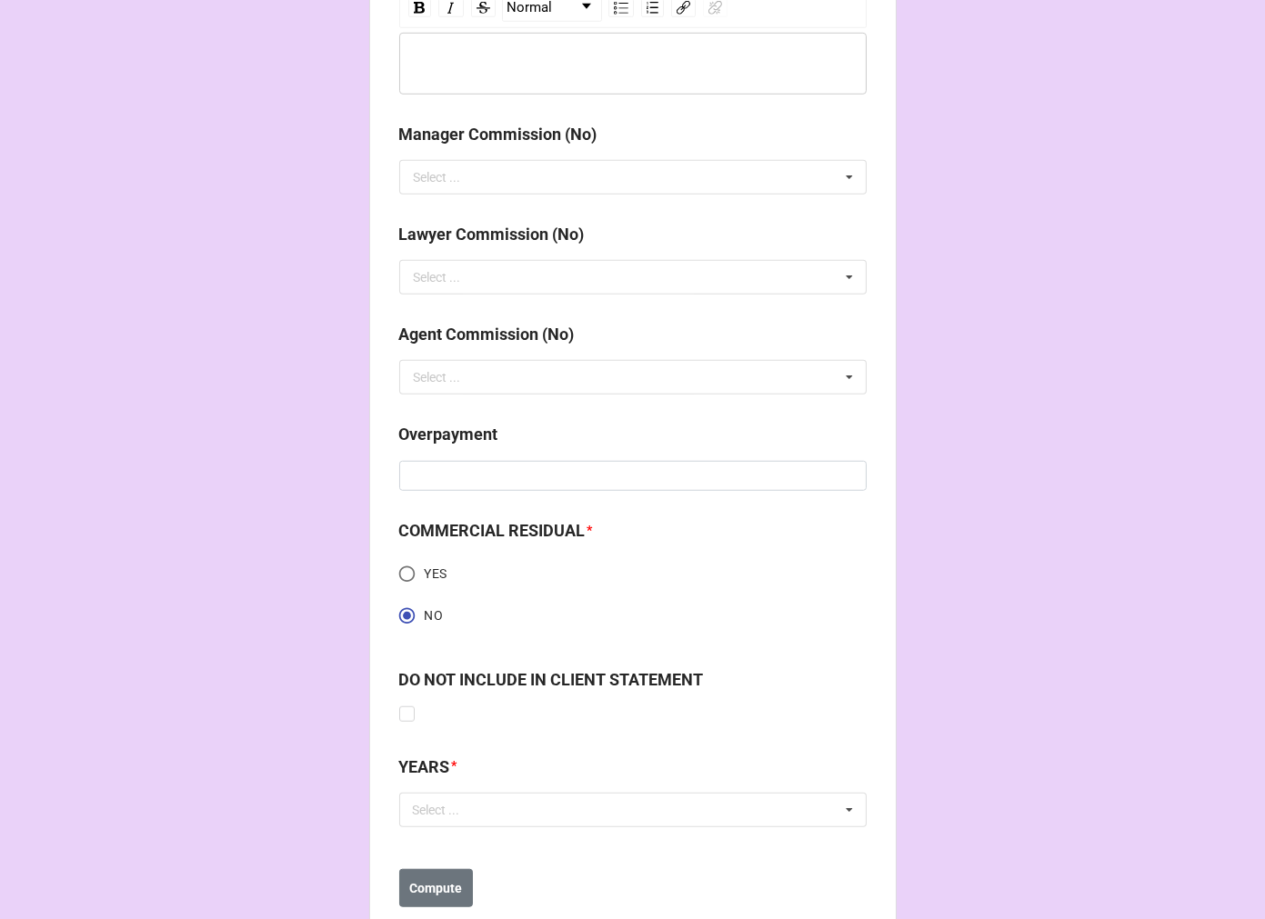
scroll to position [2286, 0]
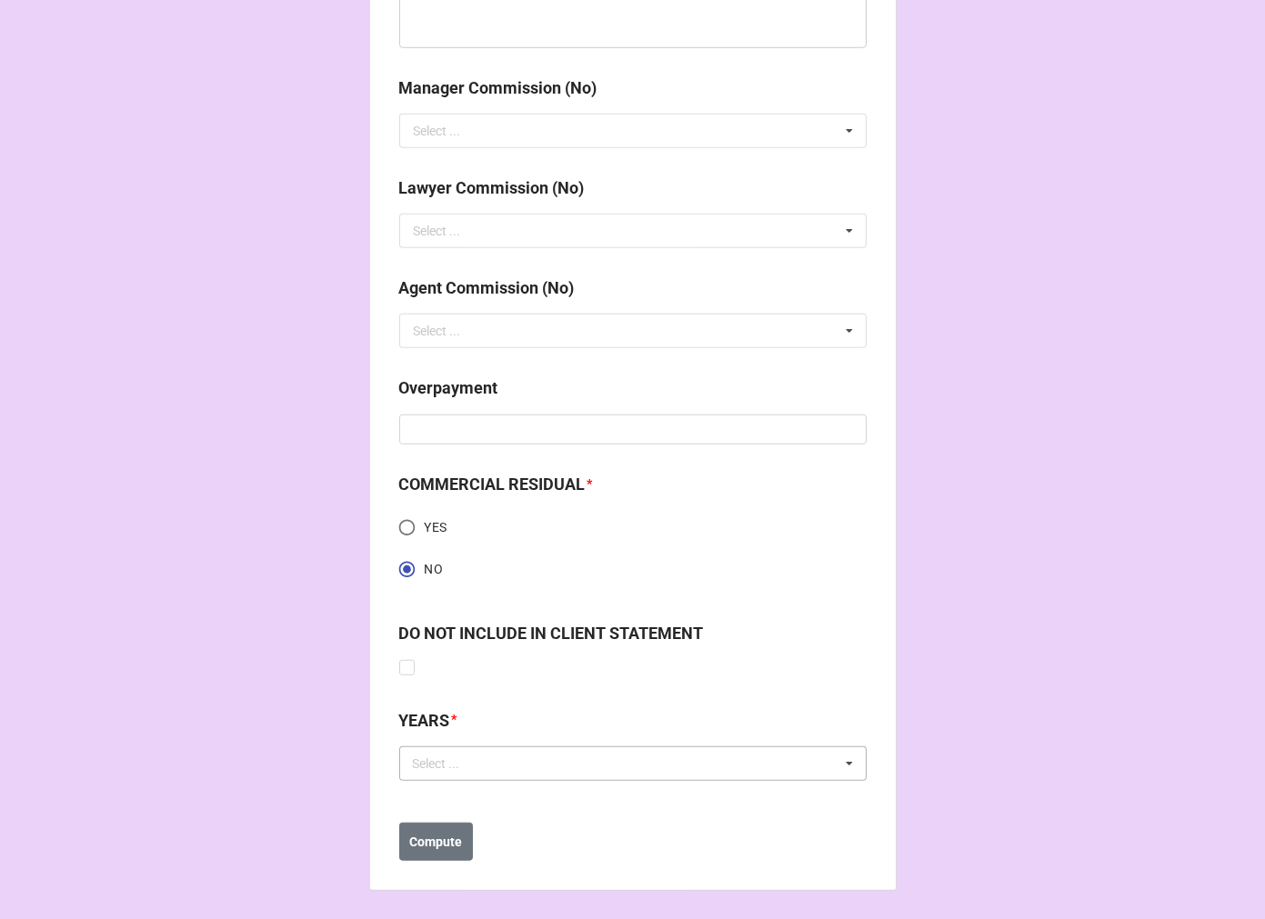
click at [461, 749] on div "Select ... No results found." at bounding box center [632, 764] width 467 height 35
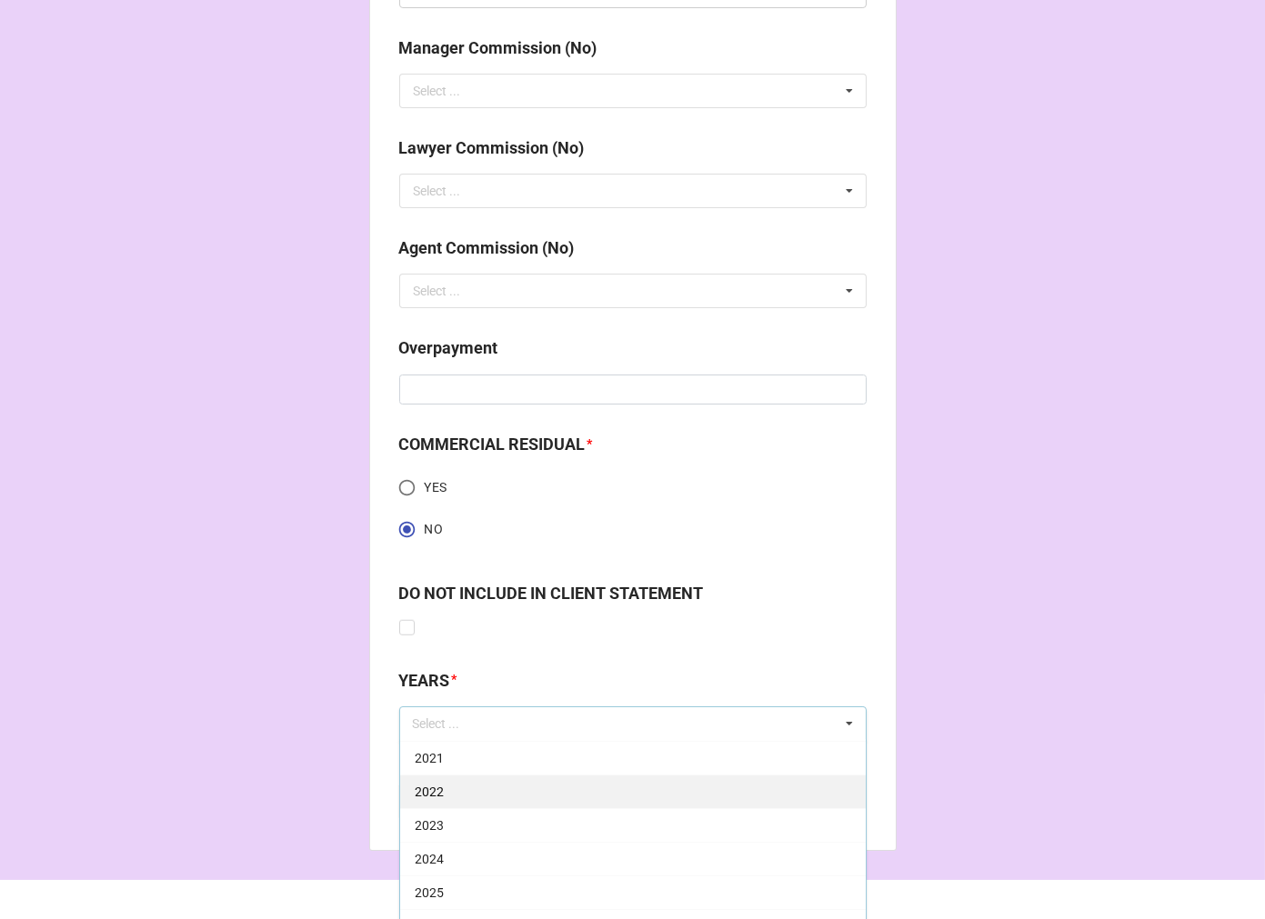
scroll to position [2350, 0]
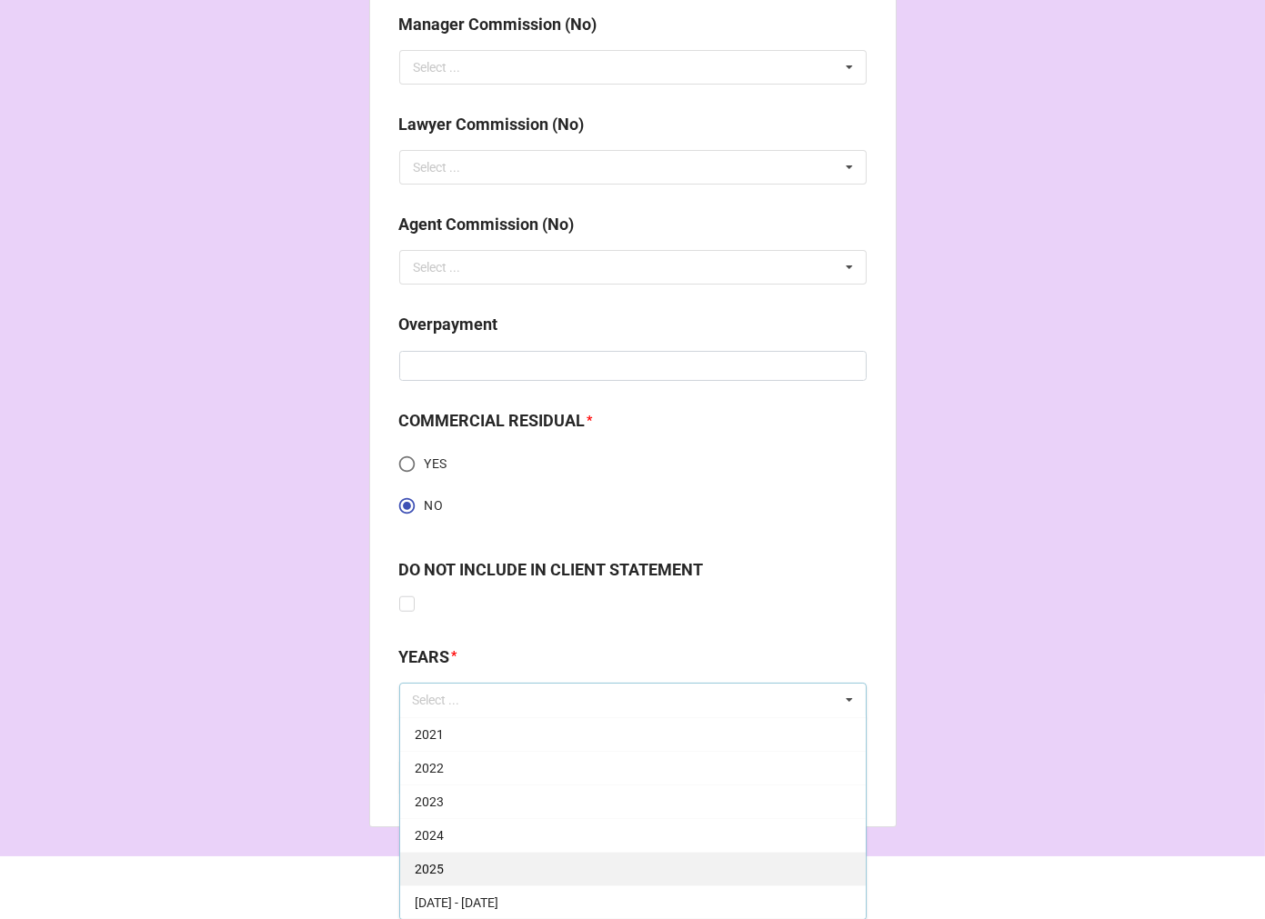
click at [484, 869] on div "2025" at bounding box center [633, 869] width 466 height 34
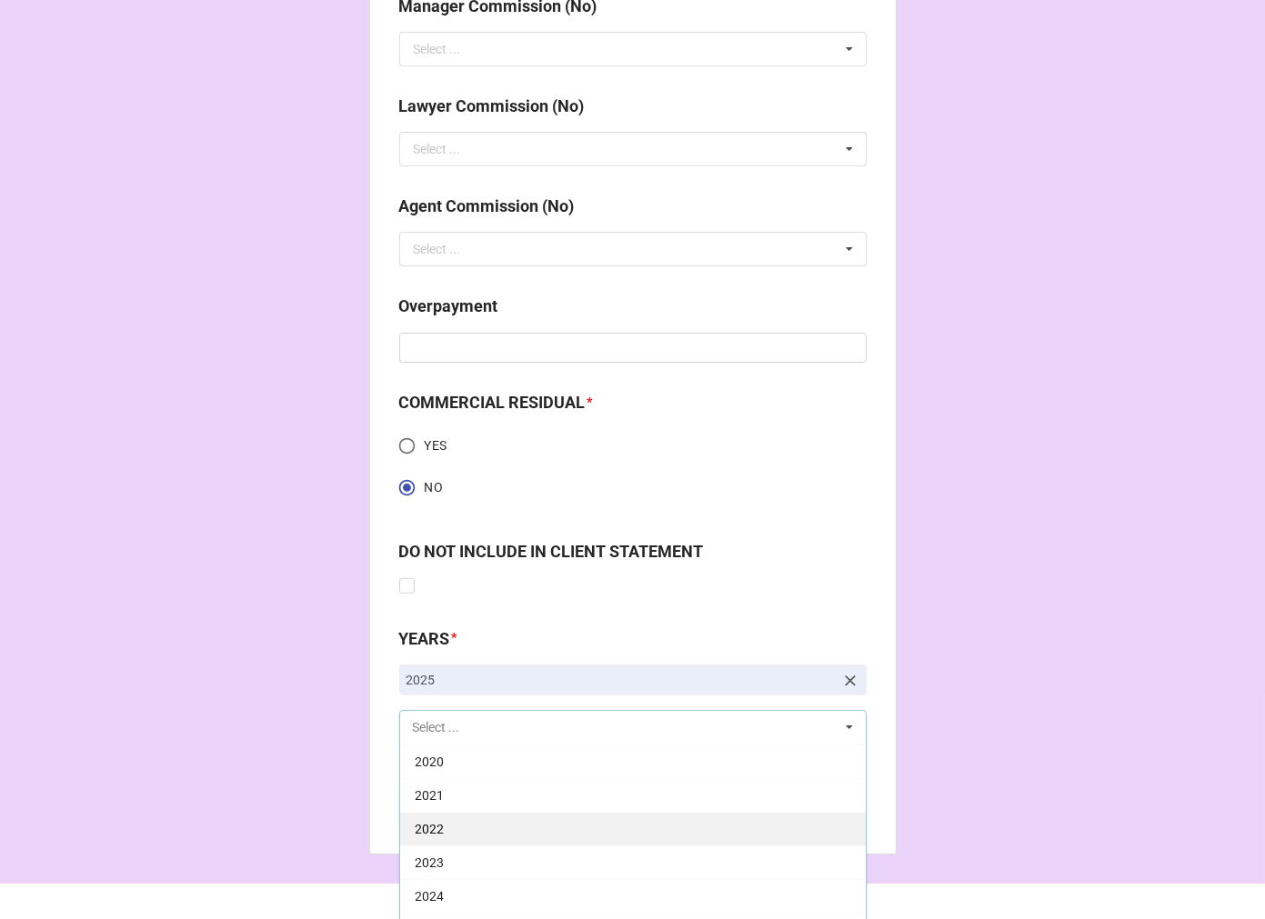
scroll to position [2396, 0]
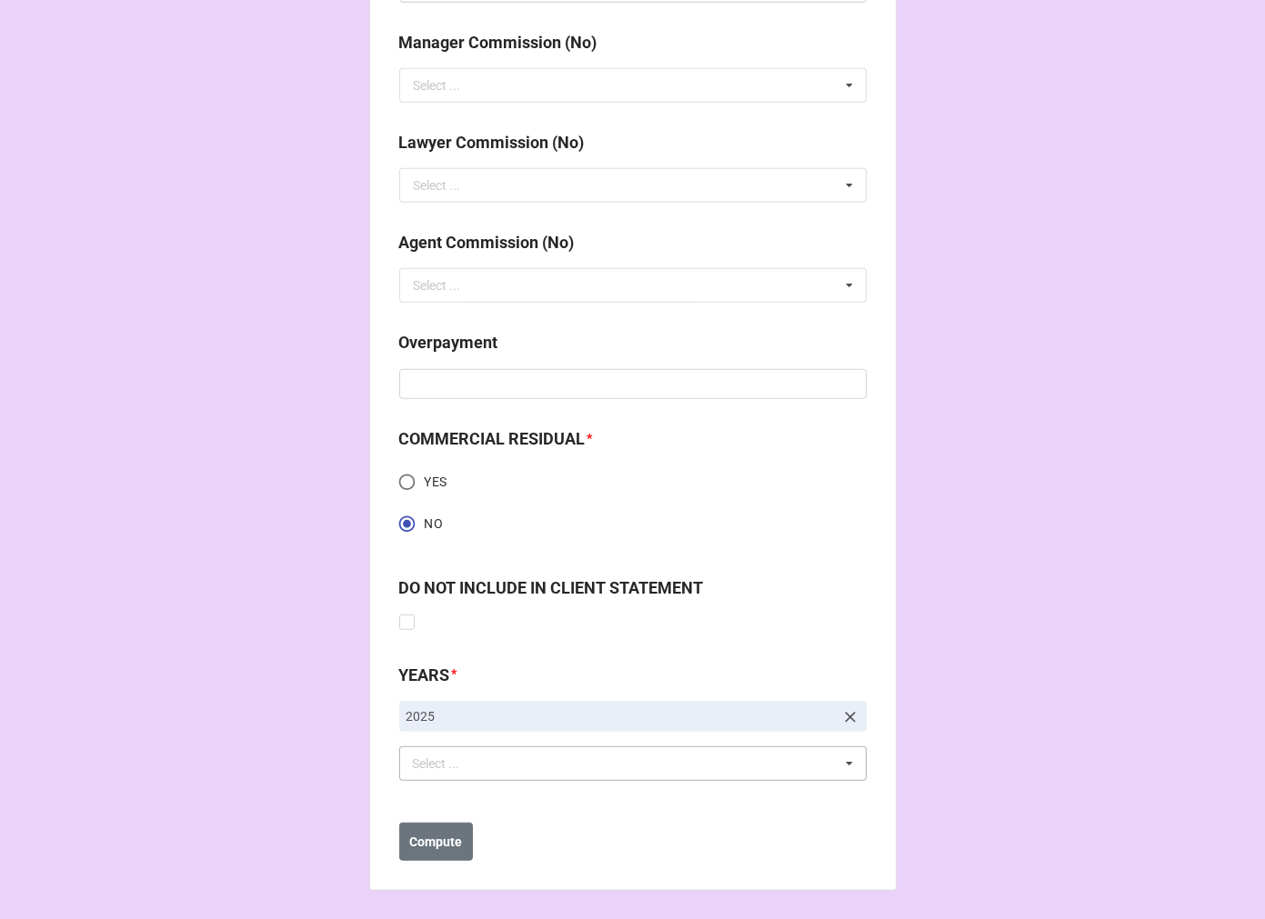
click at [648, 770] on div "Select ... 1-January 2025 2-February 2025 3-March 2025 4-April 2025 5-May 2025 …" at bounding box center [632, 764] width 467 height 35
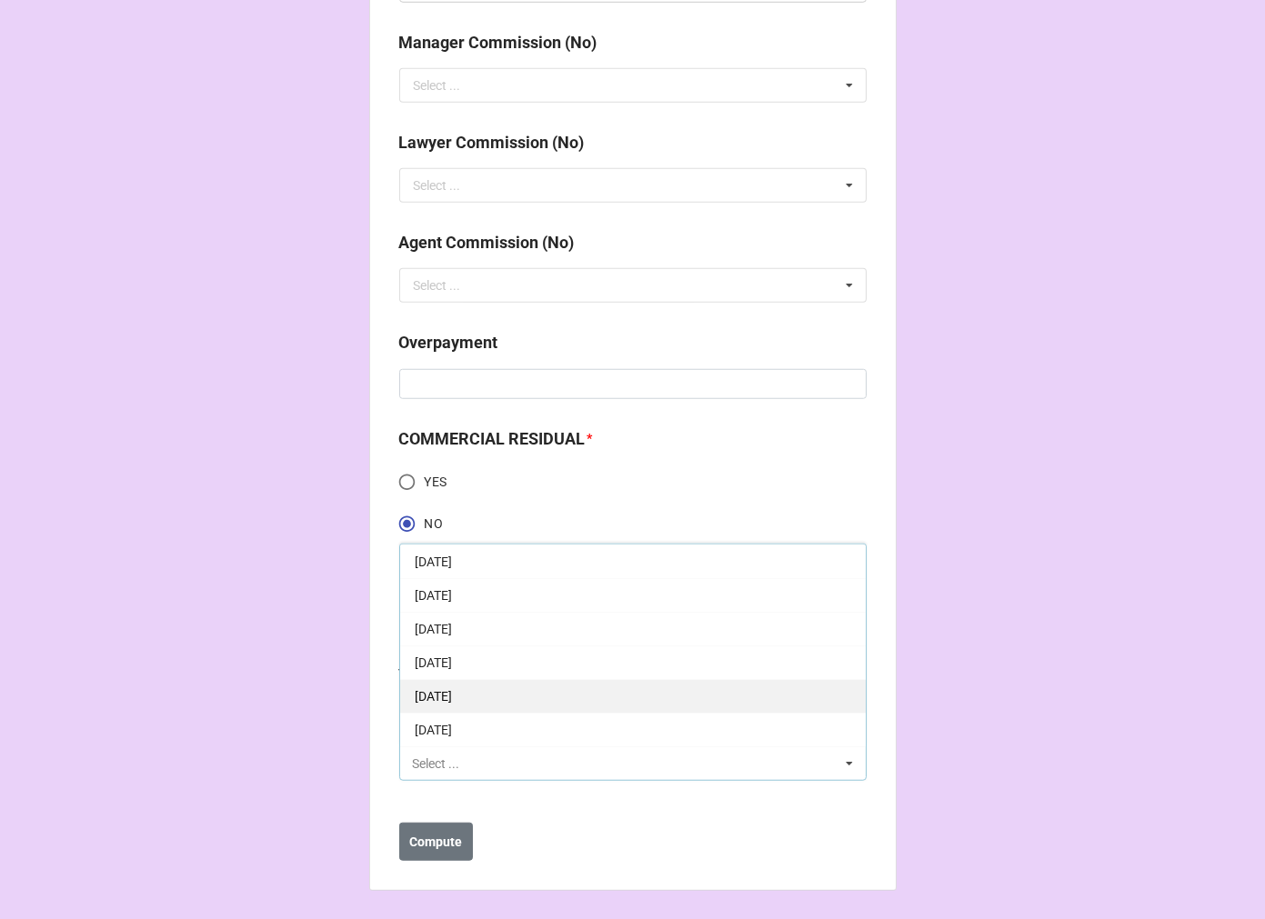
scroll to position [202, 0]
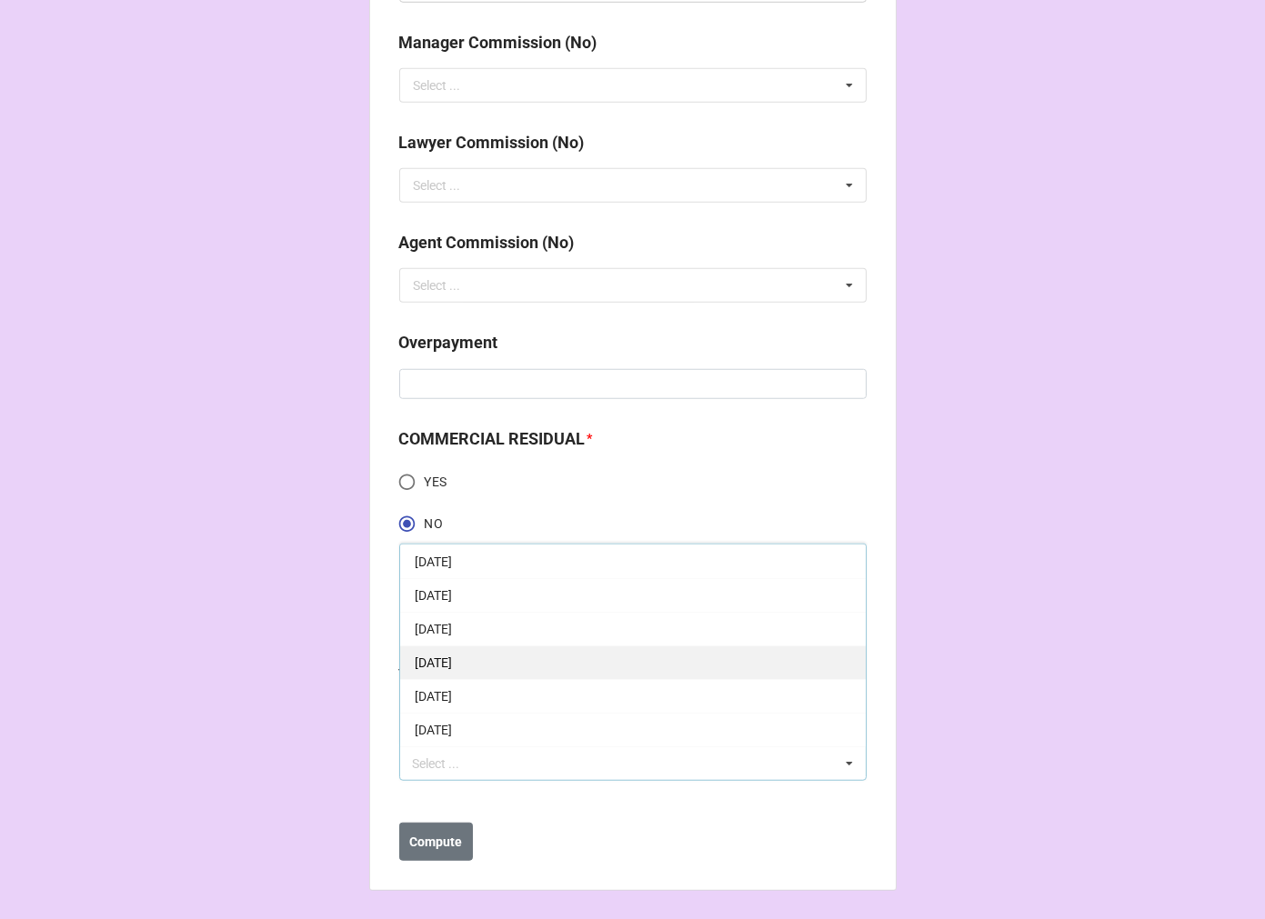
click at [452, 656] on span "[DATE]" at bounding box center [433, 663] width 37 height 15
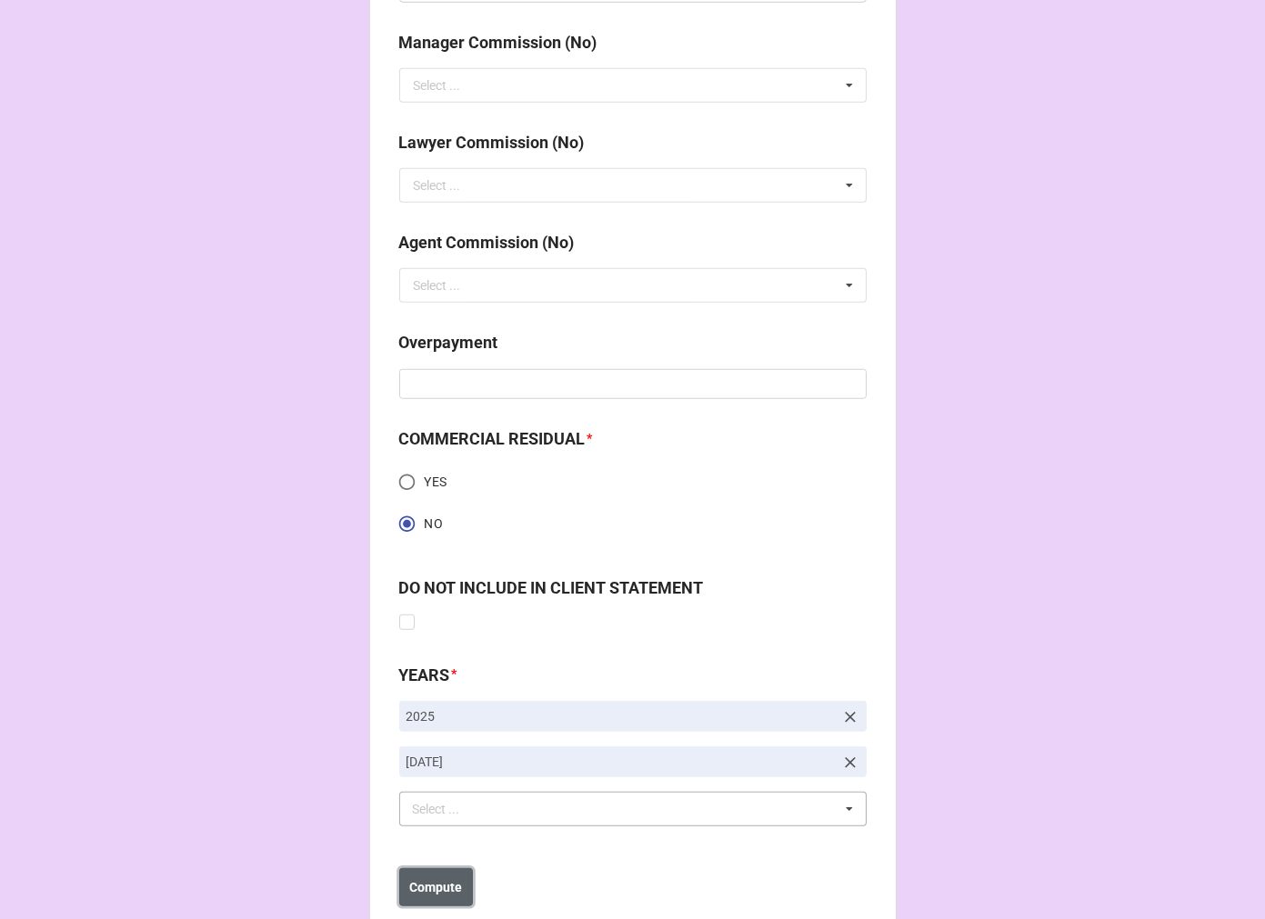
click at [441, 884] on b "Compute" at bounding box center [435, 888] width 53 height 19
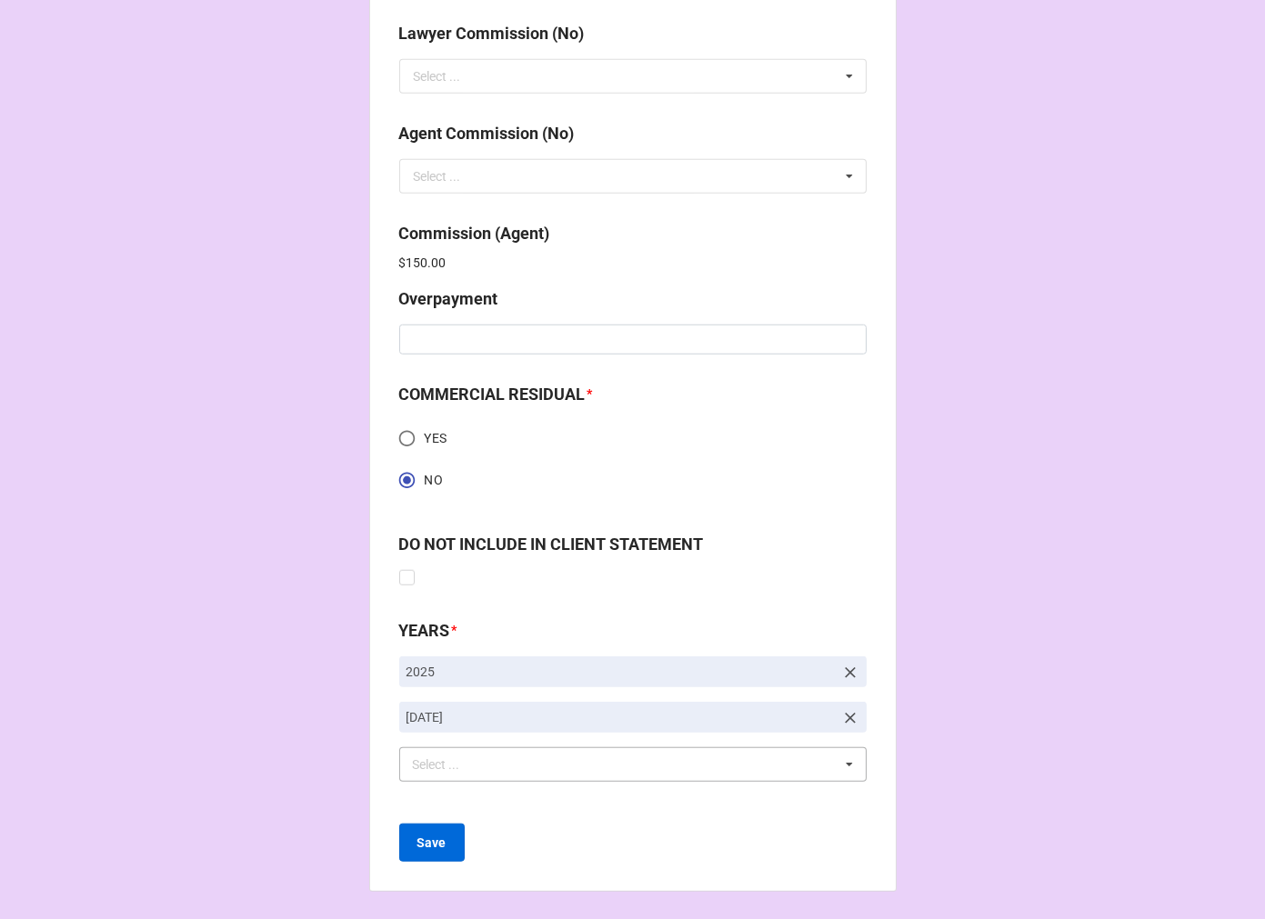
scroll to position [2442, 0]
click at [437, 837] on b "Save" at bounding box center [431, 842] width 29 height 19
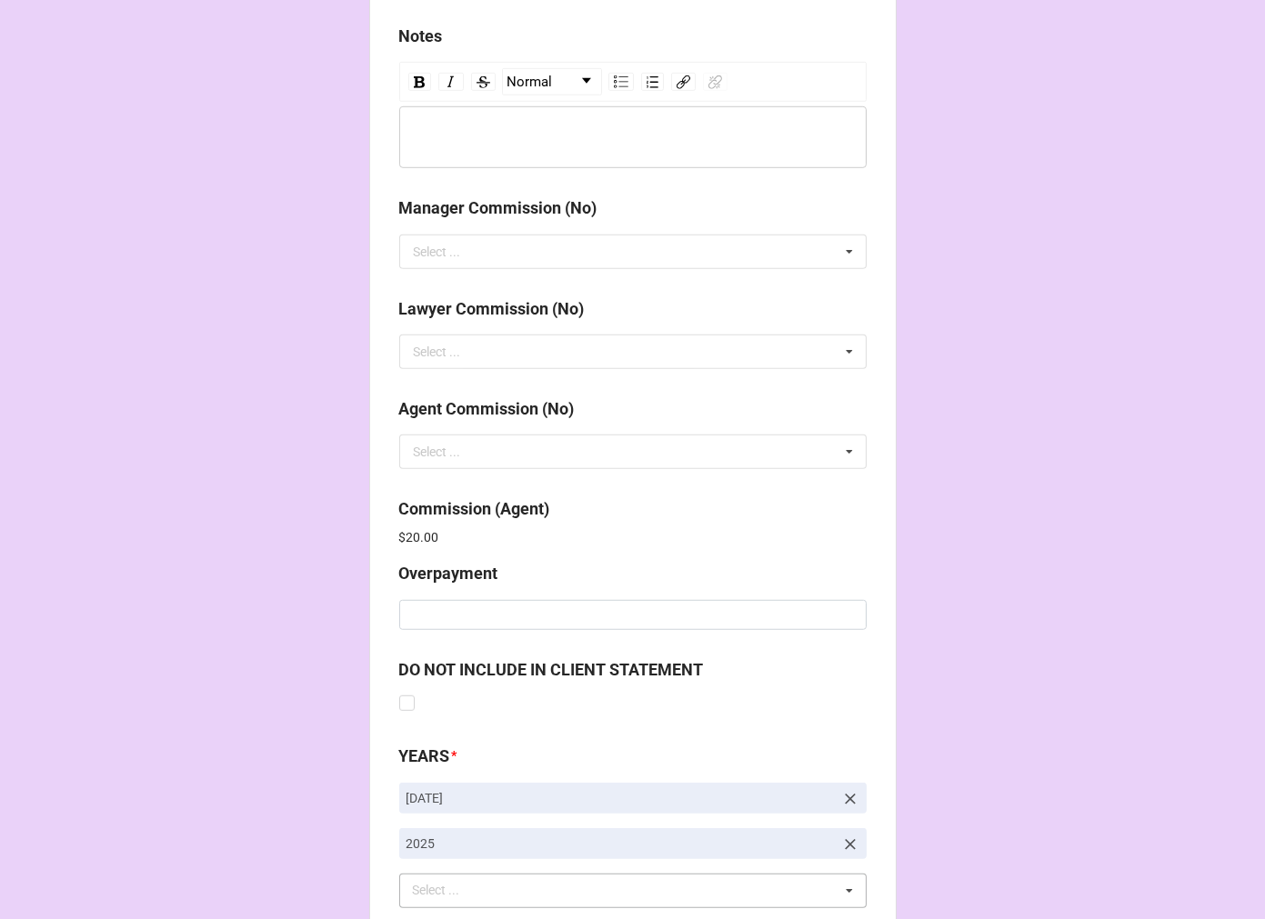
scroll to position [2170, 0]
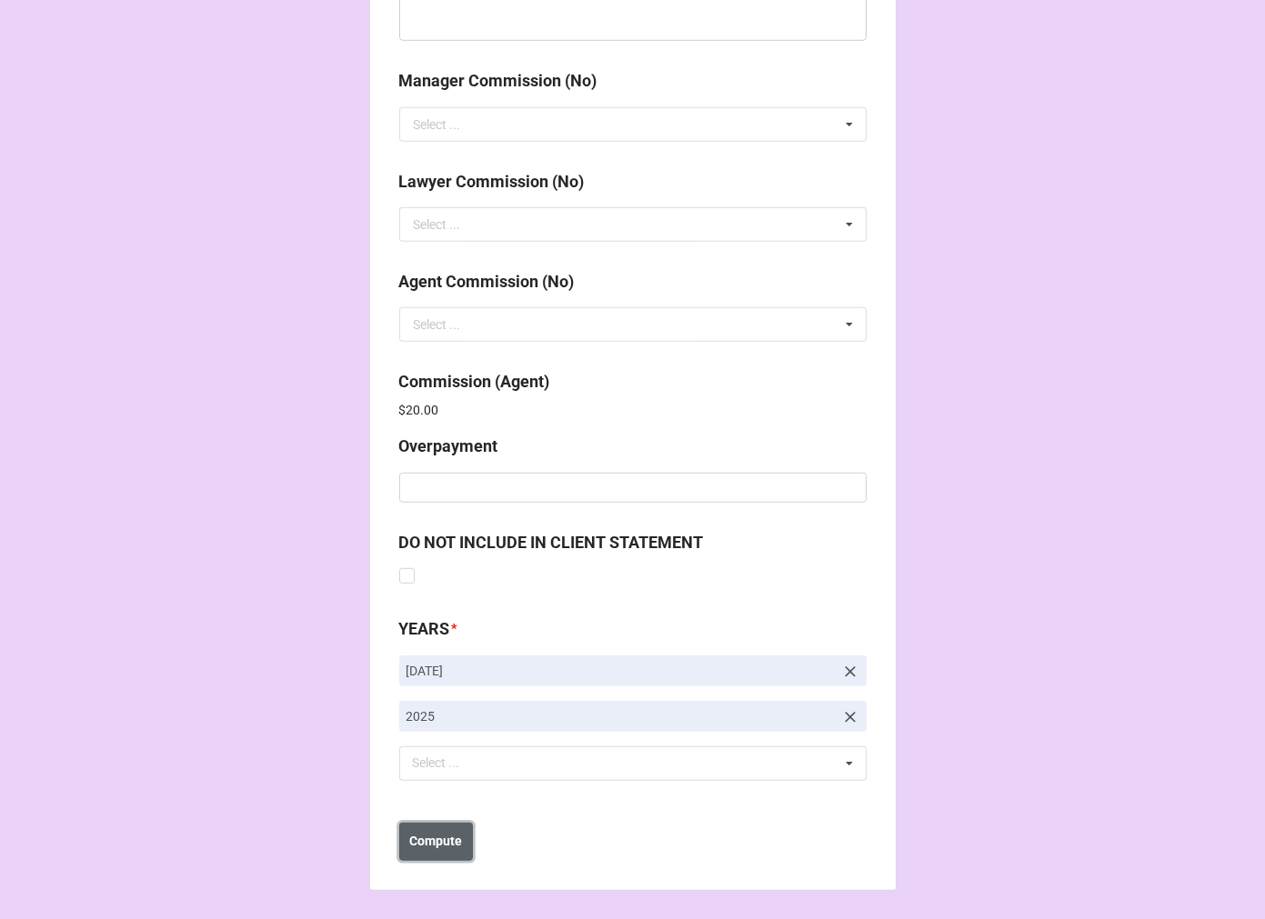
click at [423, 849] on b "Compute" at bounding box center [435, 841] width 53 height 19
click at [441, 849] on button "Save" at bounding box center [431, 842] width 65 height 38
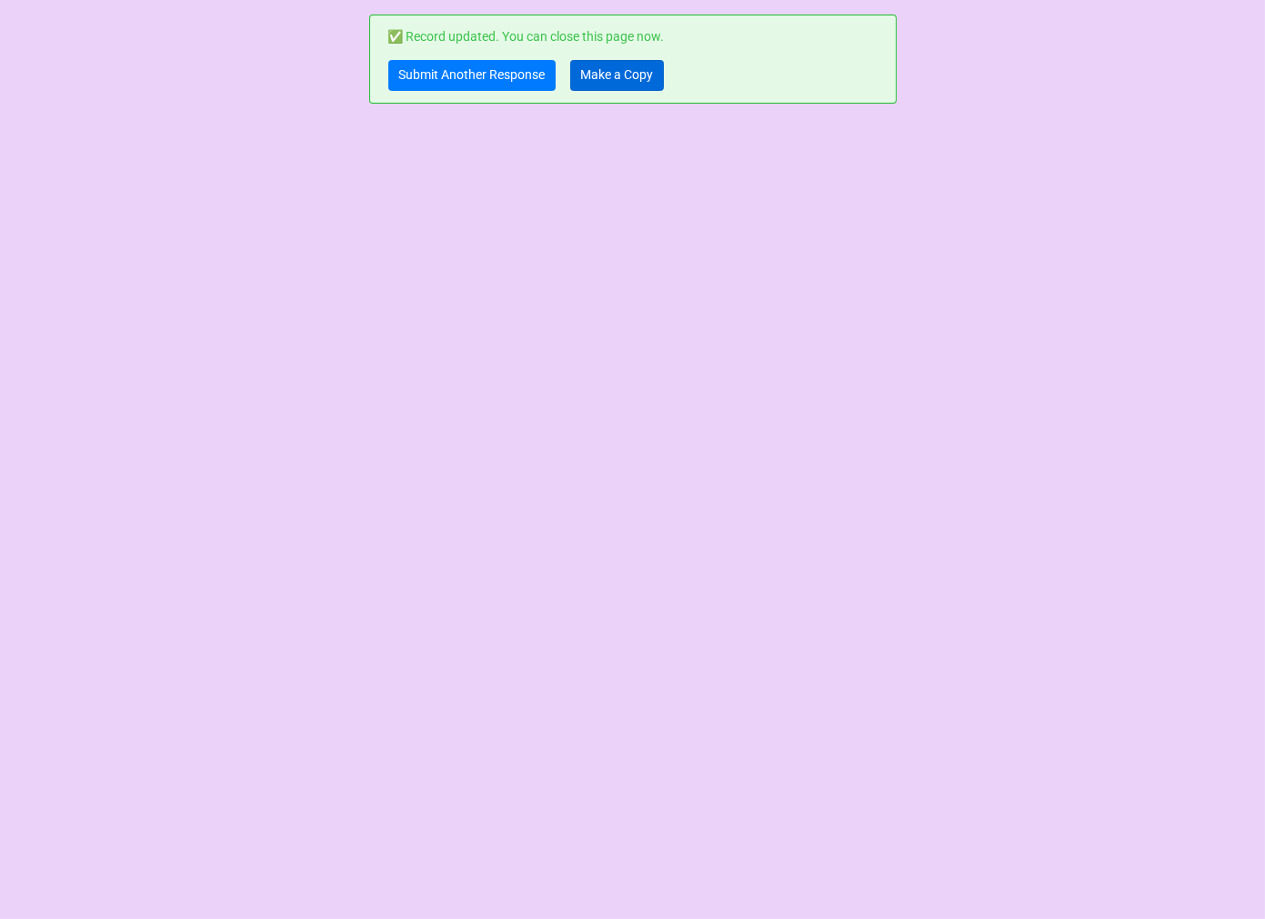
scroll to position [0, 0]
click at [601, 78] on link "Make a Copy" at bounding box center [617, 75] width 94 height 31
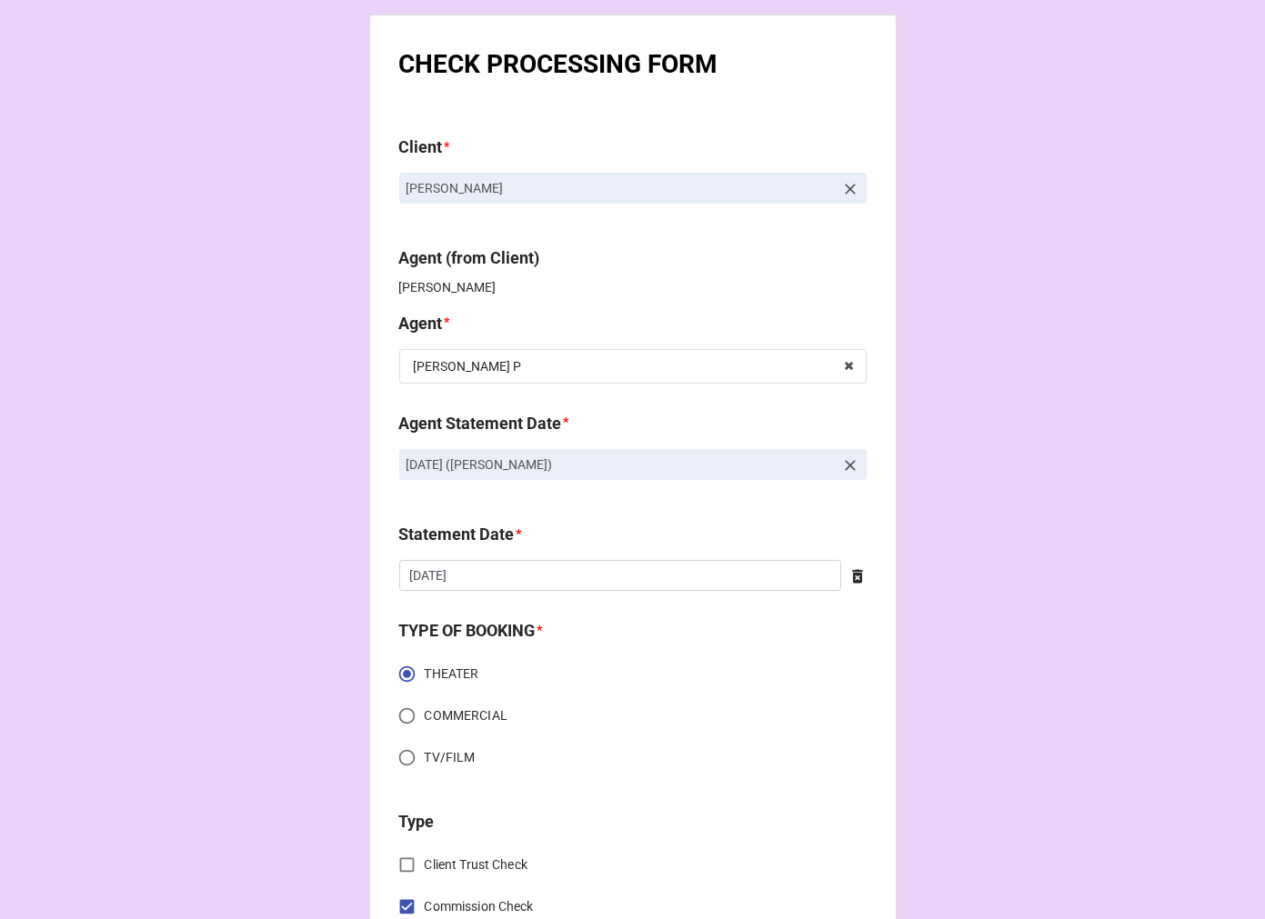
drag, startPoint x: 664, startPoint y: 462, endPoint x: 314, endPoint y: 462, distance: 350.1
copy p "[DATE] ([PERSON_NAME])"
click at [851, 468] on icon at bounding box center [850, 466] width 18 height 18
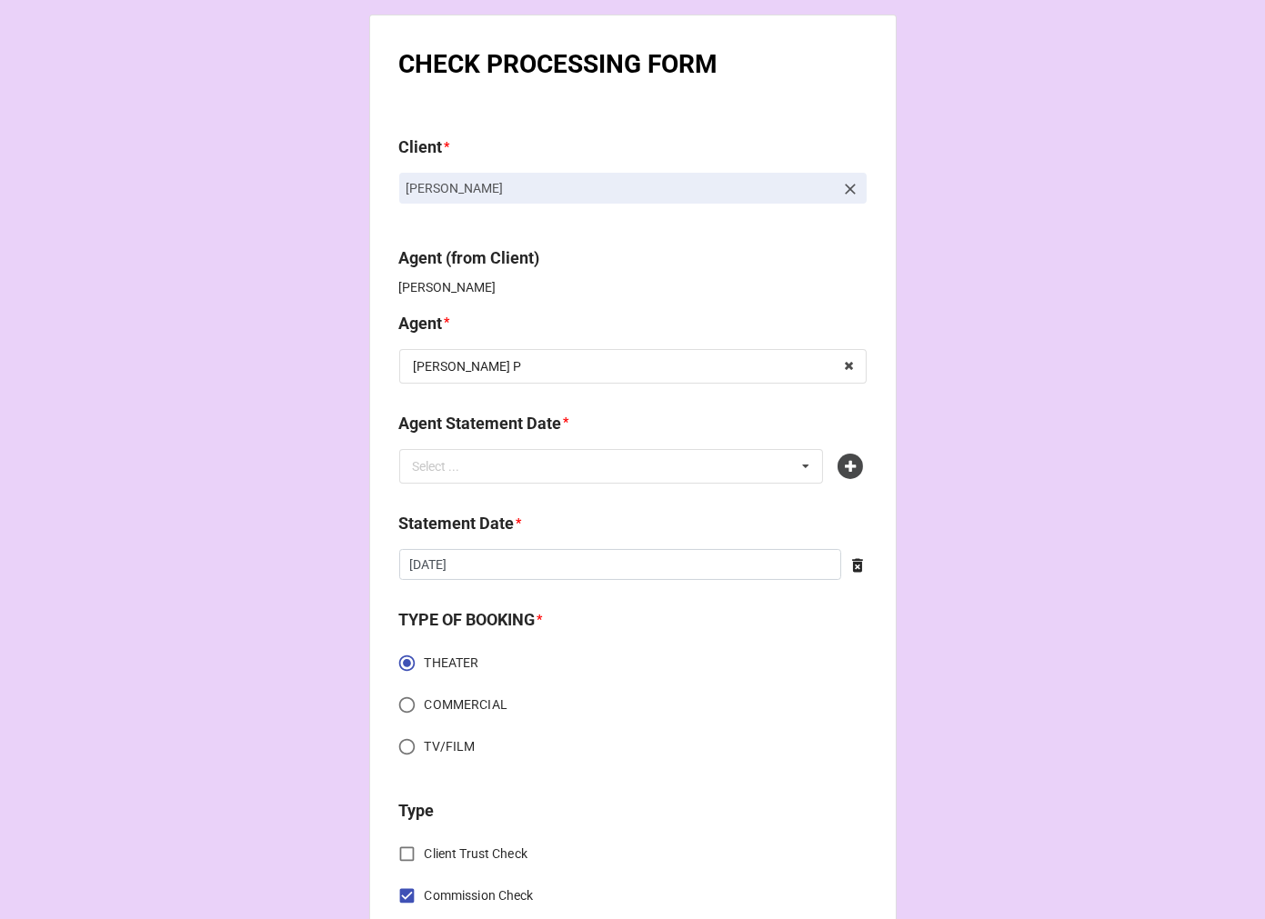
click at [851, 468] on icon at bounding box center [850, 466] width 25 height 25
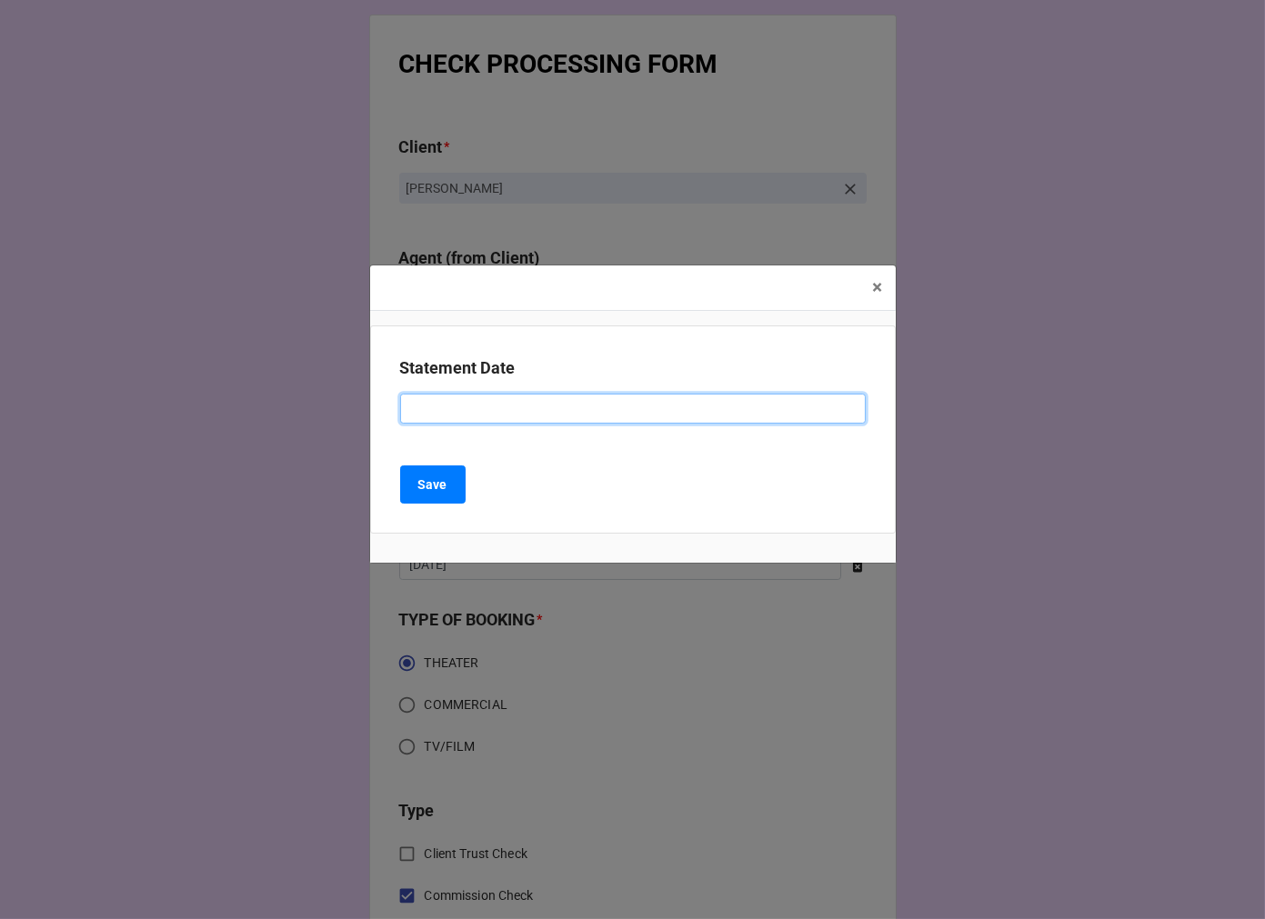
click at [456, 411] on input at bounding box center [633, 409] width 466 height 31
paste input "[DATE] ([PERSON_NAME])"
click at [475, 407] on input "[DATE] ([PERSON_NAME])" at bounding box center [633, 409] width 466 height 31
drag, startPoint x: 475, startPoint y: 407, endPoint x: 637, endPoint y: 196, distance: 265.2
click at [479, 404] on input "[DATE] ([PERSON_NAME])" at bounding box center [633, 409] width 466 height 31
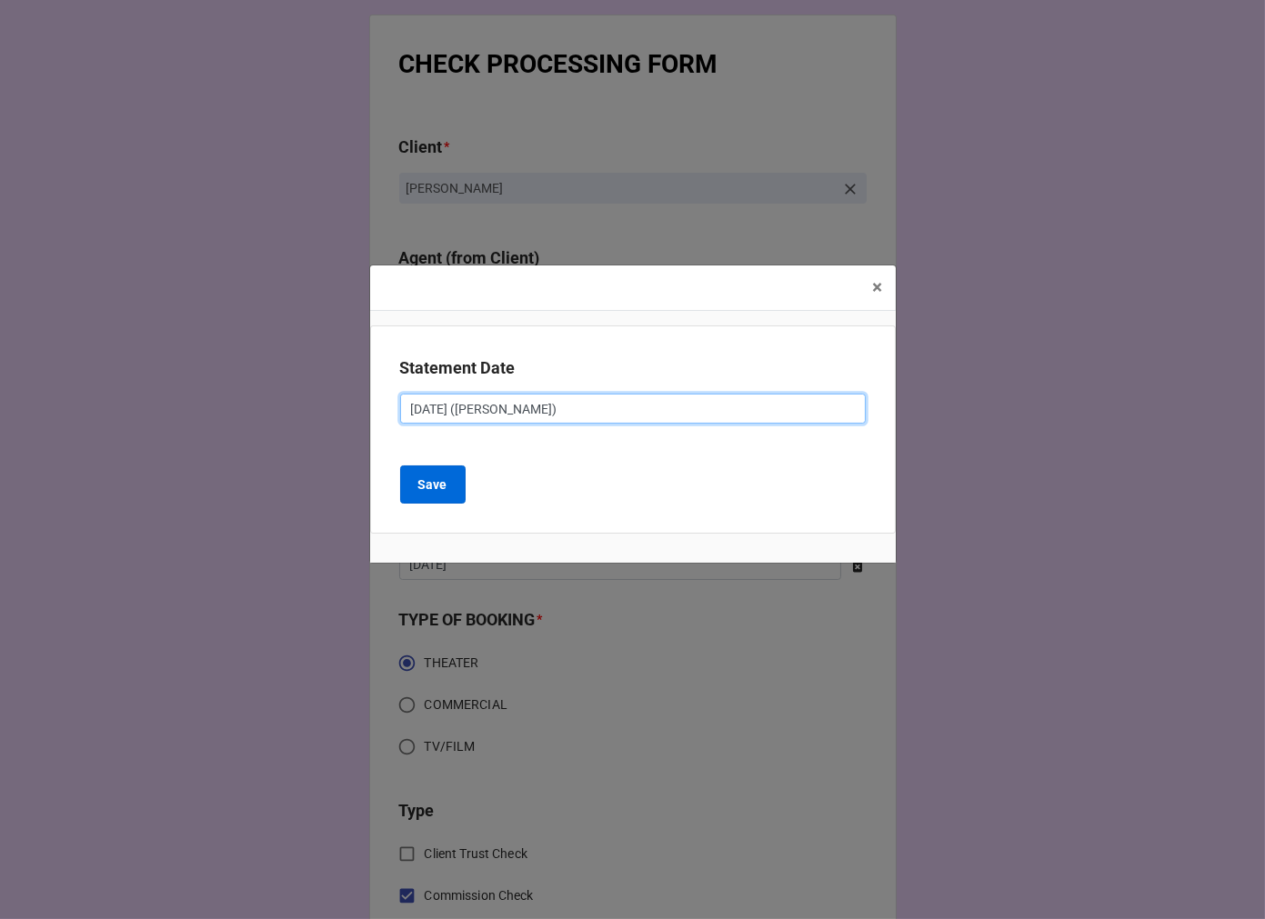
type input "[DATE] ([PERSON_NAME])"
click at [450, 484] on button "Save" at bounding box center [432, 485] width 65 height 38
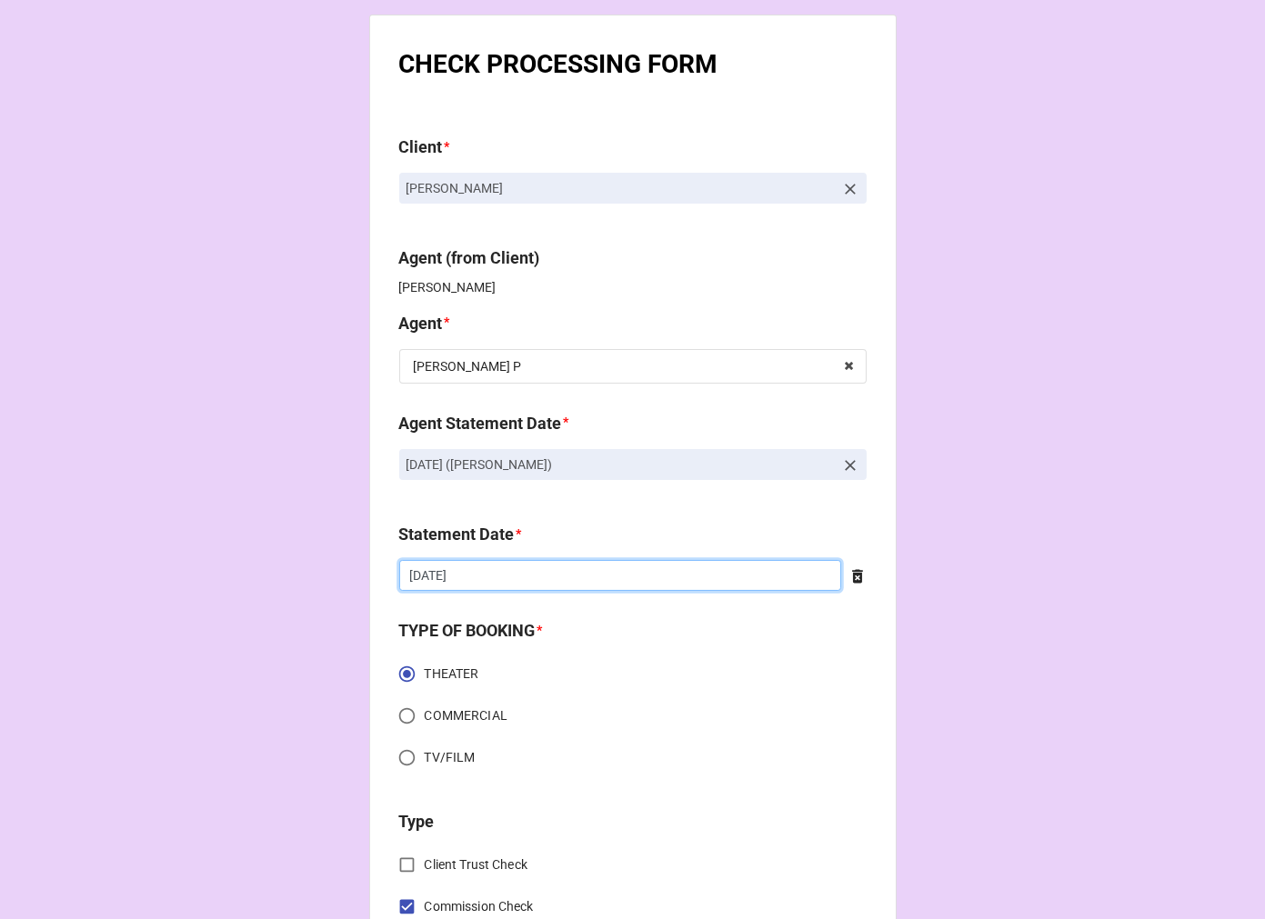
click at [512, 579] on input "[DATE]" at bounding box center [620, 575] width 442 height 31
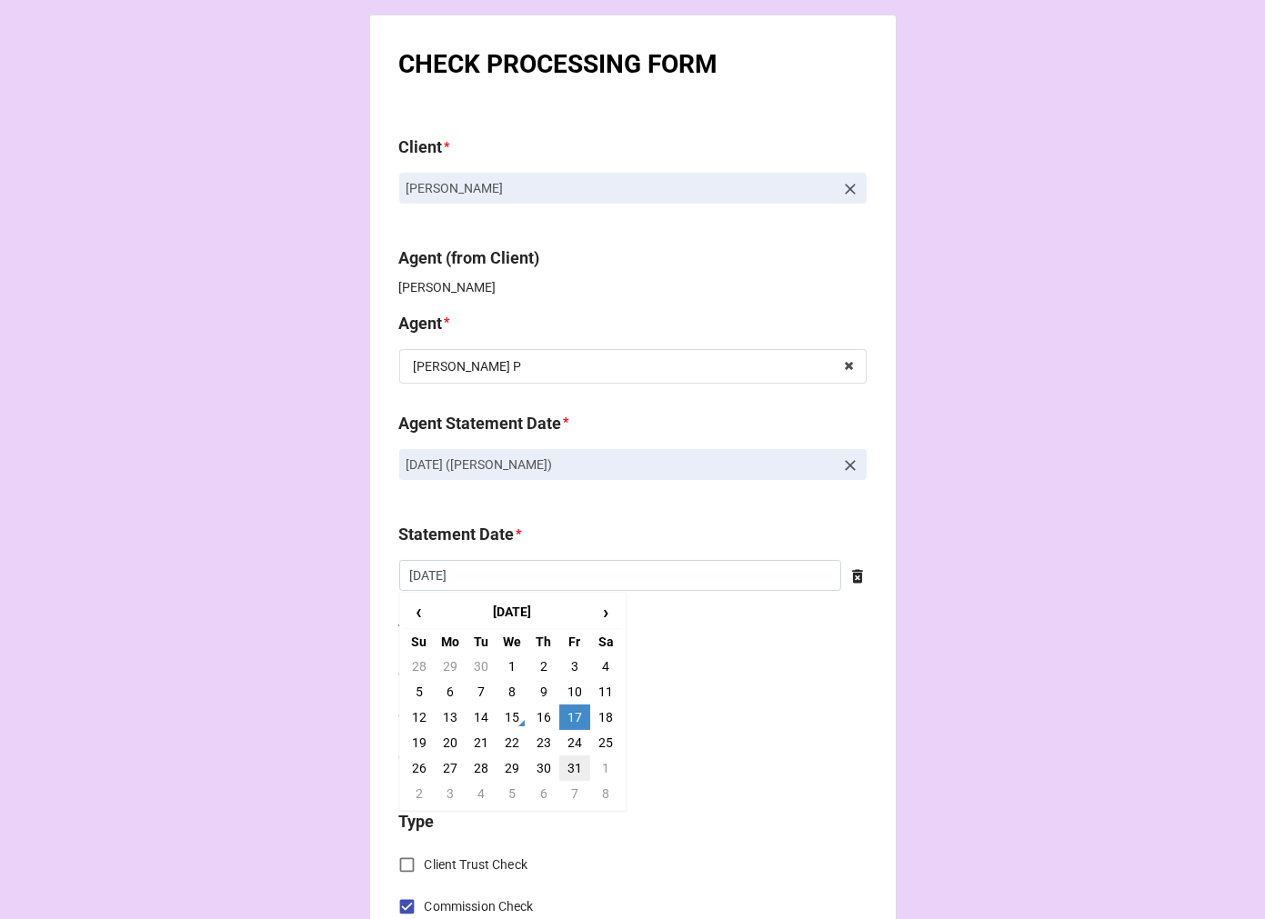
click at [568, 766] on td "31" at bounding box center [574, 768] width 31 height 25
type input "[DATE]"
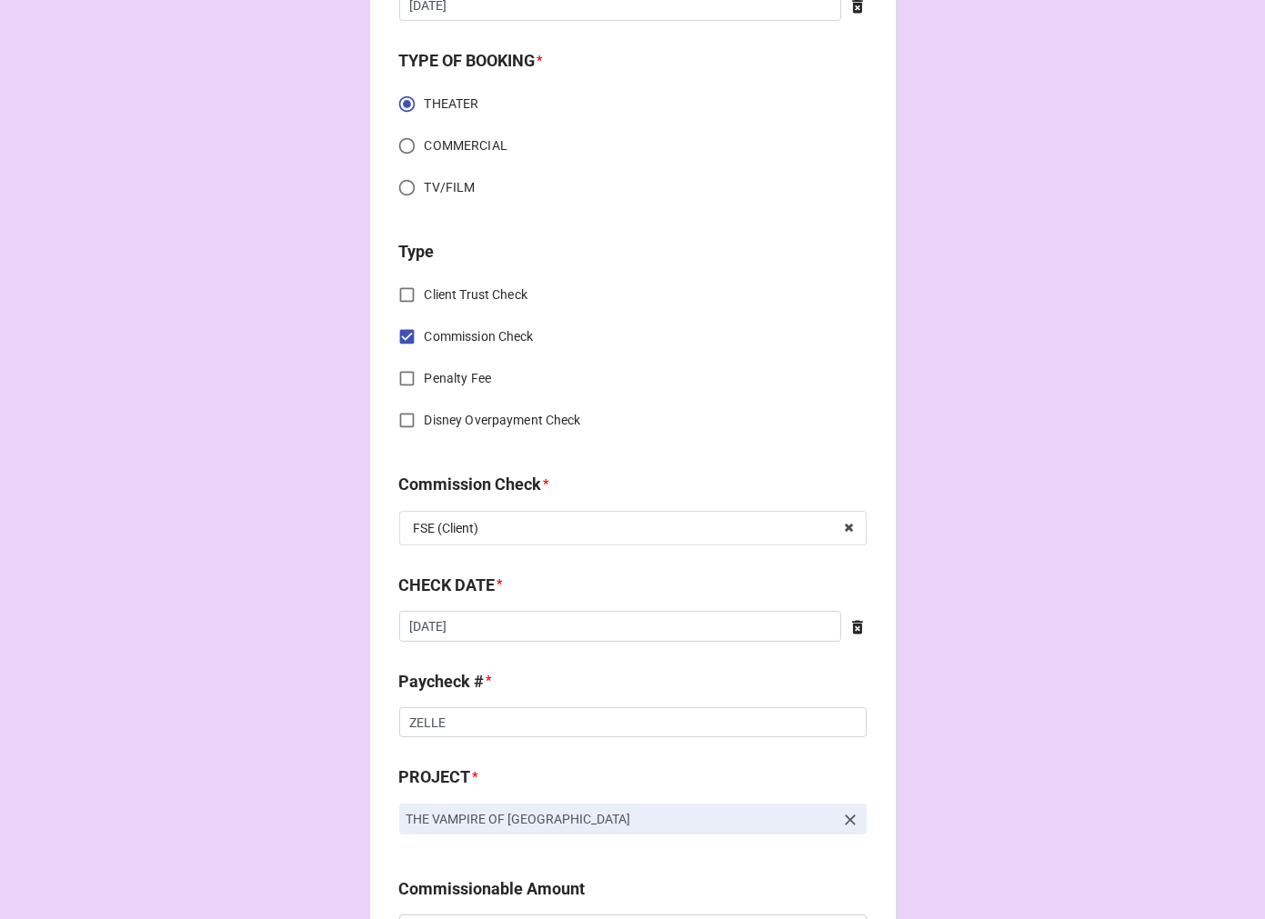
scroll to position [606, 0]
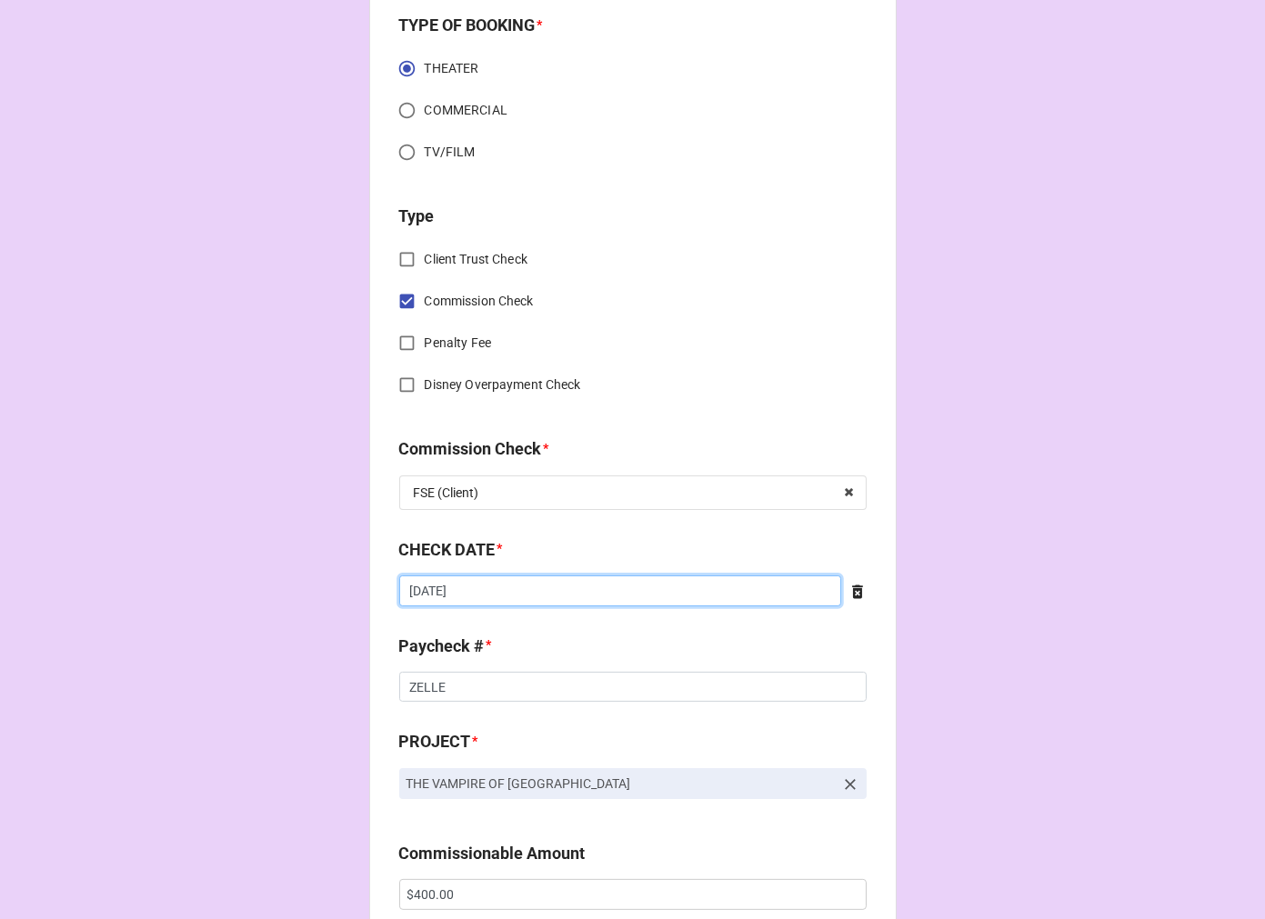
click at [489, 584] on input "[DATE]" at bounding box center [620, 591] width 442 height 31
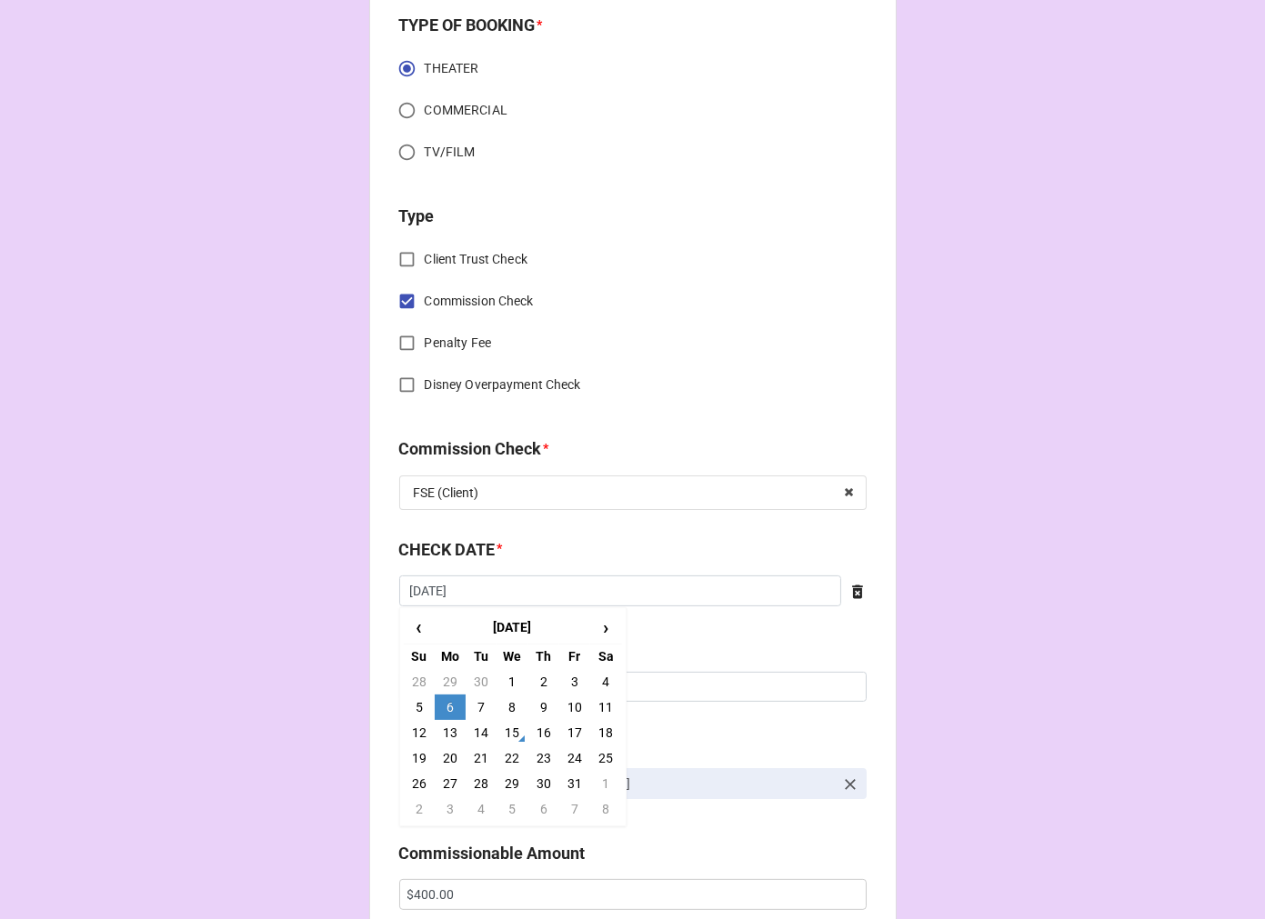
click at [473, 728] on td "14" at bounding box center [481, 732] width 31 height 25
type input "[DATE]"
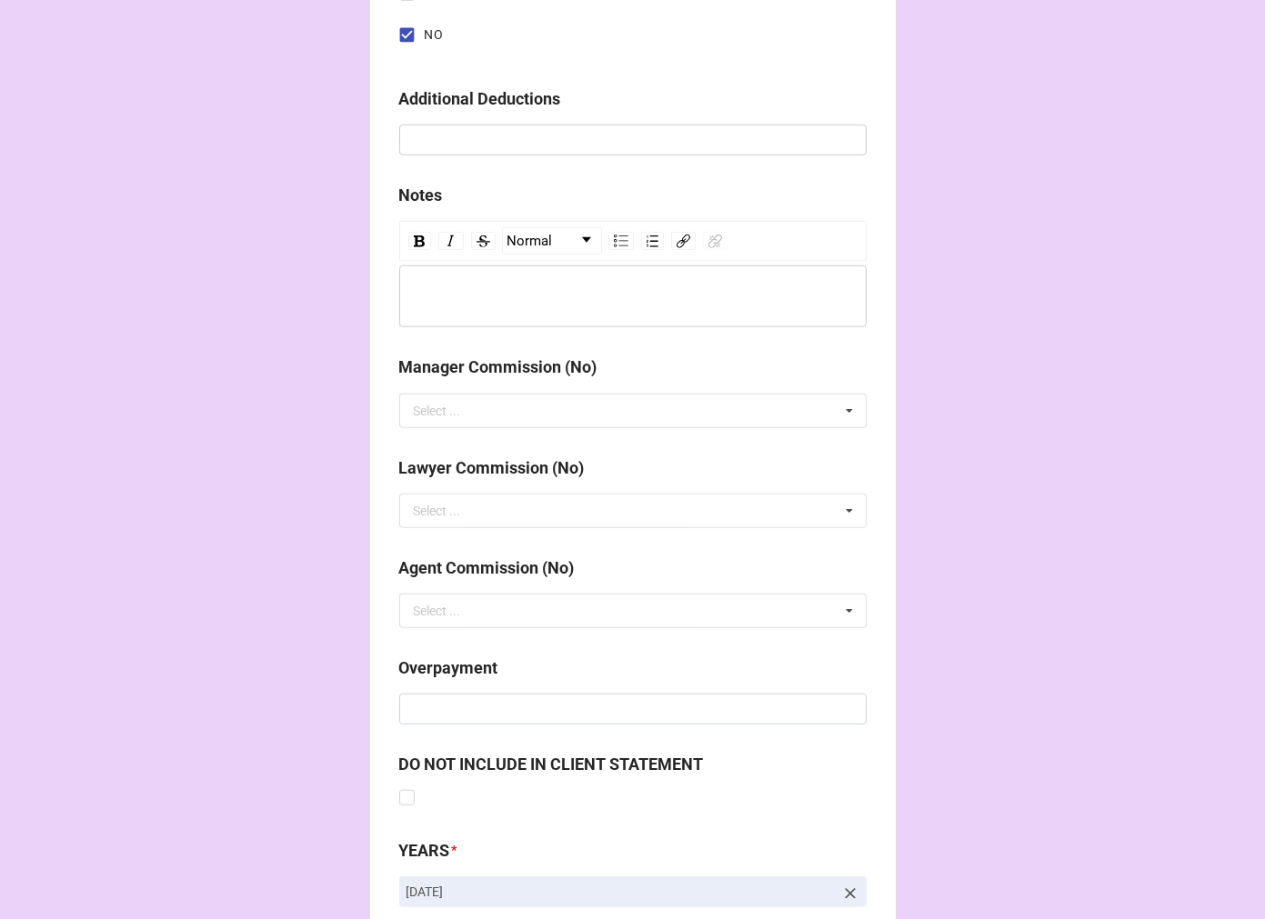
scroll to position [2105, 0]
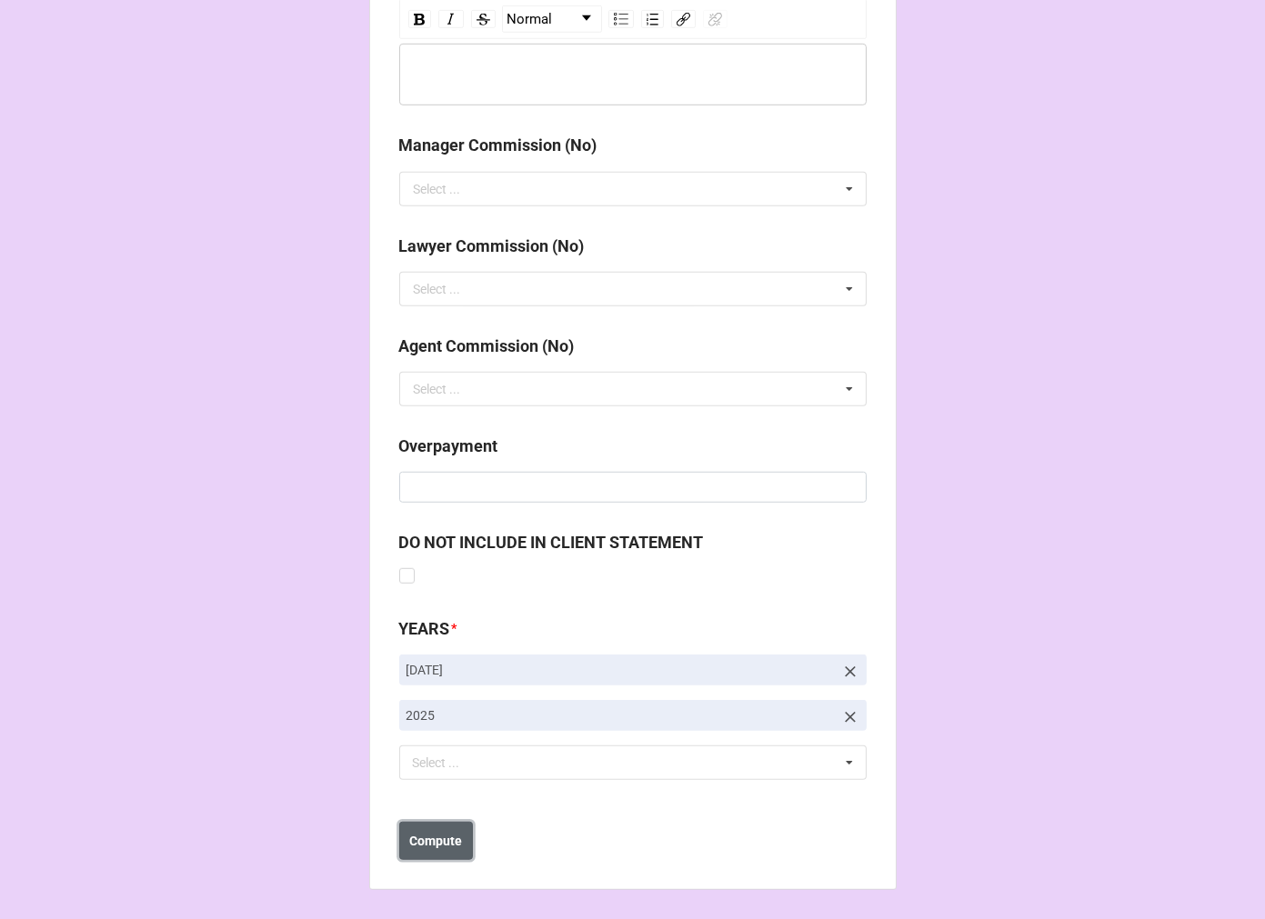
click at [432, 842] on b "Compute" at bounding box center [435, 841] width 53 height 19
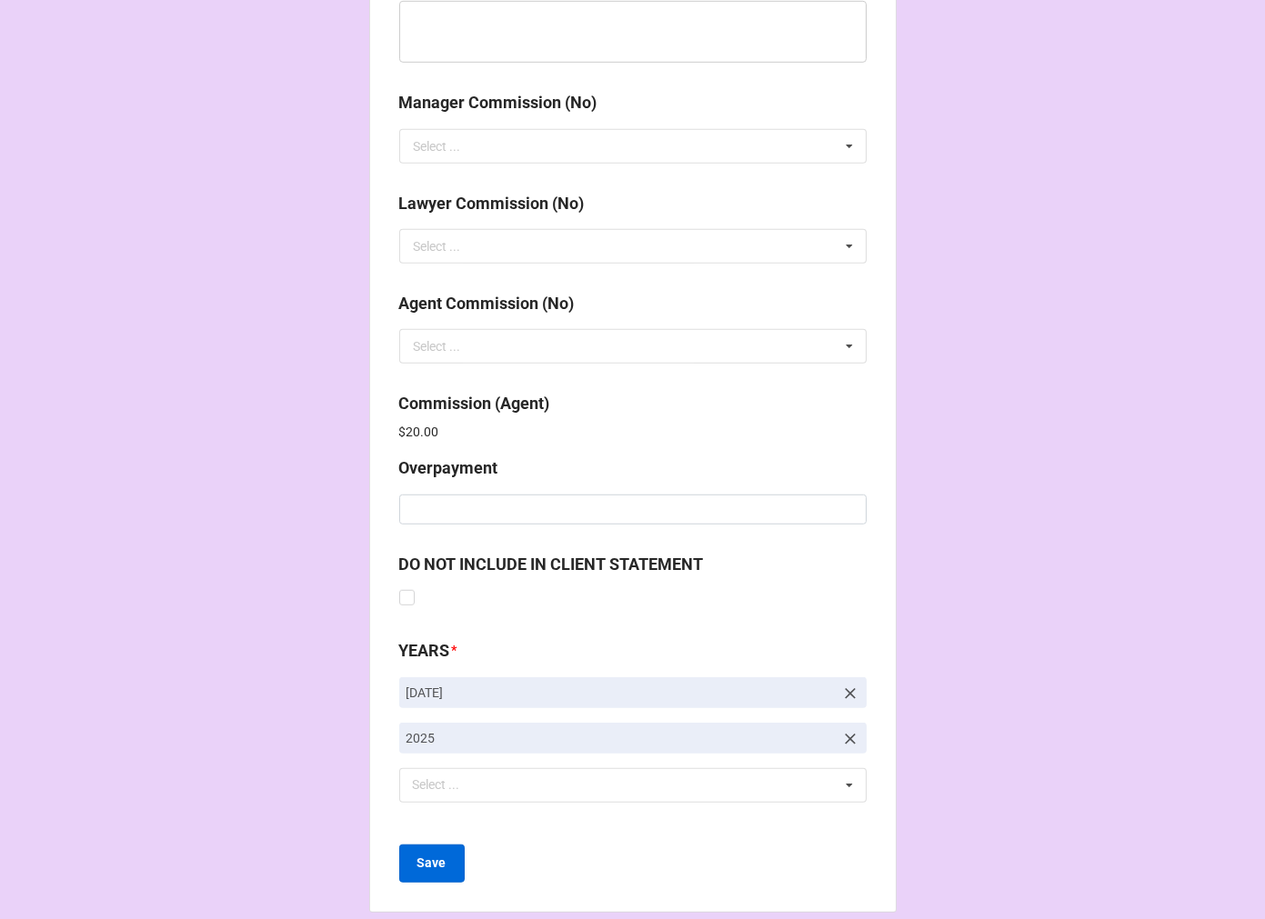
scroll to position [2170, 0]
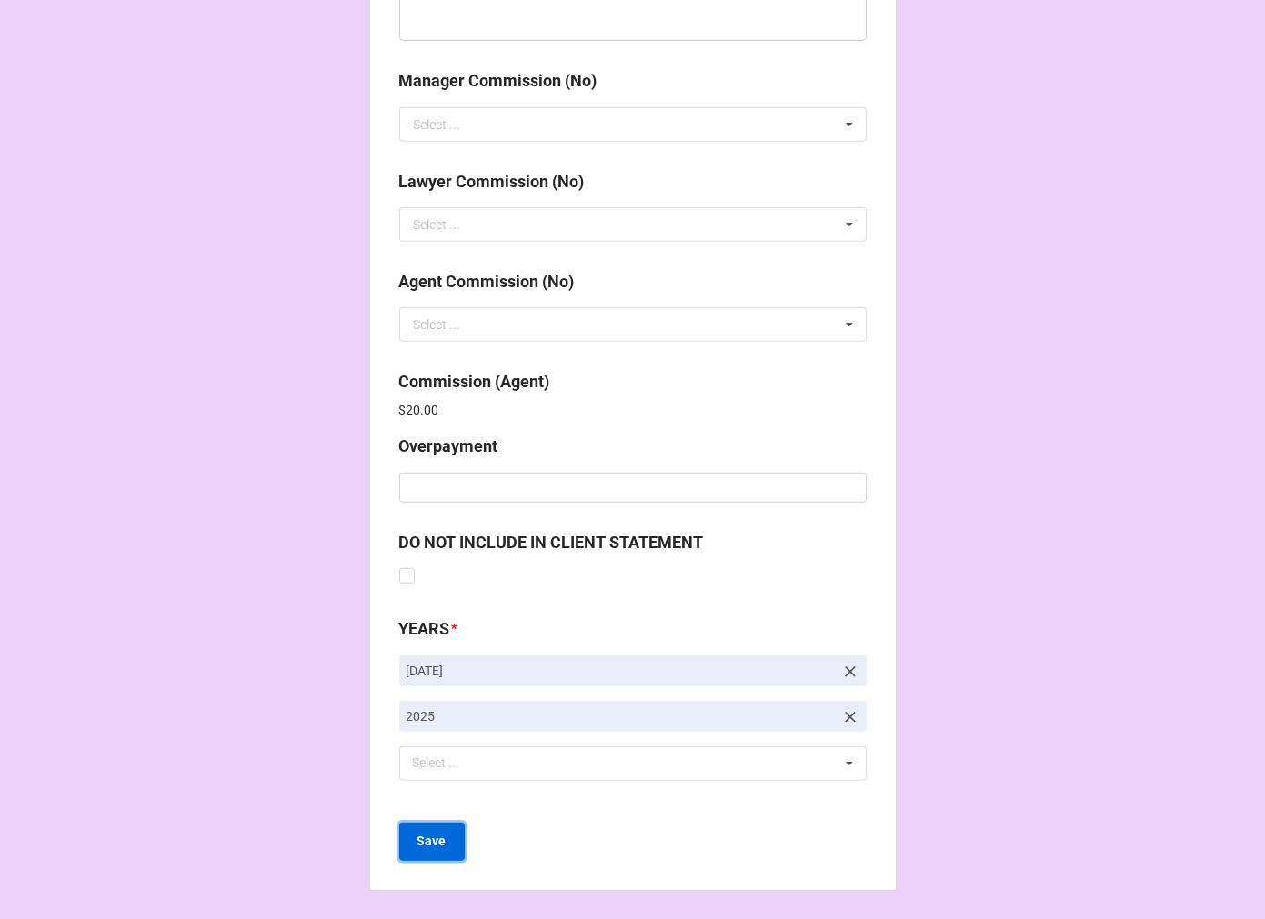
click at [423, 847] on b "Save" at bounding box center [431, 841] width 29 height 19
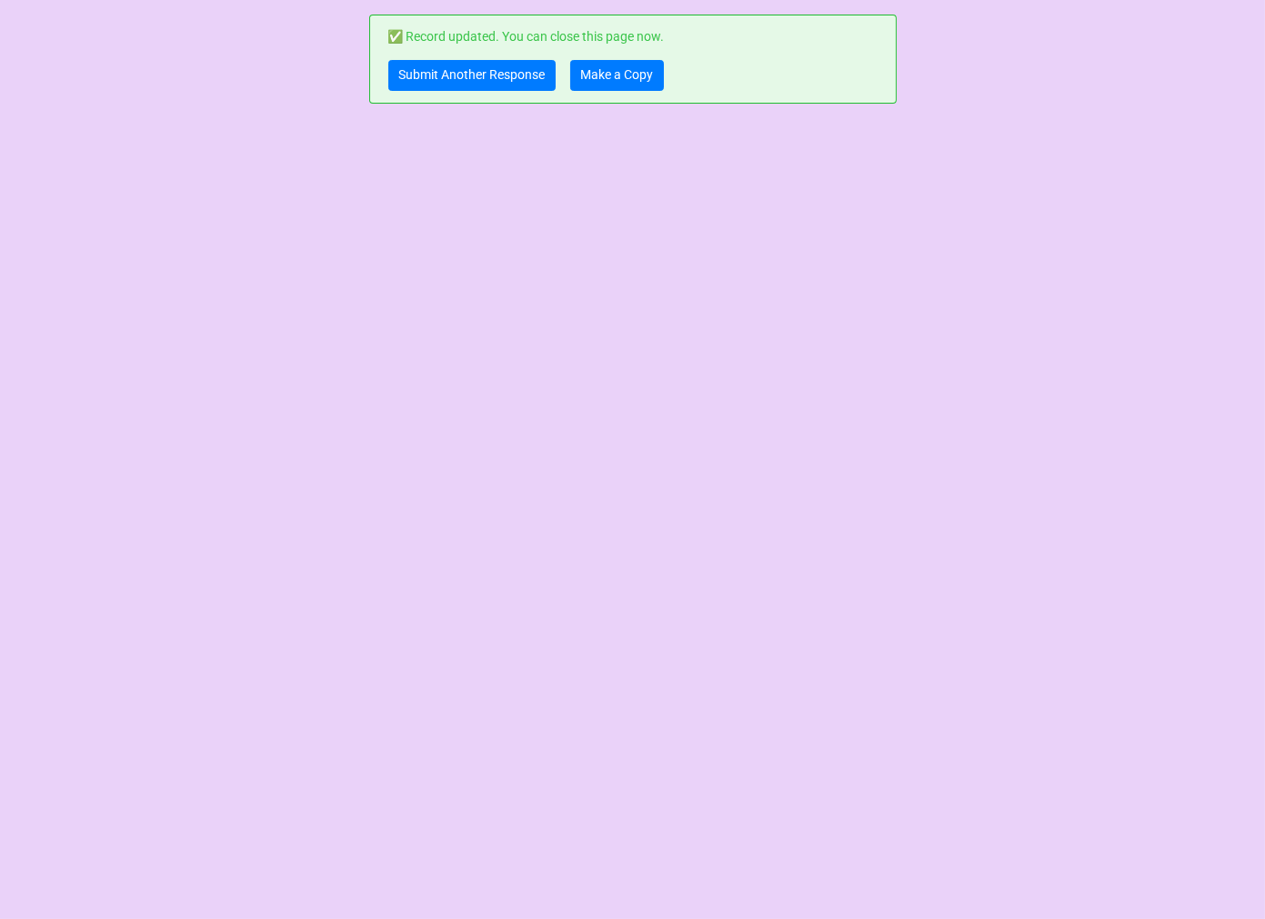
scroll to position [0, 0]
